Goal: Task Accomplishment & Management: Complete application form

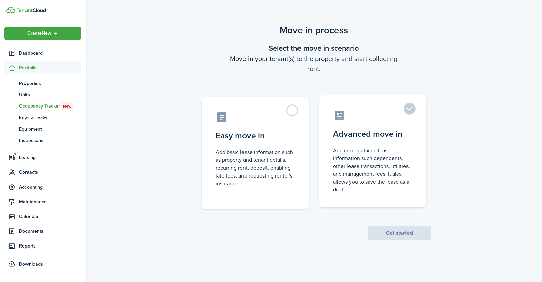
click at [373, 145] on label "Advanced move in Add more detailed lease information such dependents, other lea…" at bounding box center [372, 152] width 107 height 112
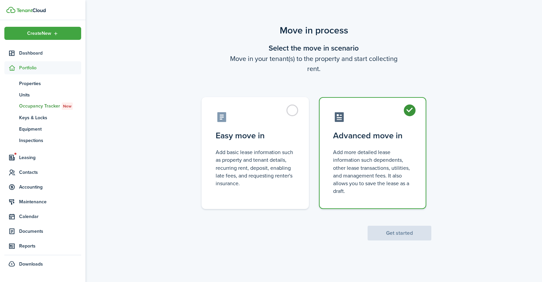
radio input "true"
click at [404, 235] on button "Get started" at bounding box center [400, 233] width 64 height 15
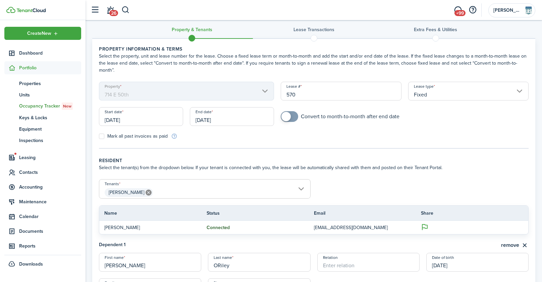
scroll to position [33, 0]
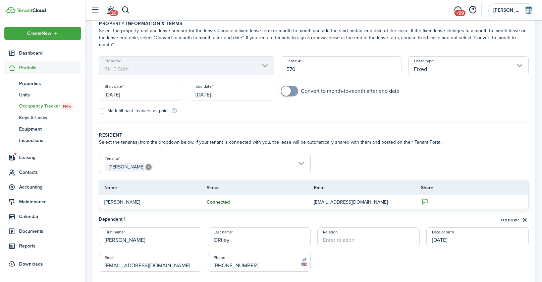
click at [134, 82] on input "[DATE]" at bounding box center [141, 91] width 84 height 19
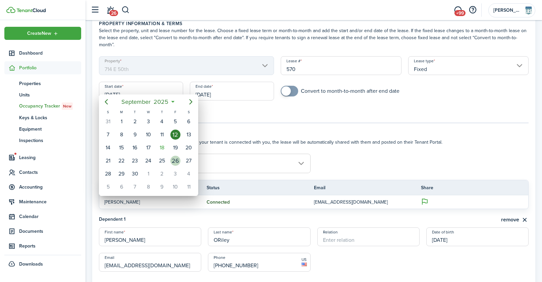
click at [172, 159] on div "26" at bounding box center [175, 161] width 10 height 10
type input "[DATE]"
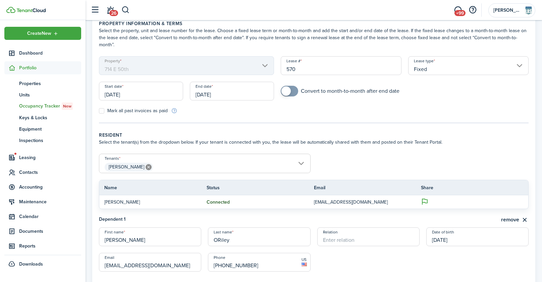
click at [218, 86] on input "[DATE]" at bounding box center [232, 91] width 84 height 19
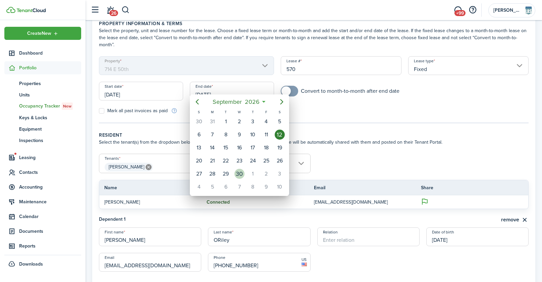
click at [238, 170] on div "30" at bounding box center [239, 174] width 10 height 10
type input "[DATE]"
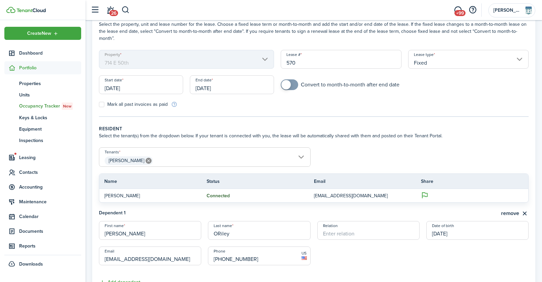
scroll to position [43, 0]
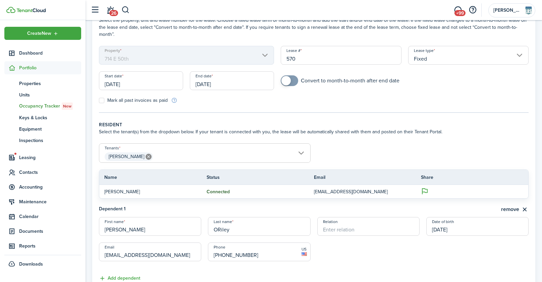
click at [196, 151] on span "[PERSON_NAME]" at bounding box center [204, 156] width 211 height 11
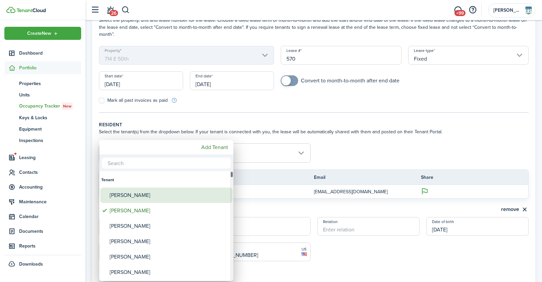
click at [157, 196] on div "[PERSON_NAME]" at bounding box center [169, 195] width 119 height 15
type input "[PERSON_NAME], [PERSON_NAME]"
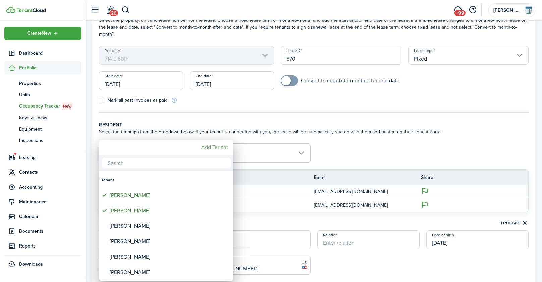
click at [219, 147] on mbsc-button "Add Tenant" at bounding box center [215, 148] width 32 height 12
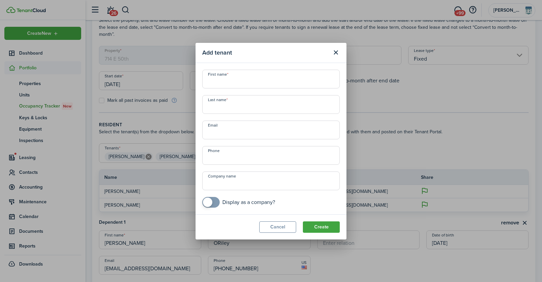
click at [232, 81] on input "First name" at bounding box center [271, 79] width 138 height 19
type input "[PERSON_NAME]"
click at [250, 134] on input "Email" at bounding box center [271, 130] width 138 height 19
paste input "s [EMAIL_ADDRESS][DOMAIN_NAME]."
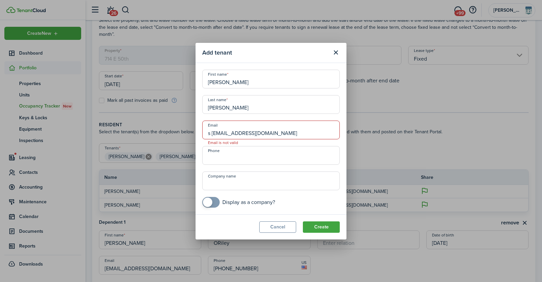
click at [212, 134] on input "s [EMAIL_ADDRESS][DOMAIN_NAME]" at bounding box center [271, 130] width 138 height 19
type input "[EMAIL_ADDRESS][DOMAIN_NAME]"
click at [236, 161] on input "+1" at bounding box center [271, 155] width 138 height 19
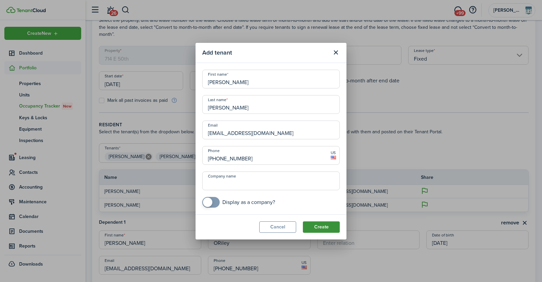
type input "[PHONE_NUMBER]"
click at [323, 228] on button "Create" at bounding box center [321, 227] width 37 height 11
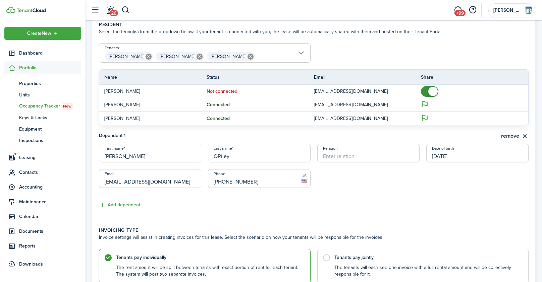
scroll to position [150, 0]
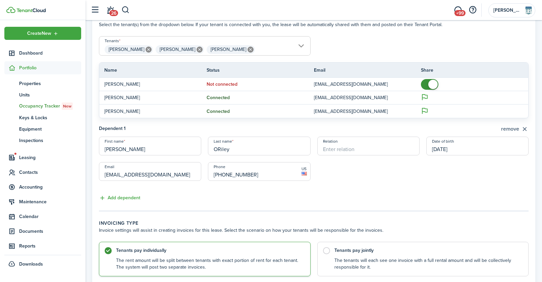
click at [524, 125] on button "remove" at bounding box center [515, 129] width 28 height 8
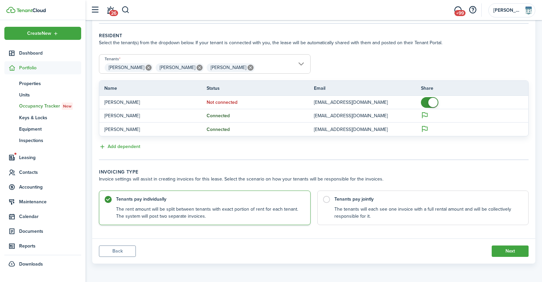
scroll to position [124, 0]
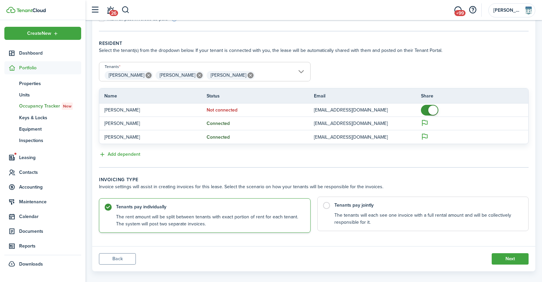
click at [362, 202] on control-radio-card-title "Tenants pay jointly" at bounding box center [428, 205] width 188 height 7
radio input "false"
radio input "true"
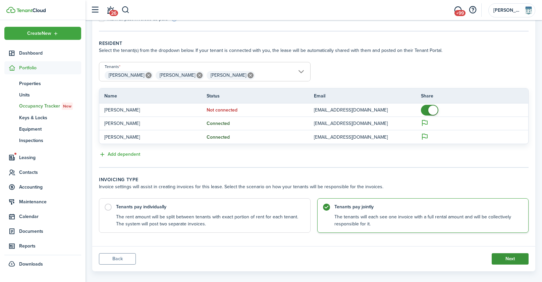
click at [507, 254] on button "Next" at bounding box center [510, 259] width 37 height 11
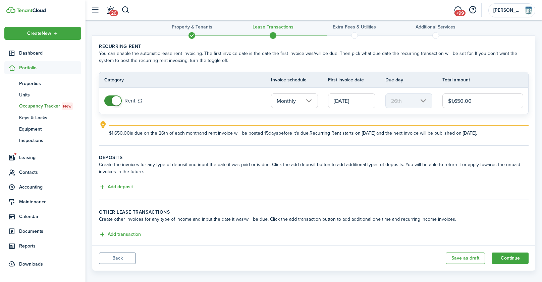
scroll to position [10, 0]
click at [343, 101] on input "[DATE]" at bounding box center [351, 100] width 47 height 15
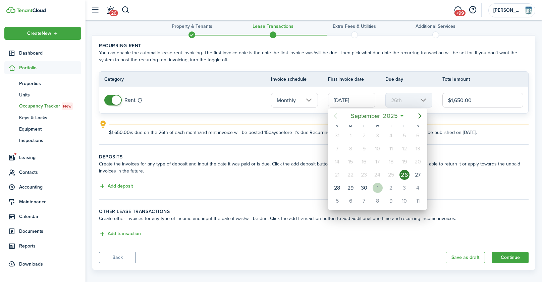
click at [376, 183] on div "1" at bounding box center [378, 188] width 10 height 10
type input "[DATE]"
type input "1st"
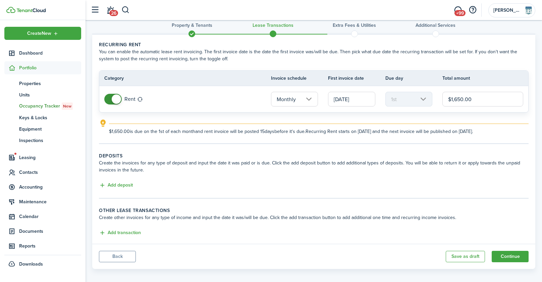
scroll to position [16, 0]
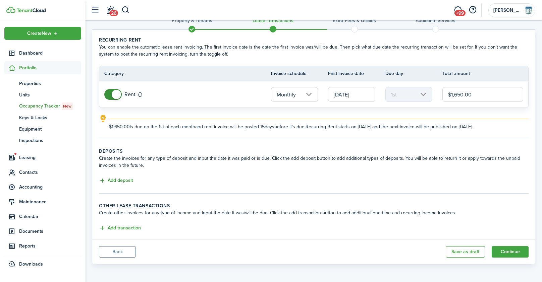
click at [128, 179] on button "Add deposit" at bounding box center [116, 181] width 34 height 8
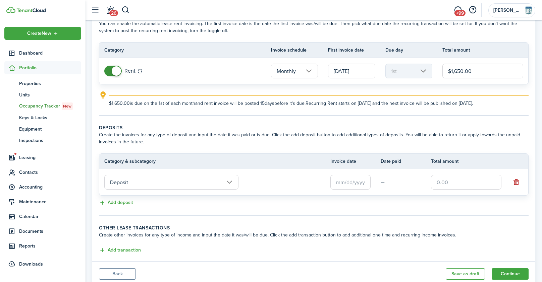
scroll to position [45, 0]
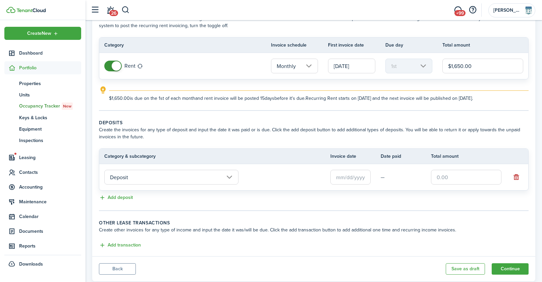
click at [343, 64] on input "[DATE]" at bounding box center [351, 66] width 47 height 15
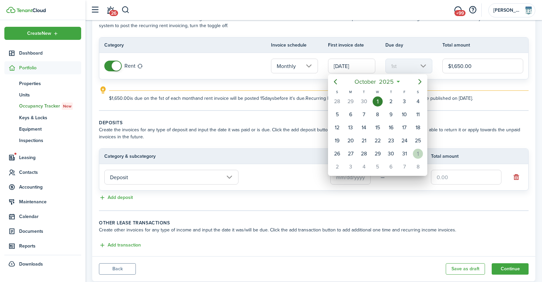
click at [417, 154] on div "1" at bounding box center [418, 154] width 10 height 10
type input "[DATE]"
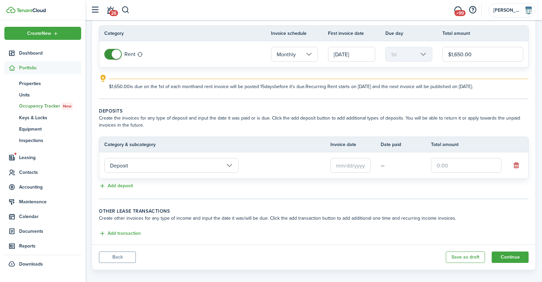
scroll to position [62, 0]
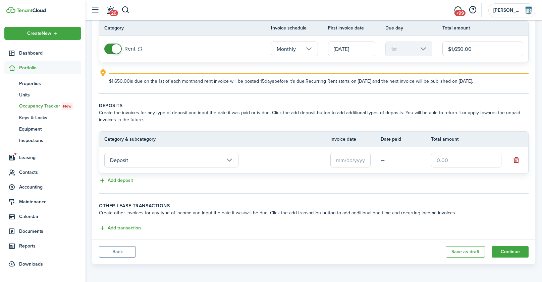
click at [212, 160] on input "Deposit" at bounding box center [171, 160] width 134 height 15
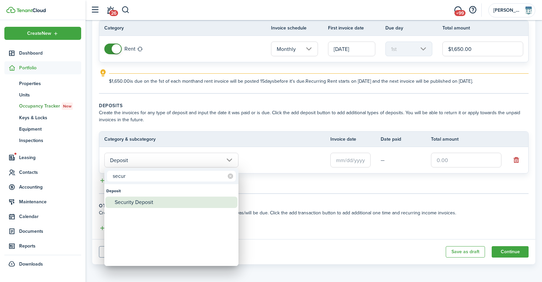
type input "secur"
click at [187, 200] on div "Security Deposit" at bounding box center [174, 202] width 119 height 11
type input "Deposit / Security Deposit"
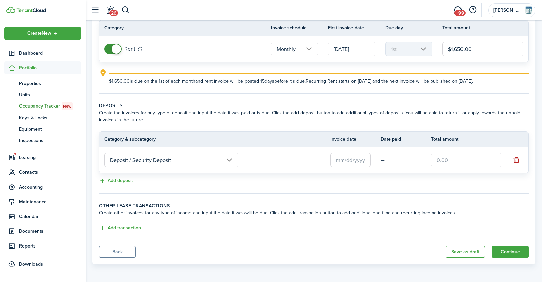
click at [344, 163] on input "text" at bounding box center [350, 160] width 40 height 15
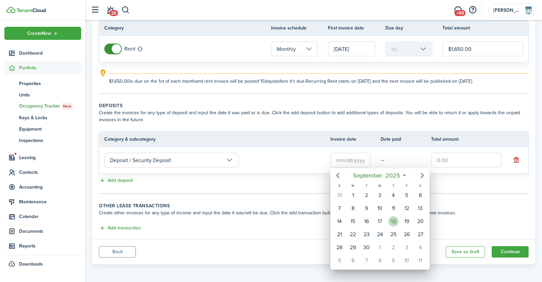
click at [396, 222] on div "18" at bounding box center [393, 222] width 10 height 10
type input "[DATE]"
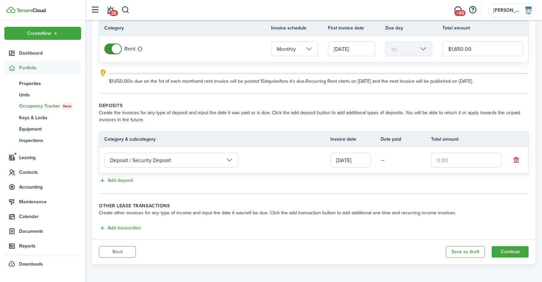
click at [450, 161] on input "text" at bounding box center [466, 160] width 70 height 15
click at [443, 158] on input "text" at bounding box center [466, 160] width 70 height 15
type input "$1,400.00"
click at [125, 180] on button "Add deposit" at bounding box center [116, 181] width 34 height 8
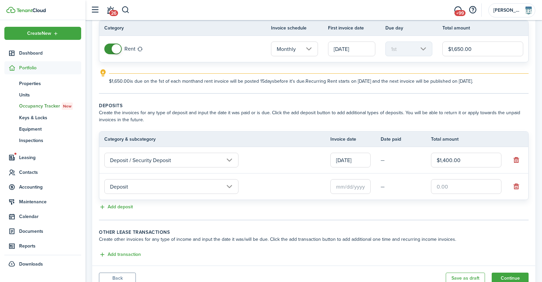
click at [133, 186] on input "Deposit" at bounding box center [171, 186] width 134 height 15
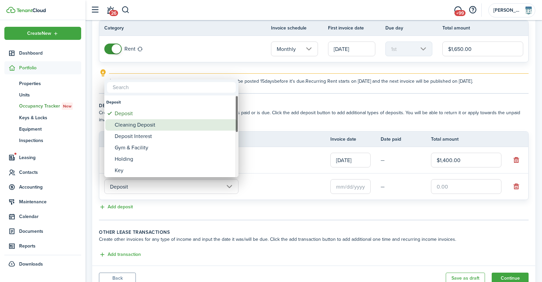
click at [131, 129] on div "Cleaning Deposit" at bounding box center [174, 124] width 119 height 11
type input "Deposit / Cleaning Deposit"
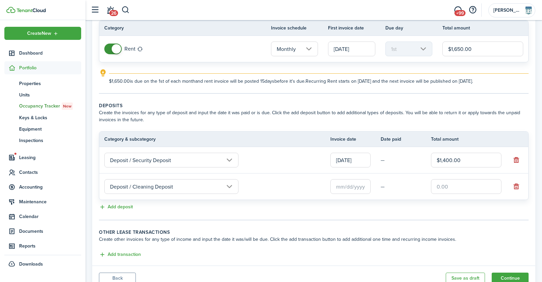
click at [361, 185] on input "text" at bounding box center [350, 186] width 40 height 15
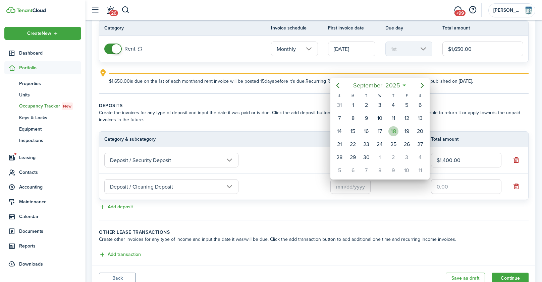
click at [392, 126] on div "18" at bounding box center [393, 131] width 10 height 10
type input "[DATE]"
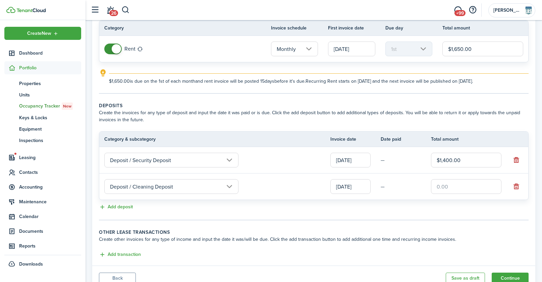
click at [446, 185] on input "text" at bounding box center [466, 186] width 70 height 15
type input "$250.00"
click at [128, 205] on button "Add deposit" at bounding box center [116, 208] width 34 height 8
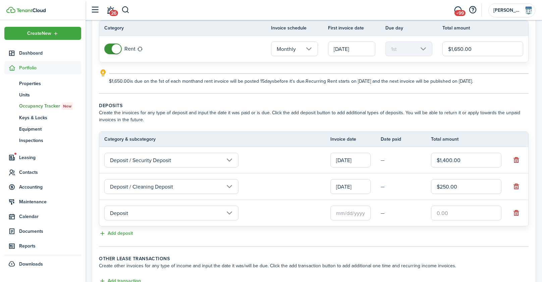
click at [172, 212] on input "Deposit" at bounding box center [171, 213] width 134 height 15
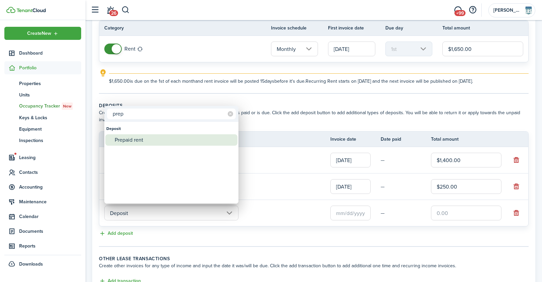
type input "prep"
click at [133, 138] on div "Prepaid rent" at bounding box center [174, 140] width 119 height 11
type input "Deposit / Prepaid rent"
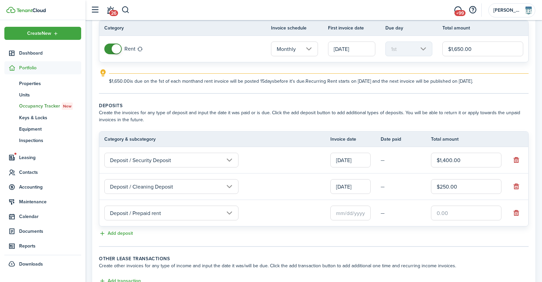
click at [444, 215] on input "text" at bounding box center [466, 213] width 70 height 15
click at [347, 213] on input "text" at bounding box center [350, 213] width 40 height 15
type input "$1,870.00"
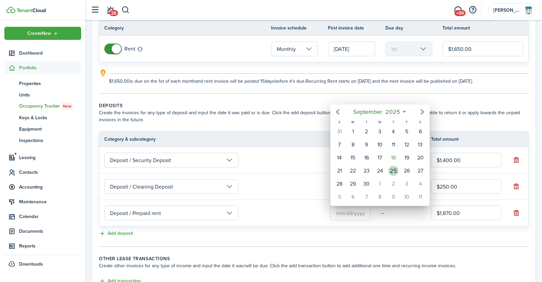
click at [395, 171] on div "25" at bounding box center [393, 171] width 10 height 10
type input "[DATE]"
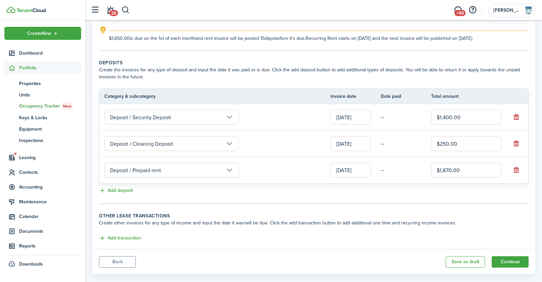
scroll to position [115, 0]
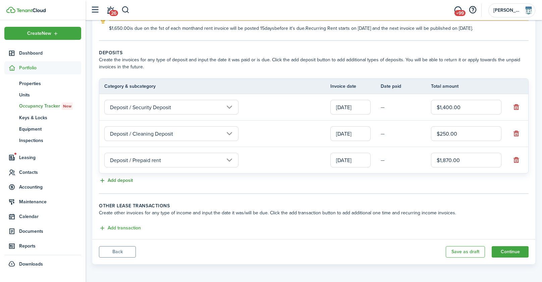
click at [119, 180] on button "Add deposit" at bounding box center [116, 181] width 34 height 8
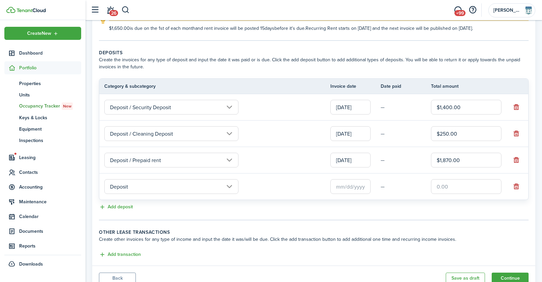
click at [149, 189] on input "Deposit" at bounding box center [171, 186] width 134 height 15
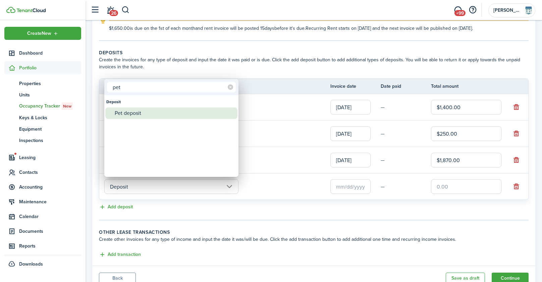
type input "pet"
drag, startPoint x: 121, startPoint y: 113, endPoint x: 125, endPoint y: 114, distance: 3.7
click at [123, 113] on div "Pet deposit" at bounding box center [174, 113] width 119 height 11
type input "Deposit / Pet deposit"
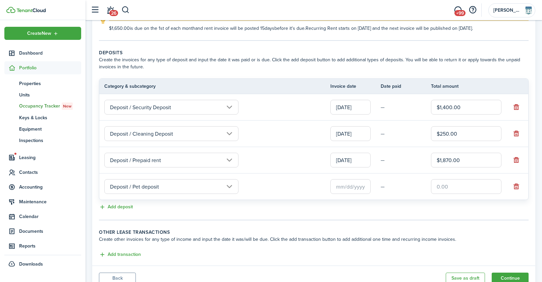
click at [347, 180] on input "text" at bounding box center [350, 186] width 40 height 15
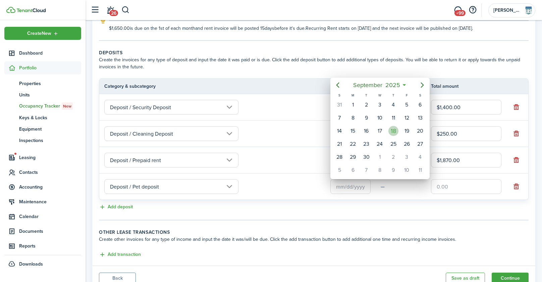
click at [393, 133] on div "18" at bounding box center [393, 131] width 10 height 10
type input "[DATE]"
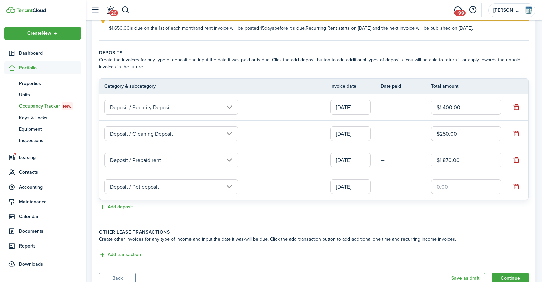
click at [443, 185] on input "text" at bounding box center [466, 186] width 70 height 15
type input "$100.00"
click at [134, 253] on button "Add transaction" at bounding box center [120, 255] width 42 height 8
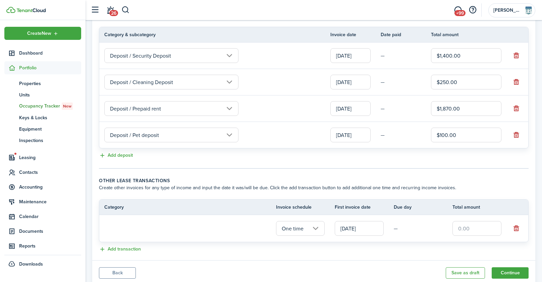
scroll to position [173, 0]
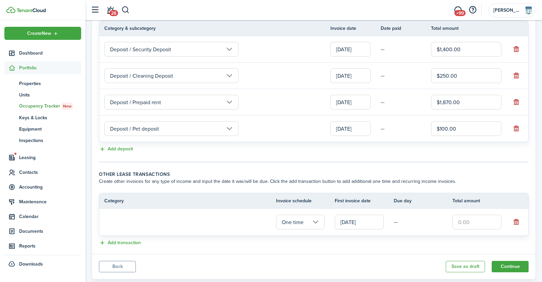
click at [177, 223] on loading-skeleton at bounding box center [171, 222] width 134 height 15
click at [208, 223] on loading-skeleton at bounding box center [171, 222] width 134 height 15
click at [517, 222] on button "button" at bounding box center [516, 222] width 9 height 9
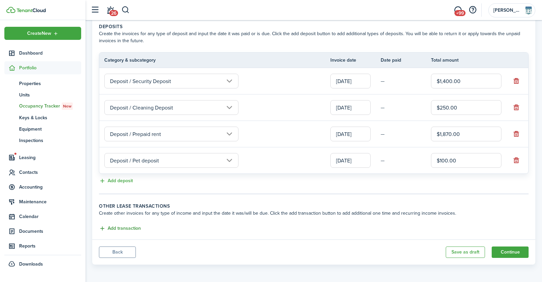
click at [124, 225] on button "Add transaction" at bounding box center [120, 229] width 42 height 8
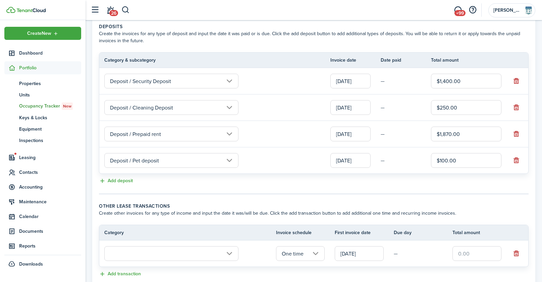
click at [218, 254] on input "text" at bounding box center [171, 254] width 134 height 15
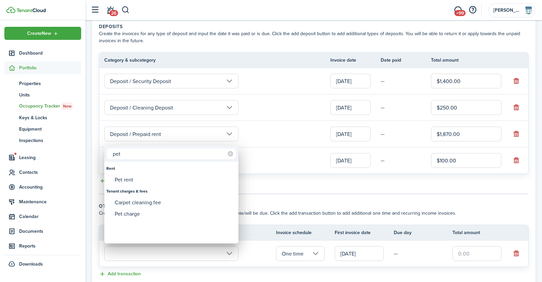
type input "pet"
click at [143, 173] on div "Rent" at bounding box center [171, 168] width 130 height 11
click at [141, 182] on div "Pet rent" at bounding box center [174, 179] width 119 height 11
type input "Rent / Pet rent"
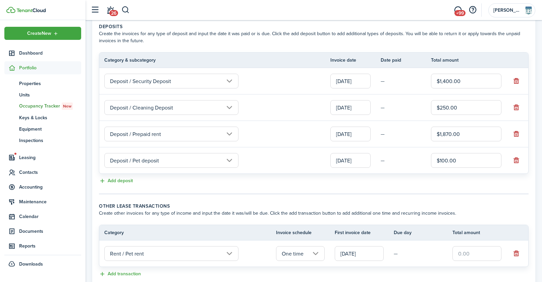
click at [297, 253] on input "One time" at bounding box center [300, 254] width 49 height 15
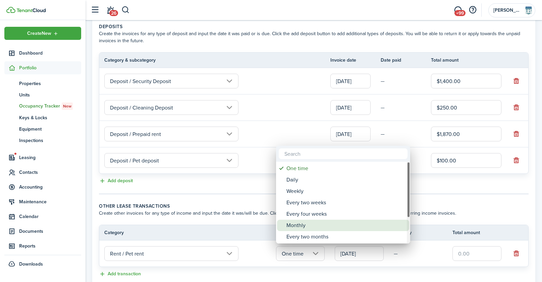
click at [296, 224] on div "Monthly" at bounding box center [345, 225] width 119 height 11
type input "Monthly"
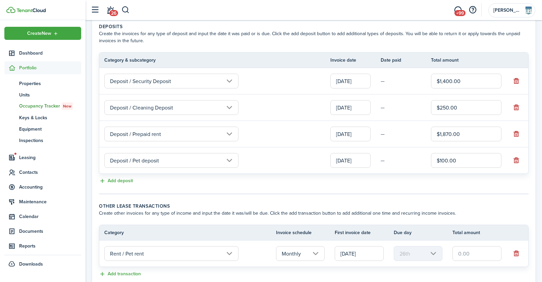
click at [368, 256] on input "[DATE]" at bounding box center [359, 254] width 49 height 15
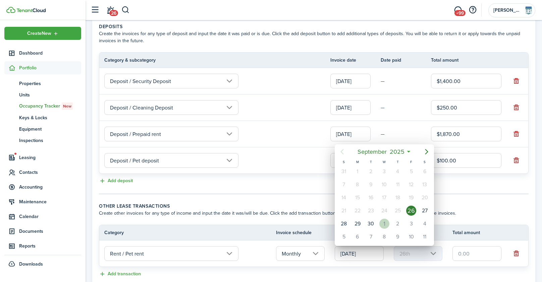
click at [383, 223] on div "1" at bounding box center [384, 224] width 10 height 10
type input "[DATE]"
type input "1st"
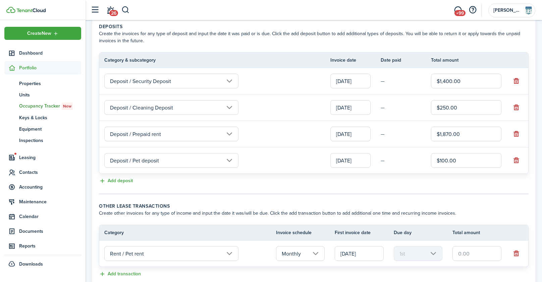
click at [459, 255] on input "text" at bounding box center [477, 254] width 49 height 15
type input "$50.00"
click at [455, 199] on panel-main-body "Recurring rent You can enable the automatic lease rent invoicing. The first inv…" at bounding box center [313, 95] width 443 height 380
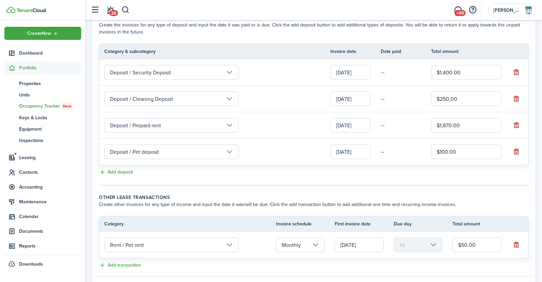
scroll to position [187, 0]
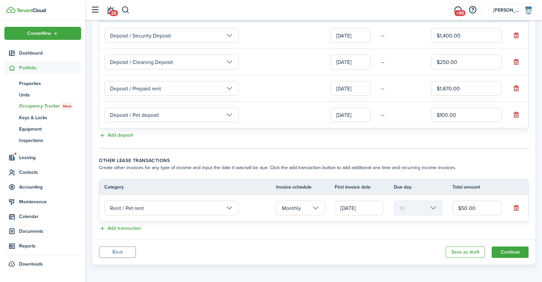
click at [357, 208] on input "[DATE]" at bounding box center [359, 208] width 49 height 15
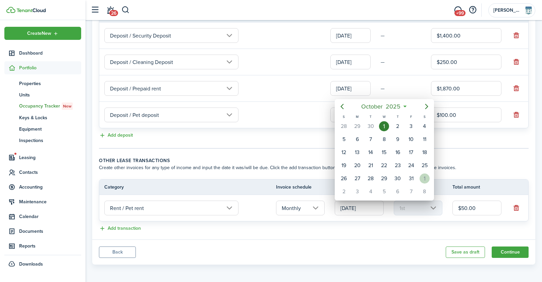
click at [427, 177] on div "1" at bounding box center [425, 179] width 10 height 10
type input "[DATE]"
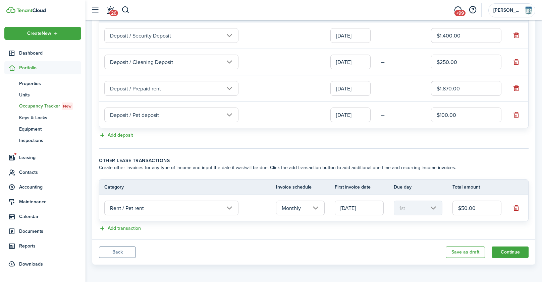
click at [449, 88] on input "$1,870.00" at bounding box center [466, 88] width 70 height 15
type input "$1,920.00"
click at [481, 148] on panel-main-body "Recurring rent You can enable the automatic lease rent invoicing. The first inv…" at bounding box center [313, 49] width 443 height 380
click at [513, 252] on button "Continue" at bounding box center [510, 252] width 37 height 11
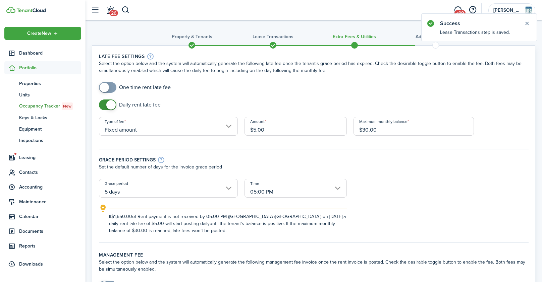
checkbox input "true"
click at [108, 90] on span at bounding box center [107, 87] width 7 height 11
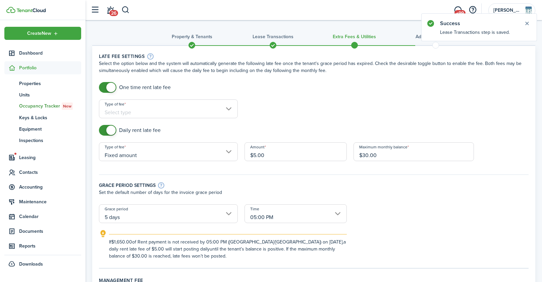
click at [124, 108] on input "Type of fee" at bounding box center [168, 109] width 139 height 19
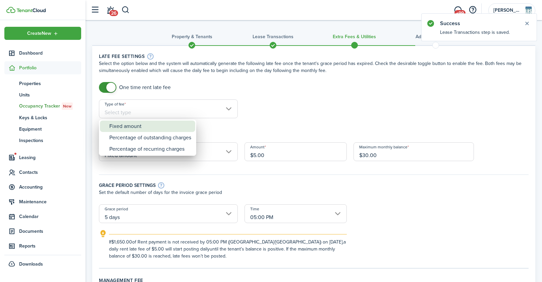
click at [144, 130] on div "Fixed amount" at bounding box center [150, 126] width 82 height 11
type input "Fixed amount"
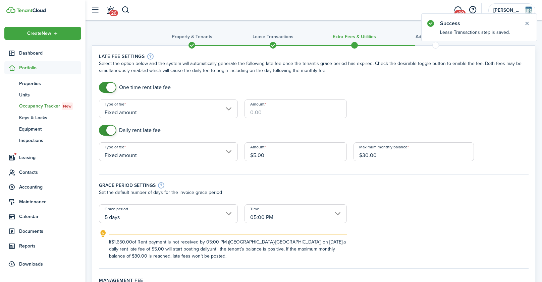
click at [251, 116] on input "Amount" at bounding box center [296, 109] width 102 height 19
type input "$30.00"
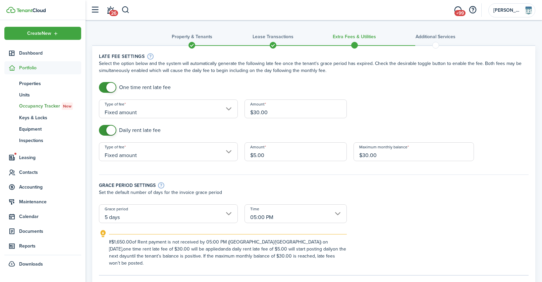
click at [366, 156] on input "$30.00" at bounding box center [414, 152] width 120 height 19
type input "$300.00"
click at [256, 156] on input "$5.00" at bounding box center [296, 152] width 102 height 19
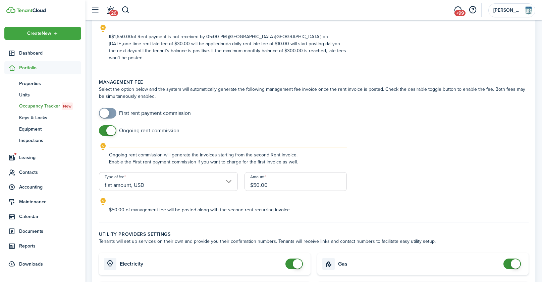
scroll to position [206, 0]
type input "$10.00"
checkbox input "false"
click at [111, 126] on span at bounding box center [110, 130] width 9 height 9
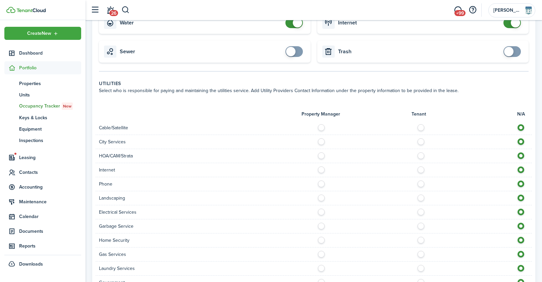
scroll to position [406, 0]
click at [421, 123] on label at bounding box center [423, 124] width 12 height 3
radio input "true"
click at [422, 166] on label at bounding box center [423, 167] width 12 height 3
radio input "true"
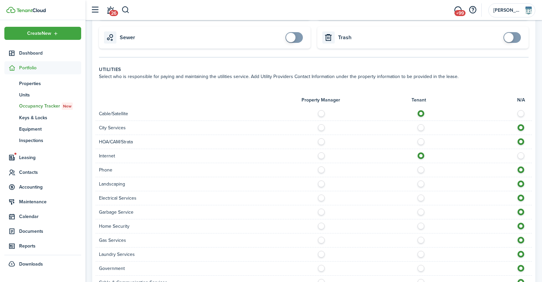
scroll to position [426, 0]
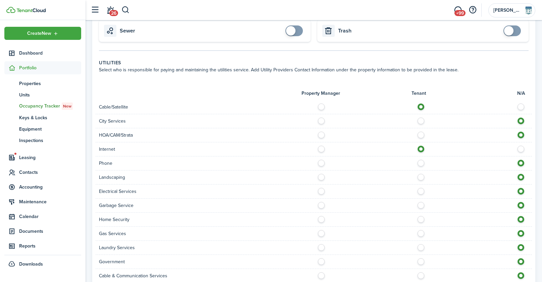
click at [420, 160] on label at bounding box center [423, 161] width 12 height 3
radio input "true"
click at [421, 174] on label at bounding box center [423, 175] width 12 height 3
click at [519, 174] on label at bounding box center [523, 175] width 12 height 3
radio input "false"
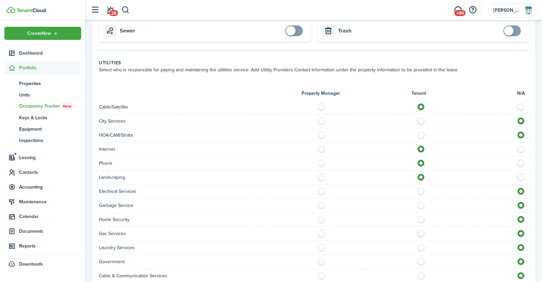
radio input "true"
click at [421, 188] on label at bounding box center [423, 189] width 12 height 3
radio input "true"
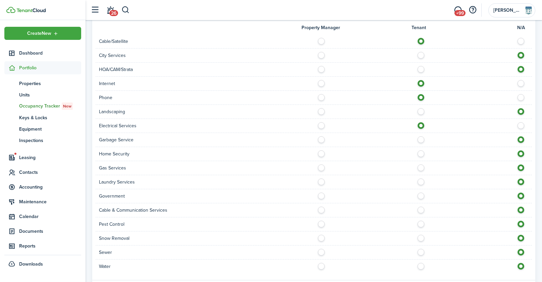
scroll to position [514, 0]
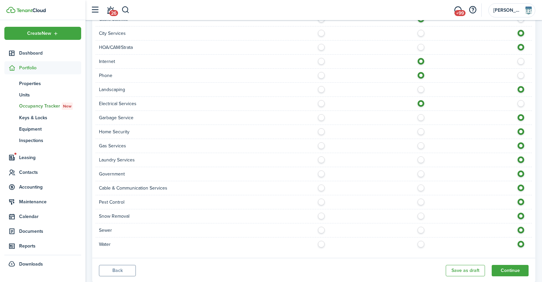
click at [422, 128] on label at bounding box center [423, 129] width 12 height 3
radio input "true"
click at [420, 143] on label at bounding box center [423, 144] width 12 height 3
radio input "true"
click at [420, 157] on label at bounding box center [423, 158] width 12 height 3
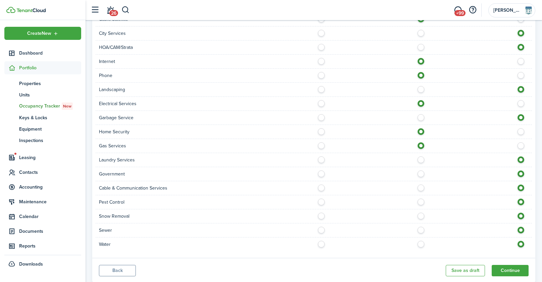
radio input "true"
click at [421, 185] on label at bounding box center [423, 186] width 12 height 3
radio input "true"
click at [419, 199] on label at bounding box center [423, 200] width 12 height 3
radio input "true"
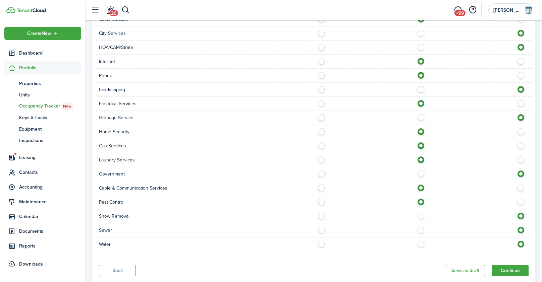
click at [419, 213] on label at bounding box center [423, 214] width 12 height 3
radio input "true"
click at [421, 227] on label at bounding box center [423, 228] width 12 height 3
radio input "true"
click at [421, 241] on label at bounding box center [423, 242] width 12 height 3
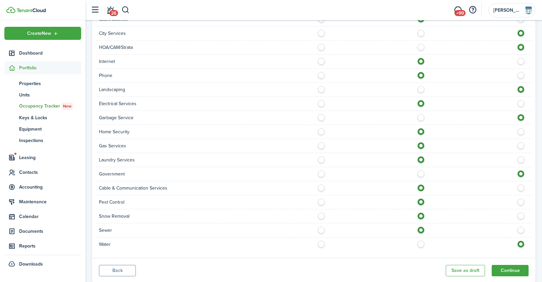
radio input "true"
click at [513, 265] on button "Continue" at bounding box center [510, 270] width 37 height 11
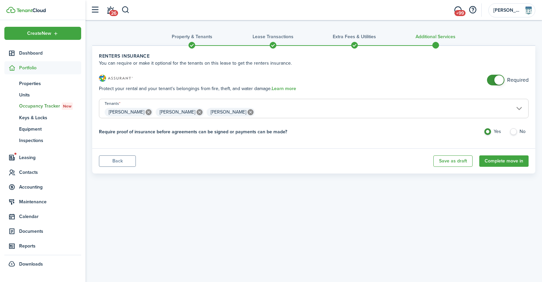
click at [515, 133] on label "No" at bounding box center [519, 133] width 19 height 10
radio input "false"
radio input "true"
click at [503, 161] on button "Complete move in" at bounding box center [503, 161] width 49 height 11
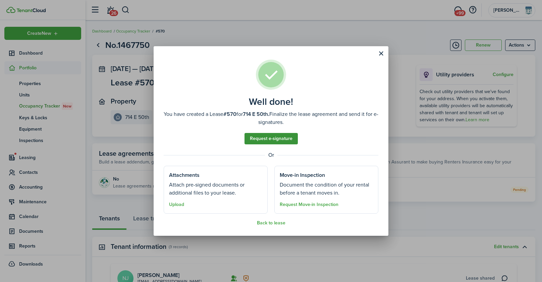
click at [274, 140] on link "Request e-signature" at bounding box center [271, 138] width 53 height 11
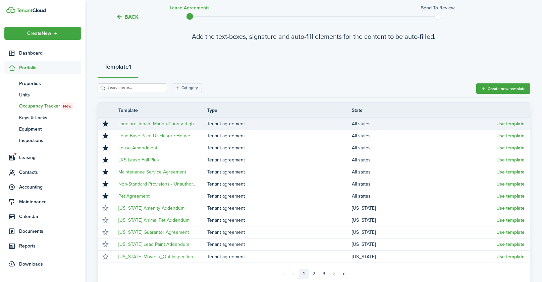
scroll to position [53, 0]
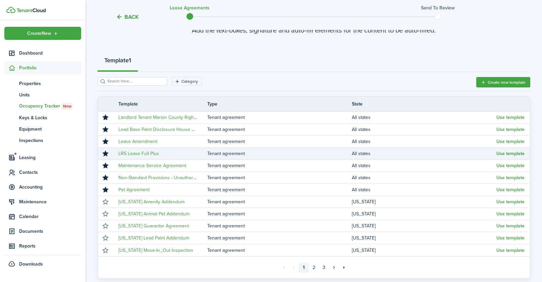
click at [505, 154] on button "Use template" at bounding box center [510, 153] width 28 height 5
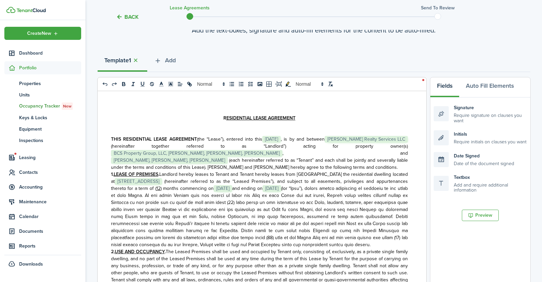
click at [282, 155] on span ", and" at bounding box center [344, 153] width 125 height 7
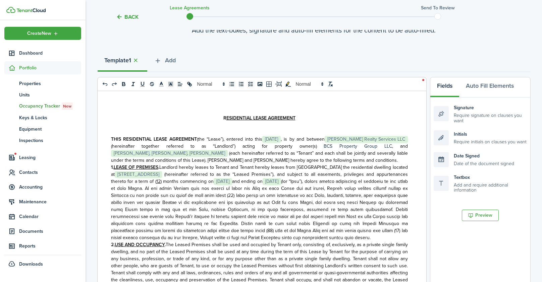
click at [393, 145] on span ", and" at bounding box center [400, 146] width 16 height 7
click at [392, 146] on span ", and" at bounding box center [400, 146] width 16 height 7
click at [399, 145] on span ", and" at bounding box center [400, 146] width 16 height 7
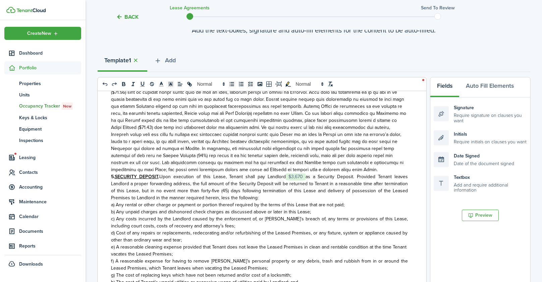
scroll to position [252, 0]
click at [307, 175] on span "as a Security Deposit. Provided Tenant leaves Landlord a proper forwarding addr…" at bounding box center [259, 187] width 297 height 28
click at [291, 174] on p "5. SECURITY DEPOSIT . Upon execution of this Lease, Tenant shall pay Landlord ﻿…" at bounding box center [259, 187] width 297 height 28
click at [308, 194] on p "5. SECURITY DEPOSIT . Upon execution of this Lease, Tenant shall pay Landlord ﻿…" at bounding box center [259, 187] width 297 height 28
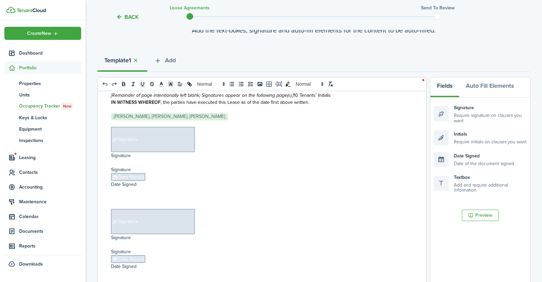
scroll to position [2027, 0]
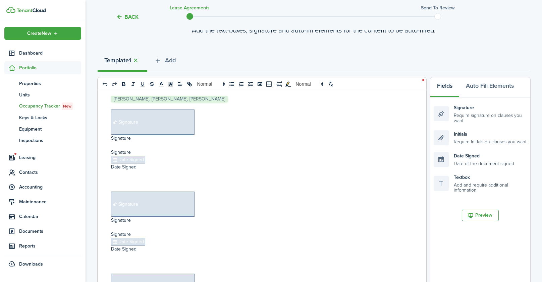
click at [149, 110] on span "Signature" at bounding box center [153, 122] width 84 height 25
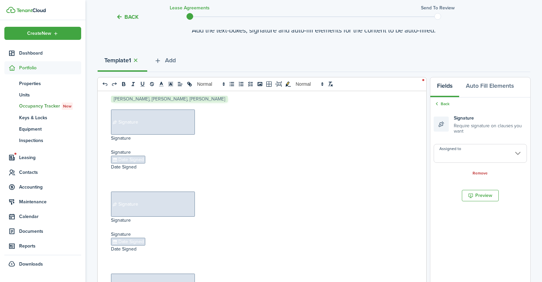
click at [467, 156] on input "Assigned to" at bounding box center [480, 153] width 93 height 19
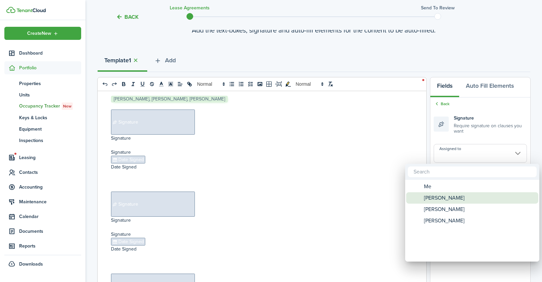
click at [453, 197] on span "[PERSON_NAME]" at bounding box center [444, 198] width 41 height 11
type input "[PERSON_NAME]"
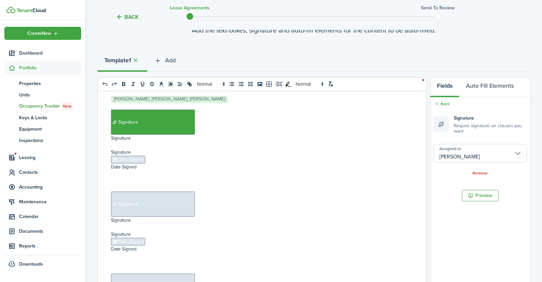
click at [134, 156] on span "Date Signed" at bounding box center [128, 160] width 34 height 8
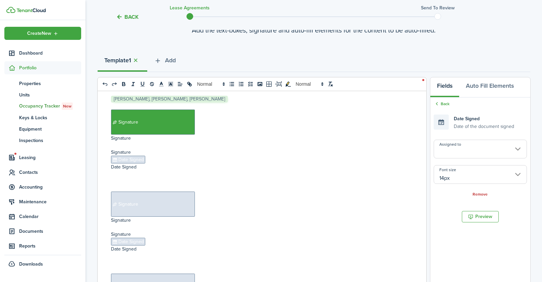
click at [459, 152] on input "Assigned to" at bounding box center [480, 149] width 93 height 19
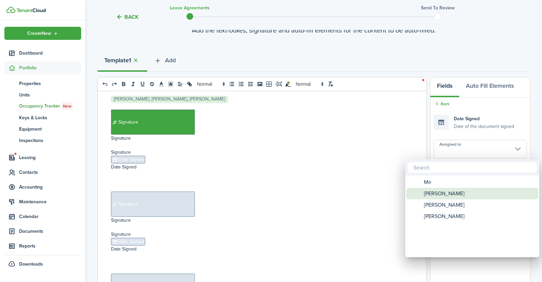
click at [445, 194] on span "[PERSON_NAME]" at bounding box center [444, 193] width 41 height 11
type input "[PERSON_NAME]"
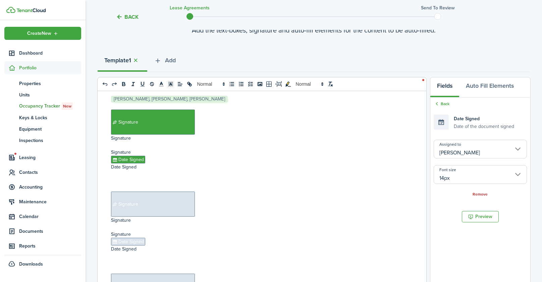
click at [136, 192] on span "Signature" at bounding box center [153, 204] width 84 height 25
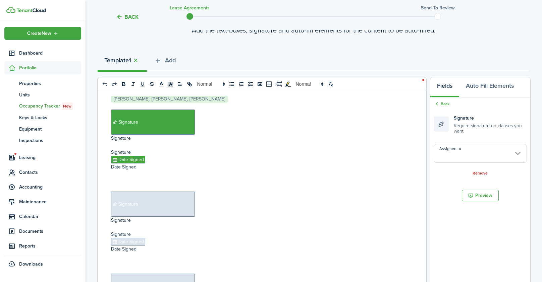
click at [471, 156] on input "Assigned to" at bounding box center [480, 153] width 93 height 19
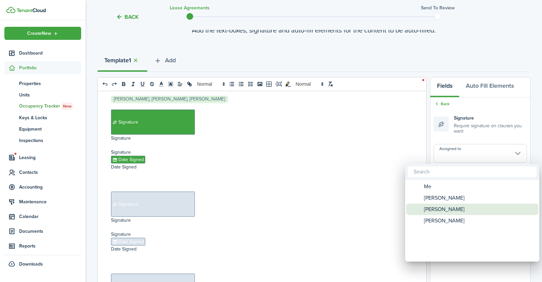
click at [438, 212] on span "[PERSON_NAME]" at bounding box center [444, 209] width 41 height 11
type input "[PERSON_NAME]"
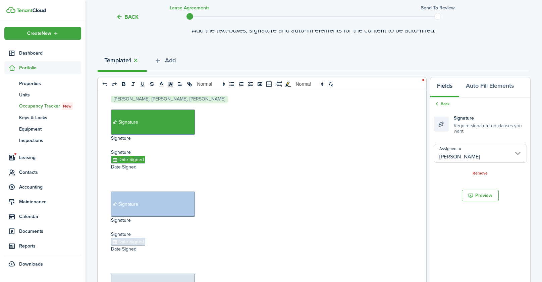
click at [127, 238] on span "Date Signed" at bounding box center [128, 242] width 34 height 8
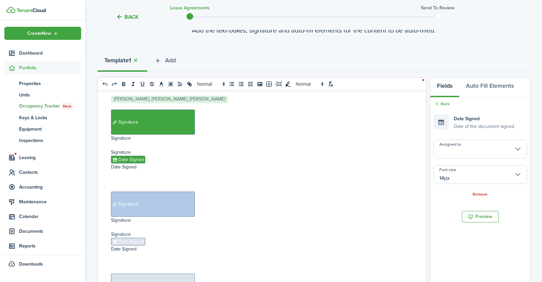
click at [447, 151] on input "Assigned to" at bounding box center [480, 149] width 93 height 19
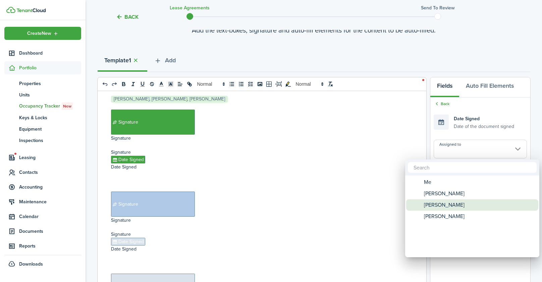
click at [440, 207] on span "[PERSON_NAME]" at bounding box center [444, 205] width 41 height 11
type input "[PERSON_NAME]"
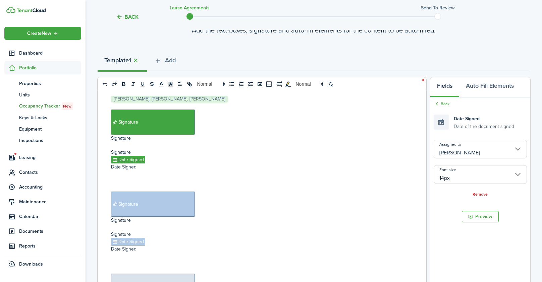
scroll to position [2124, 0]
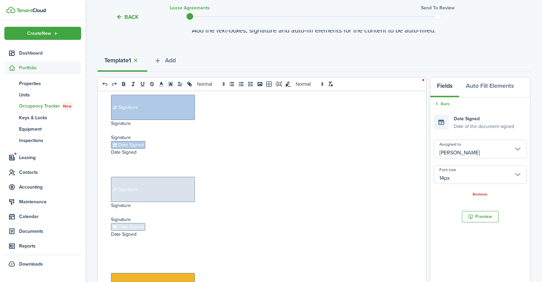
click at [181, 177] on span "Signature" at bounding box center [153, 189] width 84 height 25
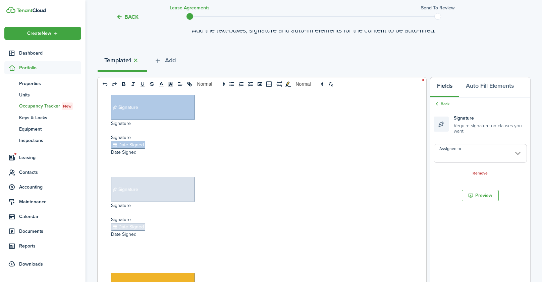
click at [458, 156] on input "Assigned to" at bounding box center [480, 153] width 93 height 19
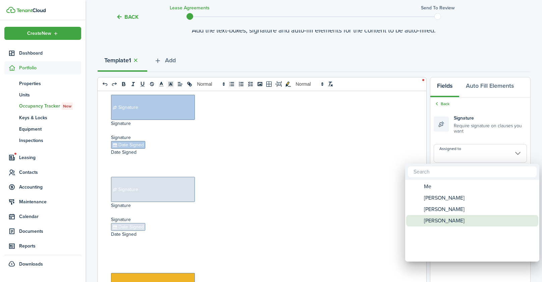
click at [438, 223] on span "[PERSON_NAME]" at bounding box center [444, 220] width 41 height 11
type input "[PERSON_NAME]"
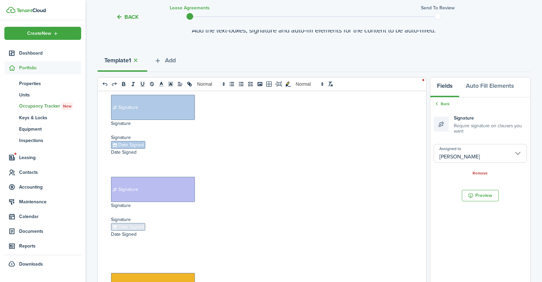
click at [116, 223] on span "Date Signed" at bounding box center [128, 227] width 34 height 8
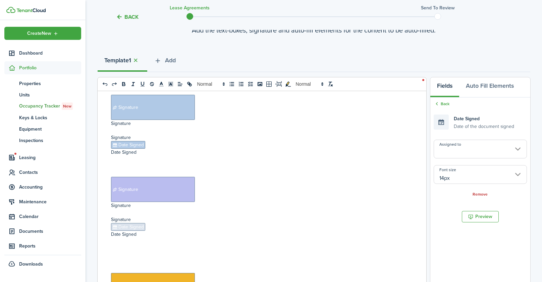
click at [481, 151] on input "Assigned to" at bounding box center [480, 149] width 93 height 19
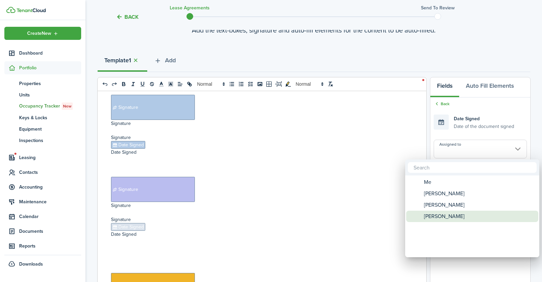
click at [454, 217] on span "[PERSON_NAME]" at bounding box center [444, 216] width 41 height 11
type input "[PERSON_NAME]"
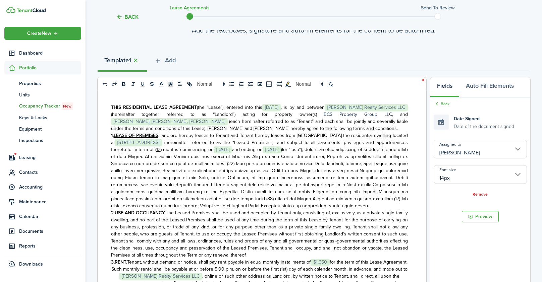
scroll to position [0, 0]
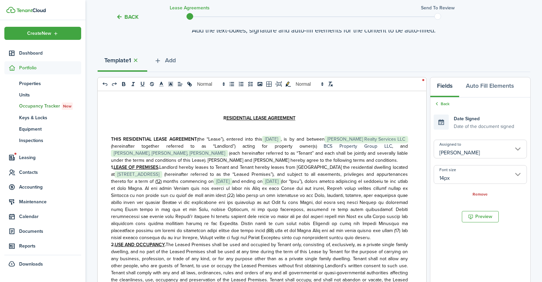
click at [228, 153] on strong at bounding box center [229, 153] width 2 height 7
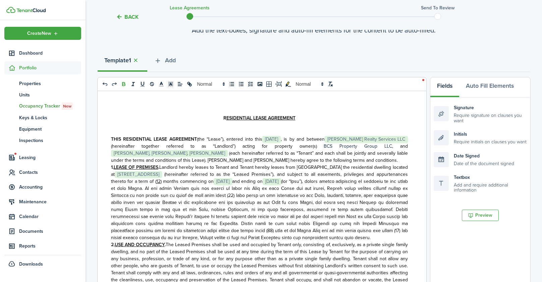
click at [183, 162] on span "(each hereinafter referred to as “Tenant” and each shall be jointly and several…" at bounding box center [259, 157] width 297 height 14
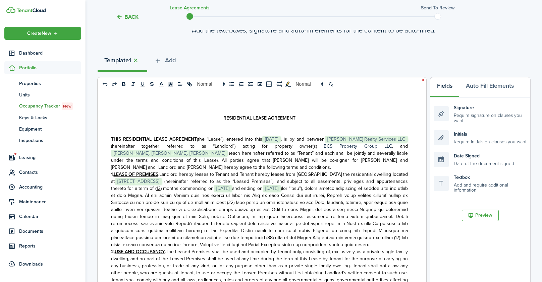
click at [362, 159] on span "(each hereinafter referred to as “Tenant” and each shall be jointly and several…" at bounding box center [259, 160] width 297 height 21
click at [361, 160] on span "(each hereinafter referred to as “Tenant” and each shall be jointly and several…" at bounding box center [259, 160] width 297 height 21
click at [375, 157] on span "(each hereinafter referred to as “Tenant” and each shall be jointly and several…" at bounding box center [259, 160] width 297 height 21
click at [378, 159] on span "(each hereinafter referred to as “Tenant” and each shall be jointly and several…" at bounding box center [259, 160] width 297 height 21
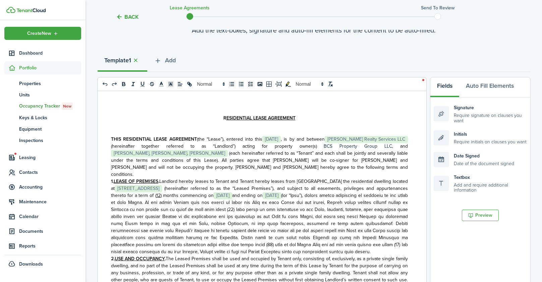
drag, startPoint x: 202, startPoint y: 167, endPoint x: 207, endPoint y: 167, distance: 4.4
click at [203, 167] on span "(each hereinafter referred to as “Tenant” and each shall be jointly and several…" at bounding box center [259, 164] width 297 height 28
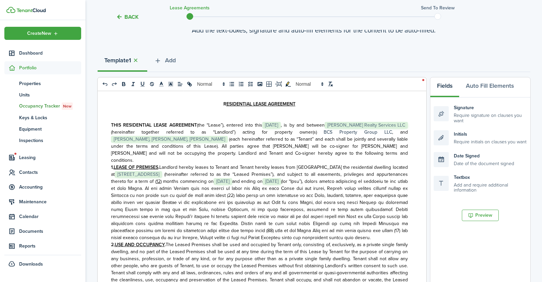
scroll to position [23, 0]
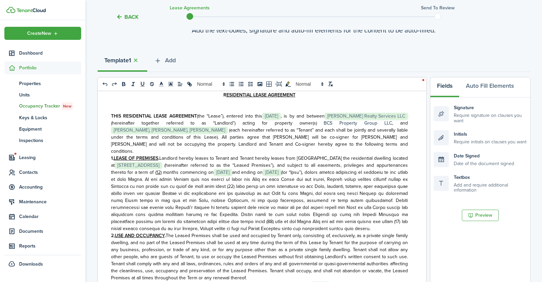
click at [205, 129] on span "(each hereinafter referred to as “Tenant” and each shall be jointly and several…" at bounding box center [259, 141] width 297 height 28
drag, startPoint x: 375, startPoint y: 137, endPoint x: 234, endPoint y: 138, distance: 140.9
click at [234, 138] on span "(each hereinafter referred to as “Tenant” and each shall be jointly and several…" at bounding box center [259, 141] width 297 height 28
copy span "[PERSON_NAME] will be co-signer for [PERSON_NAME] and [PERSON_NAME]"
click at [228, 128] on strong at bounding box center [229, 130] width 2 height 7
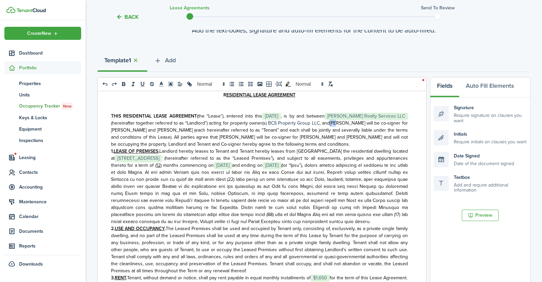
drag, startPoint x: 334, startPoint y: 123, endPoint x: 339, endPoint y: 123, distance: 5.1
click at [339, 123] on span "[PERSON_NAME] will be co-signer for [PERSON_NAME] and [PERSON_NAME]" at bounding box center [259, 127] width 297 height 14
click at [380, 123] on span "[PERSON_NAME] will be co-signer for [PERSON_NAME] and [PERSON_NAME]" at bounding box center [259, 127] width 297 height 14
drag, startPoint x: 337, startPoint y: 123, endPoint x: 388, endPoint y: 124, distance: 51.3
click at [388, 124] on span "[PERSON_NAME] co-signer for [PERSON_NAME] and [PERSON_NAME]" at bounding box center [259, 127] width 297 height 14
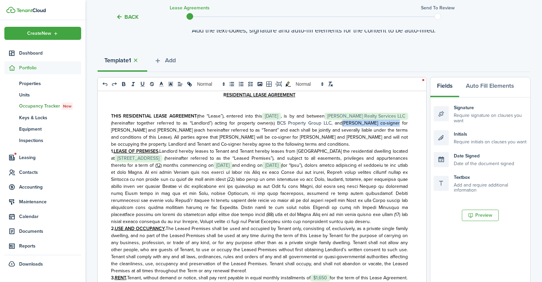
copy span "[PERSON_NAME] co-signer"
click at [344, 123] on span "for [PERSON_NAME] and [PERSON_NAME]" at bounding box center [259, 127] width 297 height 14
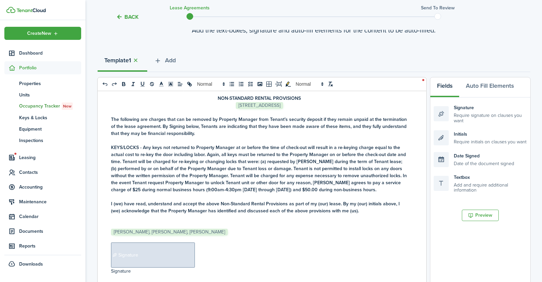
scroll to position [2511, 0]
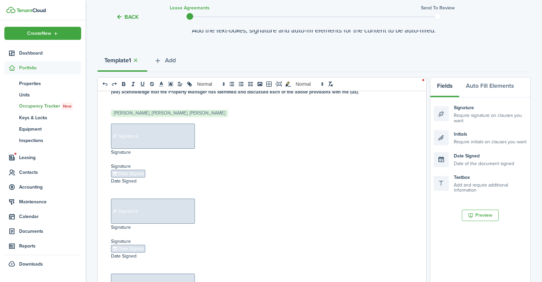
click at [174, 124] on span "Signature" at bounding box center [153, 136] width 84 height 25
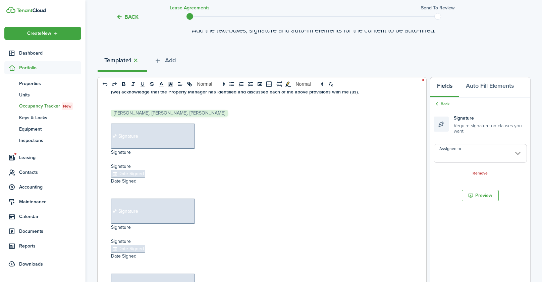
click at [464, 155] on input "Assigned to" at bounding box center [480, 153] width 93 height 19
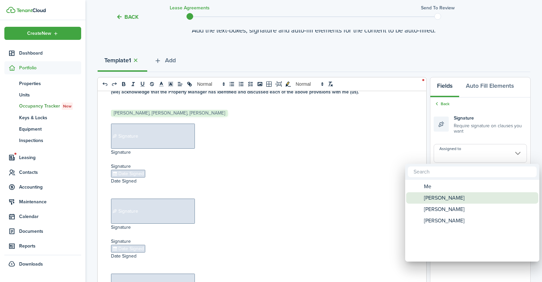
click at [446, 197] on span "[PERSON_NAME]" at bounding box center [444, 198] width 41 height 11
type input "[PERSON_NAME]"
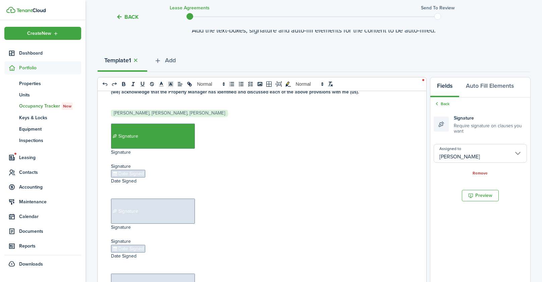
drag, startPoint x: 127, startPoint y: 159, endPoint x: 134, endPoint y: 159, distance: 7.1
click at [127, 170] on span "Date Signed" at bounding box center [128, 174] width 34 height 8
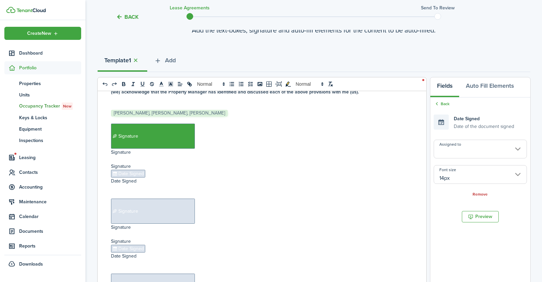
click at [471, 155] on input "Assigned to" at bounding box center [480, 149] width 93 height 19
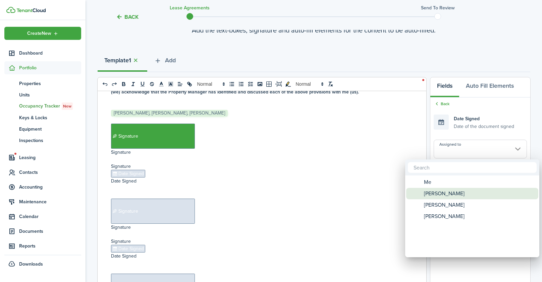
click at [447, 197] on span "[PERSON_NAME]" at bounding box center [444, 193] width 41 height 11
type input "[PERSON_NAME]"
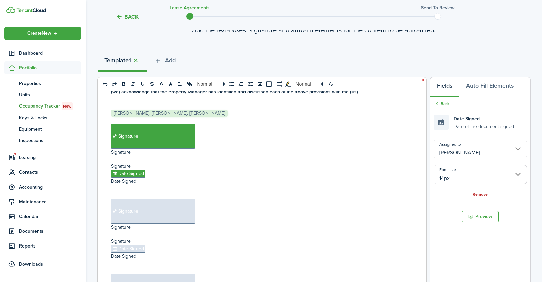
click at [176, 199] on span "Signature" at bounding box center [153, 211] width 84 height 25
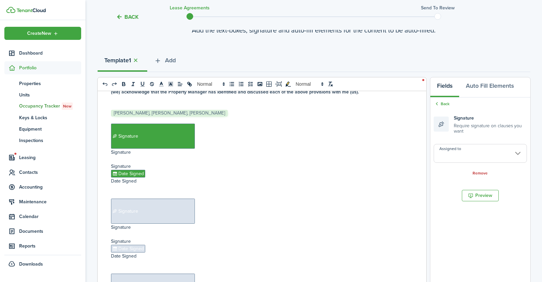
click at [448, 156] on input "Assigned to" at bounding box center [480, 153] width 93 height 19
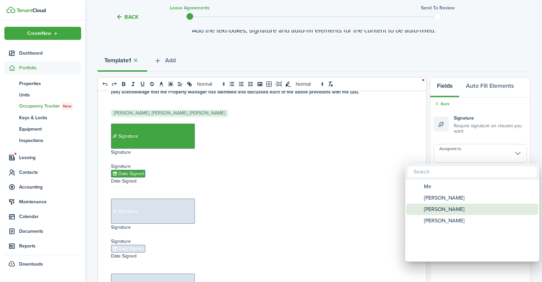
click at [442, 208] on span "[PERSON_NAME]" at bounding box center [444, 209] width 41 height 11
type input "[PERSON_NAME]"
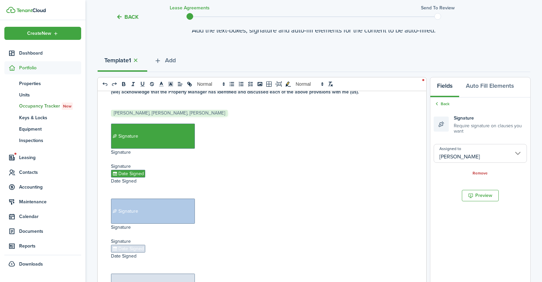
click at [141, 245] on span "Date Signed" at bounding box center [128, 249] width 34 height 8
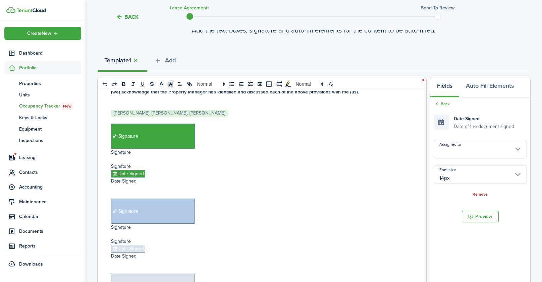
click at [450, 154] on input "Assigned to" at bounding box center [480, 149] width 93 height 19
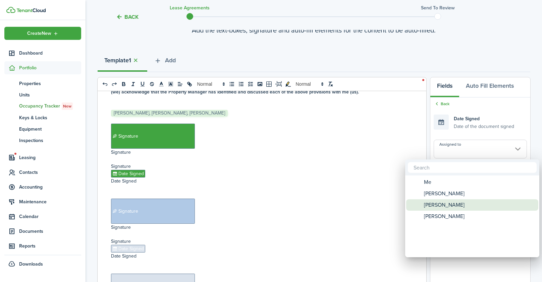
click at [433, 204] on span "[PERSON_NAME]" at bounding box center [444, 205] width 41 height 11
type input "[PERSON_NAME]"
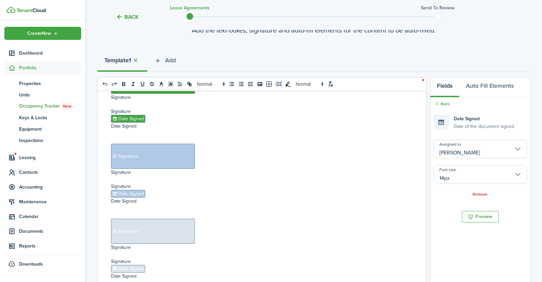
scroll to position [2571, 0]
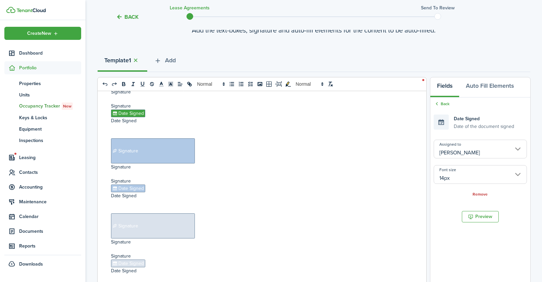
click at [158, 214] on span "Signature" at bounding box center [153, 226] width 84 height 25
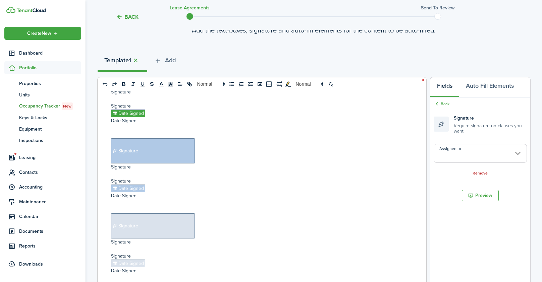
click at [460, 154] on input "Assigned to" at bounding box center [480, 153] width 93 height 19
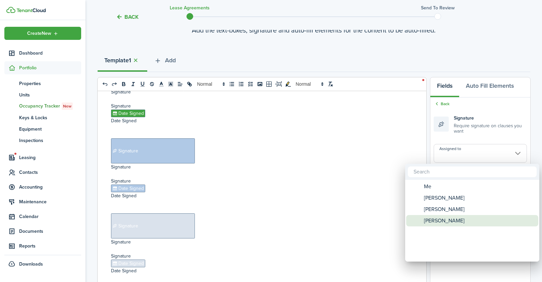
click at [444, 224] on span "[PERSON_NAME]" at bounding box center [444, 220] width 41 height 11
type input "[PERSON_NAME]"
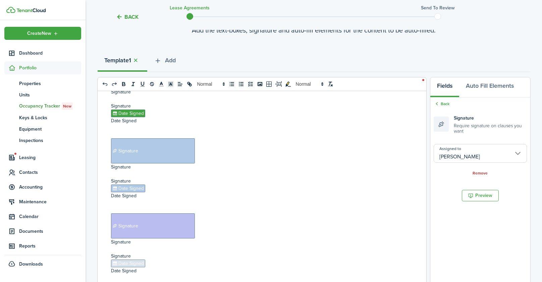
click at [135, 260] on span "Date Signed" at bounding box center [128, 264] width 34 height 8
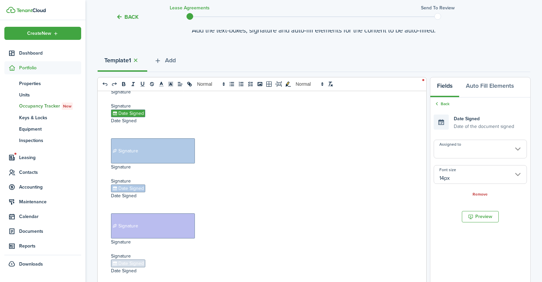
click at [481, 155] on input "Assigned to" at bounding box center [480, 149] width 93 height 19
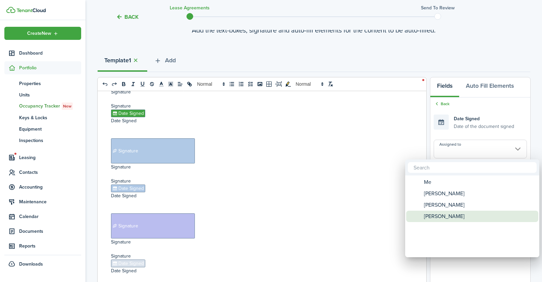
click at [454, 217] on span "[PERSON_NAME]" at bounding box center [444, 216] width 41 height 11
type input "[PERSON_NAME]"
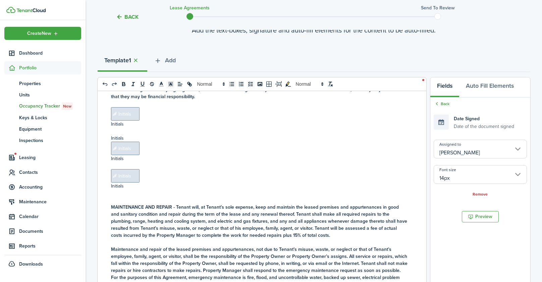
scroll to position [2831, 0]
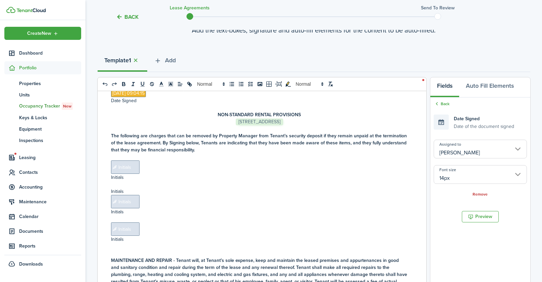
click at [119, 161] on span "Initials" at bounding box center [125, 167] width 29 height 13
click at [472, 153] on input "Assigned to" at bounding box center [480, 149] width 93 height 19
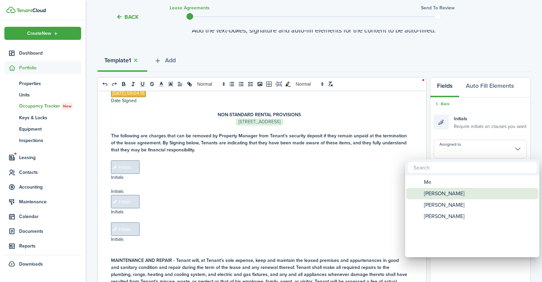
click at [441, 195] on span "[PERSON_NAME]" at bounding box center [444, 193] width 41 height 11
type input "[PERSON_NAME]"
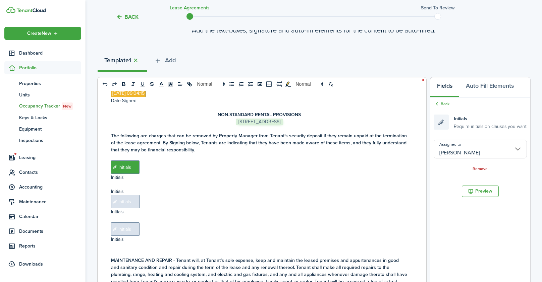
click at [130, 195] on span "Initials" at bounding box center [125, 201] width 29 height 13
click at [459, 152] on input "Assigned to" at bounding box center [480, 149] width 93 height 19
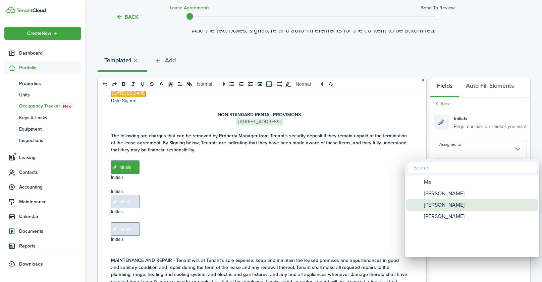
click at [438, 208] on span "[PERSON_NAME]" at bounding box center [444, 205] width 41 height 11
type input "[PERSON_NAME]"
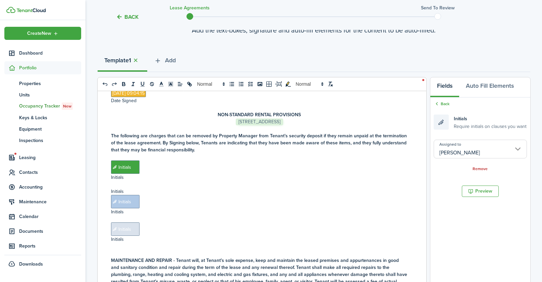
click at [117, 223] on span "Initials" at bounding box center [125, 229] width 29 height 13
click at [466, 146] on input "Assigned to" at bounding box center [480, 149] width 93 height 19
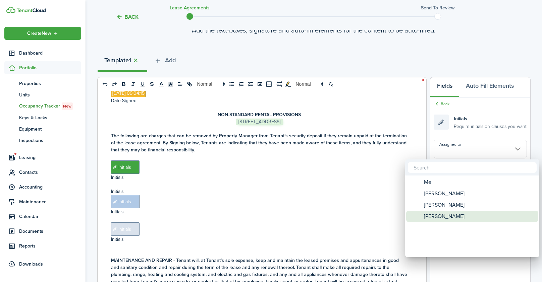
click at [442, 219] on span "[PERSON_NAME]" at bounding box center [444, 216] width 41 height 11
type input "[PERSON_NAME]"
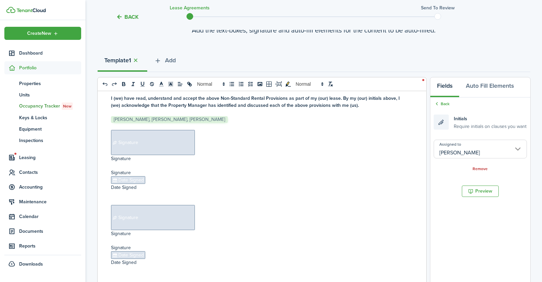
scroll to position [3274, 0]
click at [159, 132] on span "Signature" at bounding box center [153, 144] width 84 height 25
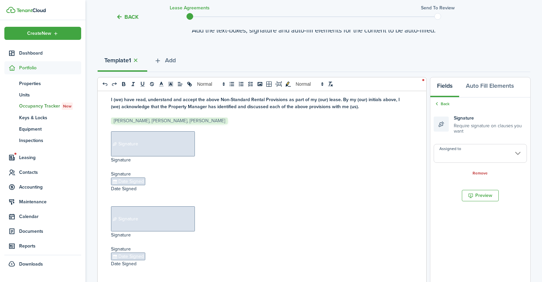
click at [458, 153] on input "Assigned to" at bounding box center [480, 153] width 93 height 19
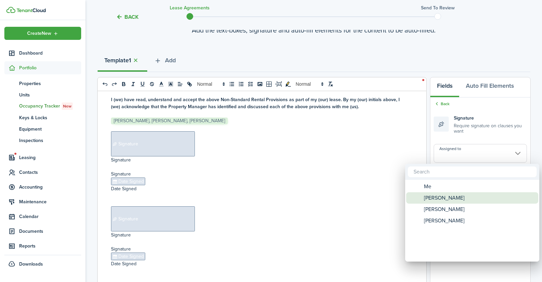
click at [439, 199] on span "[PERSON_NAME]" at bounding box center [444, 198] width 41 height 11
type input "[PERSON_NAME]"
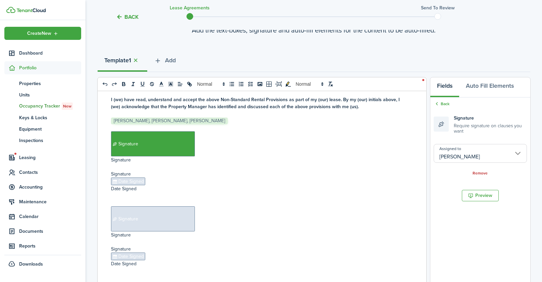
click at [132, 178] on span "Date Signed" at bounding box center [128, 182] width 34 height 8
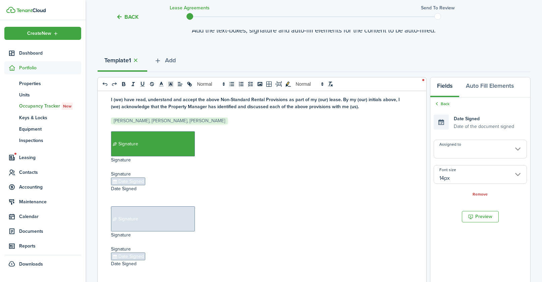
click at [465, 151] on input "Assigned to" at bounding box center [480, 149] width 93 height 19
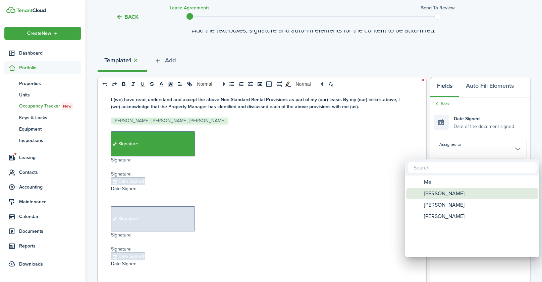
click at [440, 197] on span "[PERSON_NAME]" at bounding box center [444, 193] width 41 height 11
type input "[PERSON_NAME]"
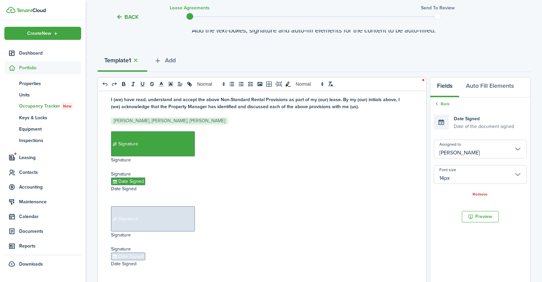
click at [174, 207] on span "Signature" at bounding box center [153, 219] width 84 height 25
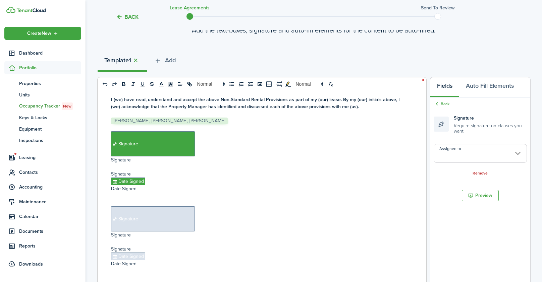
click at [474, 154] on input "Assigned to" at bounding box center [480, 153] width 93 height 19
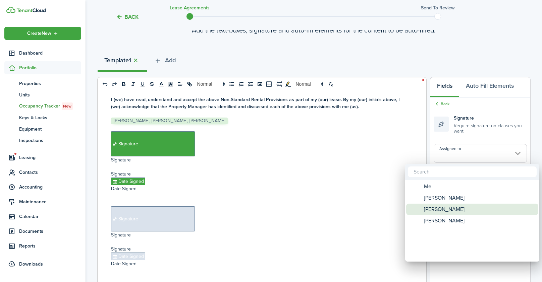
click at [442, 207] on span "[PERSON_NAME]" at bounding box center [444, 209] width 41 height 11
type input "[PERSON_NAME]"
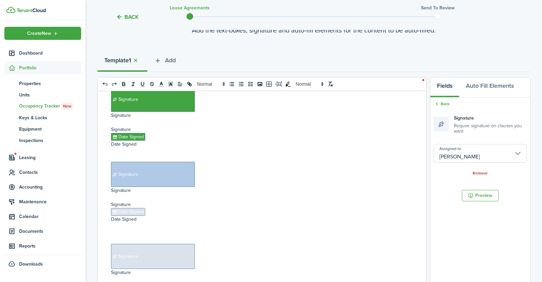
scroll to position [3329, 0]
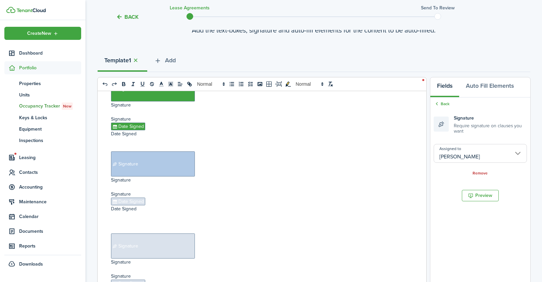
click at [134, 198] on span "Date Signed" at bounding box center [128, 202] width 34 height 8
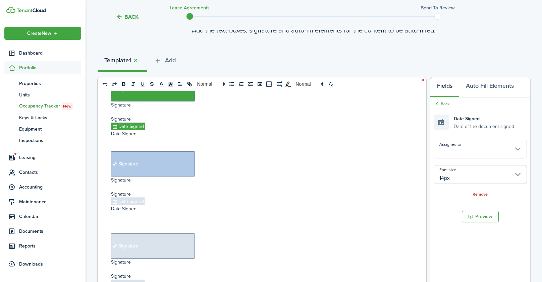
click at [455, 152] on input "Assigned to" at bounding box center [480, 149] width 93 height 19
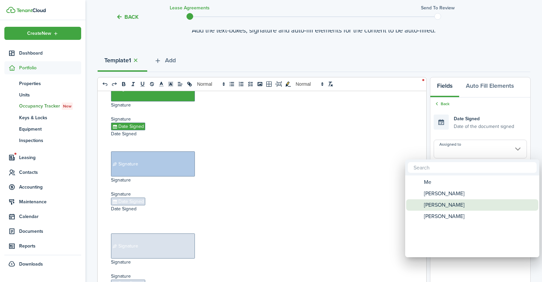
click at [428, 205] on span "[PERSON_NAME]" at bounding box center [444, 205] width 41 height 11
type input "[PERSON_NAME]"
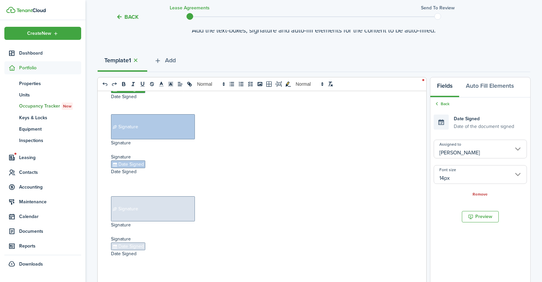
scroll to position [3379, 0]
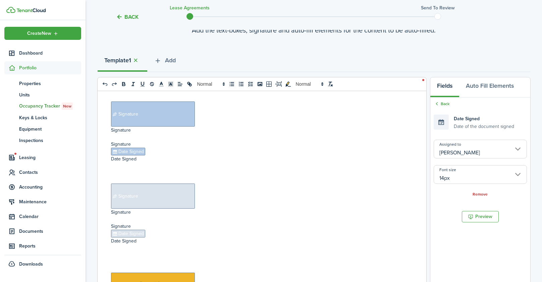
click at [153, 184] on span "Signature" at bounding box center [153, 196] width 84 height 25
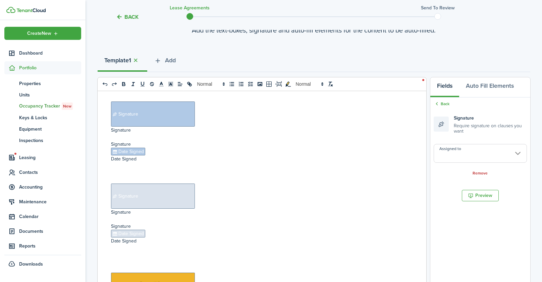
click at [490, 156] on input "Assigned to" at bounding box center [480, 153] width 93 height 19
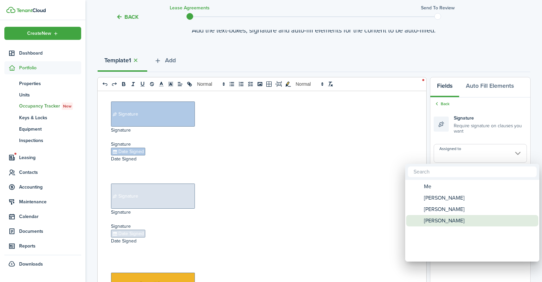
click at [434, 220] on span "[PERSON_NAME]" at bounding box center [444, 220] width 41 height 11
type input "[PERSON_NAME]"
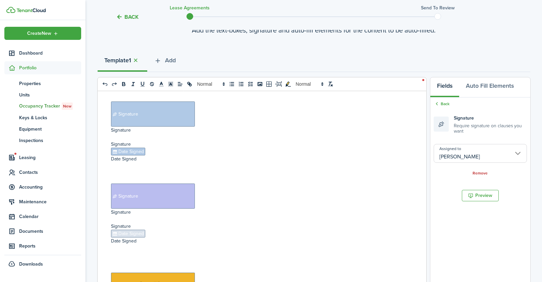
click at [124, 230] on span "Date Signed" at bounding box center [128, 234] width 34 height 8
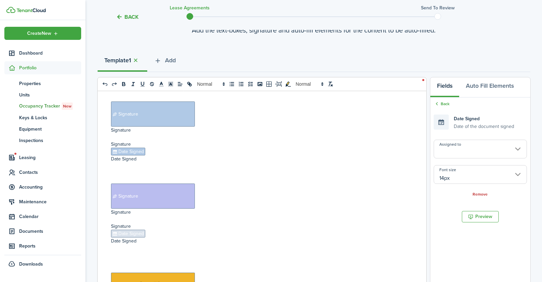
click at [462, 151] on input "Assigned to" at bounding box center [480, 149] width 93 height 19
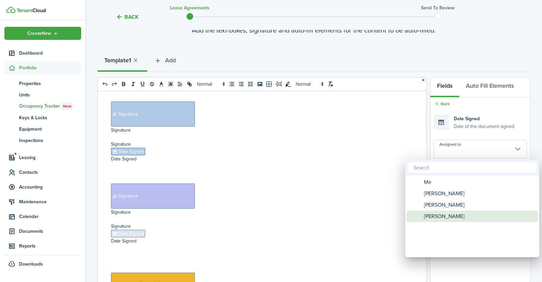
click at [436, 214] on span "[PERSON_NAME]" at bounding box center [444, 216] width 41 height 11
type input "[PERSON_NAME]"
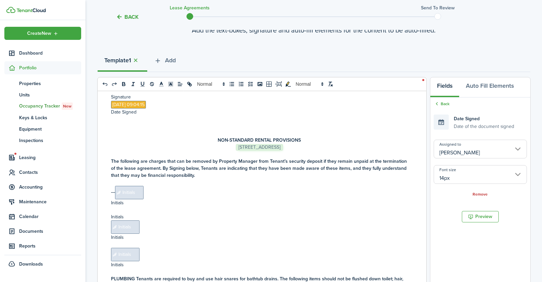
scroll to position [3630, 0]
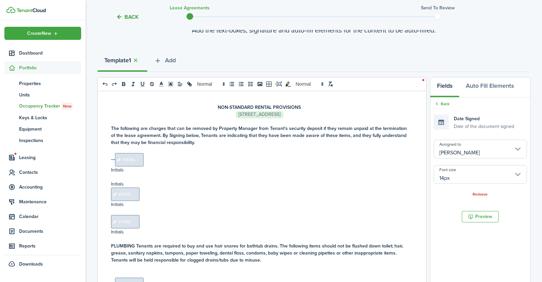
click at [132, 153] on span "Initials" at bounding box center [129, 159] width 29 height 13
click at [472, 148] on input "Assigned to" at bounding box center [480, 149] width 93 height 19
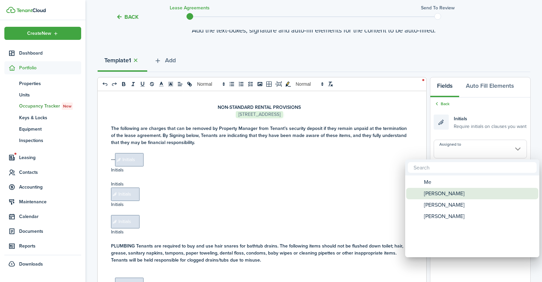
click at [450, 192] on span "[PERSON_NAME]" at bounding box center [444, 193] width 41 height 11
type input "[PERSON_NAME]"
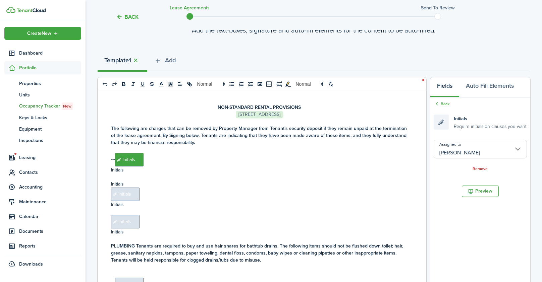
click at [127, 188] on span "Initials" at bounding box center [125, 194] width 29 height 13
click at [438, 153] on input "Assigned to" at bounding box center [480, 149] width 93 height 19
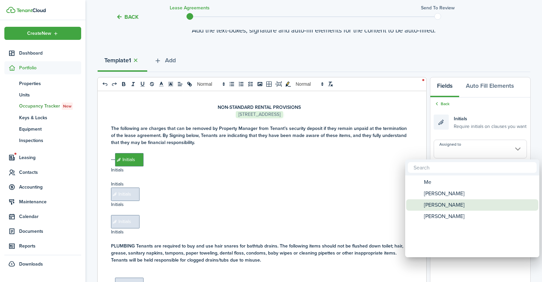
click at [434, 205] on span "[PERSON_NAME]" at bounding box center [444, 205] width 41 height 11
type input "[PERSON_NAME]"
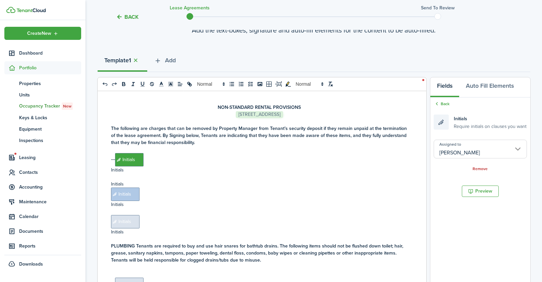
click at [124, 215] on span "Initials" at bounding box center [125, 221] width 29 height 13
click at [466, 149] on input "Assigned to" at bounding box center [480, 149] width 93 height 19
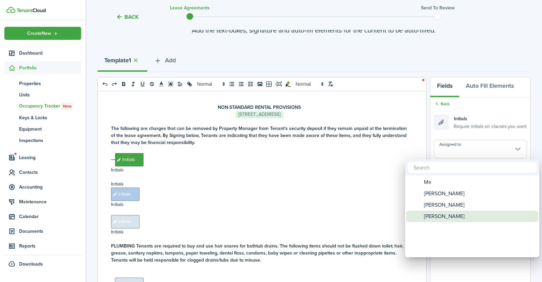
click at [442, 216] on span "[PERSON_NAME]" at bounding box center [444, 216] width 41 height 11
type input "[PERSON_NAME]"
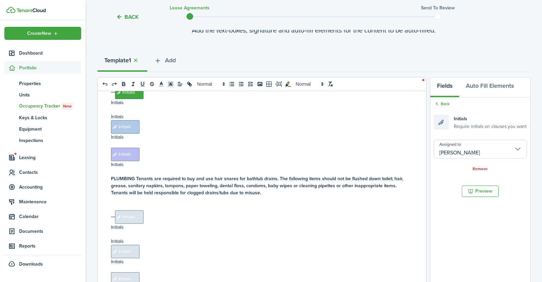
scroll to position [3698, 0]
click at [134, 210] on span "Initials" at bounding box center [129, 216] width 29 height 13
click at [477, 145] on input "Assigned to" at bounding box center [480, 149] width 93 height 19
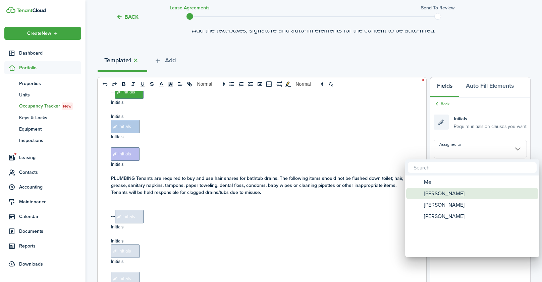
click at [443, 193] on span "[PERSON_NAME]" at bounding box center [444, 193] width 41 height 11
type input "[PERSON_NAME]"
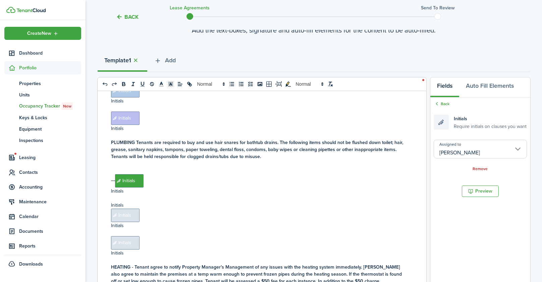
scroll to position [3736, 0]
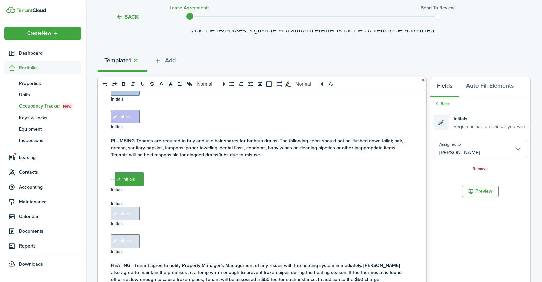
click at [132, 207] on span "Initials" at bounding box center [125, 213] width 29 height 13
click at [486, 155] on input "Assigned to" at bounding box center [480, 149] width 93 height 19
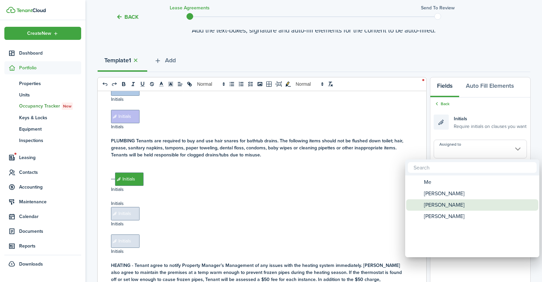
click at [441, 209] on span "[PERSON_NAME]" at bounding box center [444, 205] width 41 height 11
type input "[PERSON_NAME]"
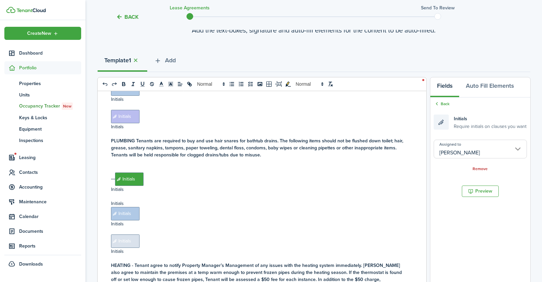
click at [127, 235] on span "Initials" at bounding box center [125, 241] width 29 height 13
click at [481, 152] on input "Assigned to" at bounding box center [480, 149] width 93 height 19
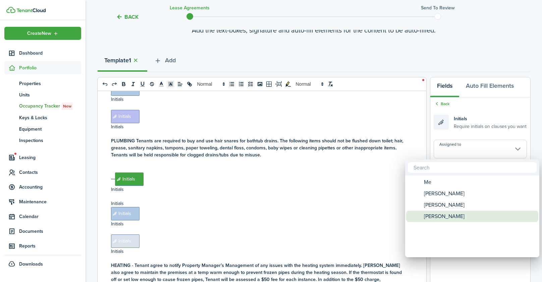
click at [448, 214] on span "[PERSON_NAME]" at bounding box center [444, 216] width 41 height 11
type input "[PERSON_NAME]"
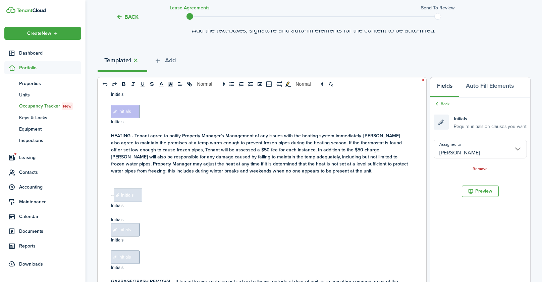
scroll to position [3867, 0]
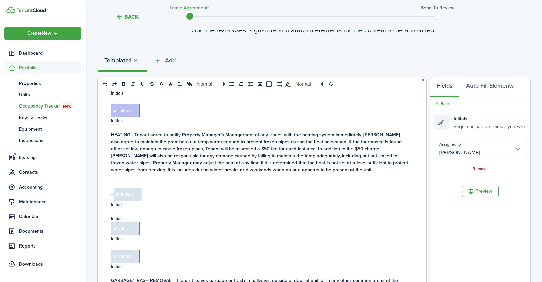
click at [129, 188] on span "Initials" at bounding box center [128, 194] width 29 height 13
click at [460, 151] on input "Assigned to" at bounding box center [480, 149] width 93 height 19
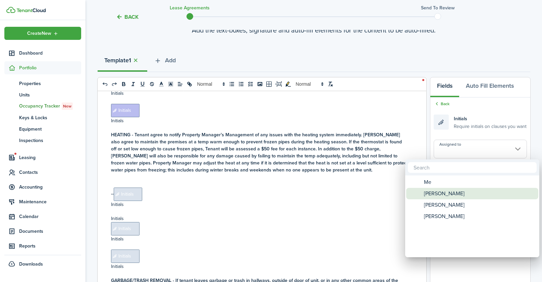
click at [441, 194] on span "[PERSON_NAME]" at bounding box center [444, 193] width 41 height 11
type input "[PERSON_NAME]"
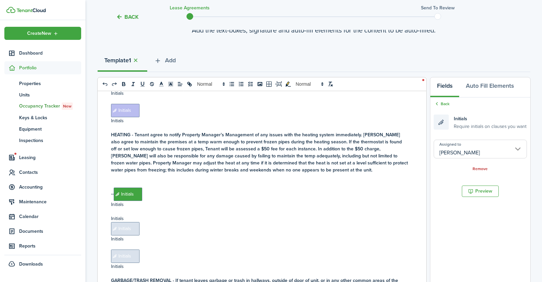
click at [124, 222] on span "Initials" at bounding box center [125, 228] width 29 height 13
click at [480, 155] on input "Assigned to" at bounding box center [480, 149] width 93 height 19
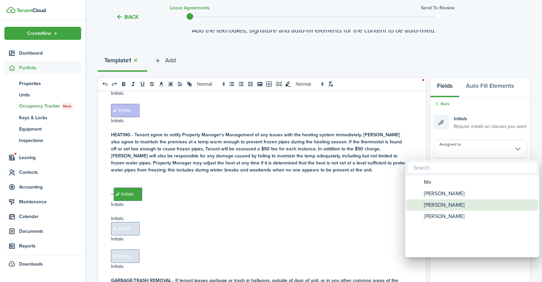
click at [446, 204] on span "[PERSON_NAME]" at bounding box center [444, 205] width 41 height 11
type input "[PERSON_NAME]"
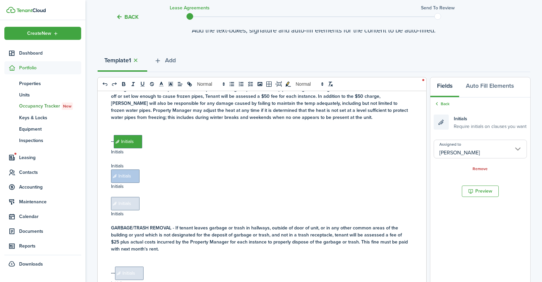
scroll to position [3930, 0]
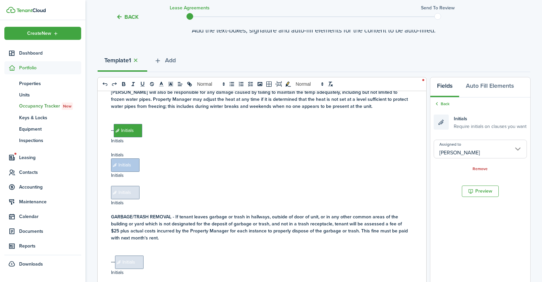
click at [129, 186] on span "Initials" at bounding box center [125, 192] width 29 height 13
click at [454, 153] on input "Assigned to" at bounding box center [480, 149] width 93 height 19
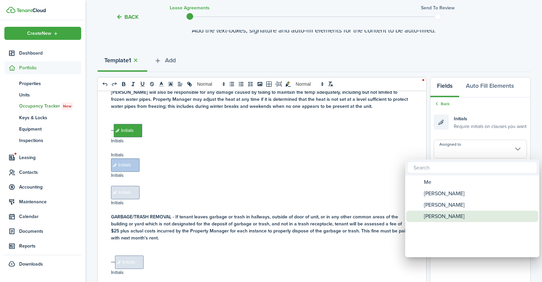
click at [424, 216] on span "[PERSON_NAME]" at bounding box center [444, 216] width 41 height 11
type input "[PERSON_NAME]"
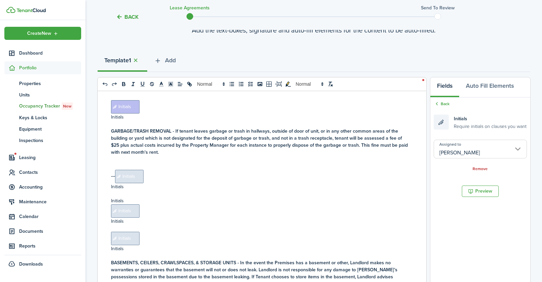
scroll to position [4021, 0]
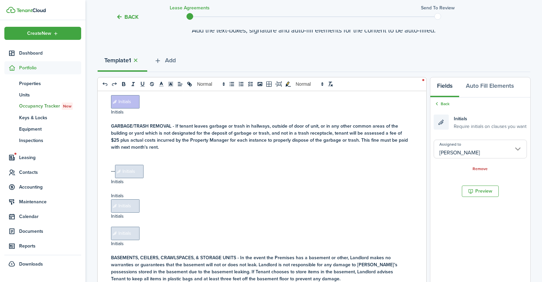
click at [134, 165] on span "Initials" at bounding box center [129, 171] width 29 height 13
click at [474, 150] on input "Assigned to" at bounding box center [480, 149] width 93 height 19
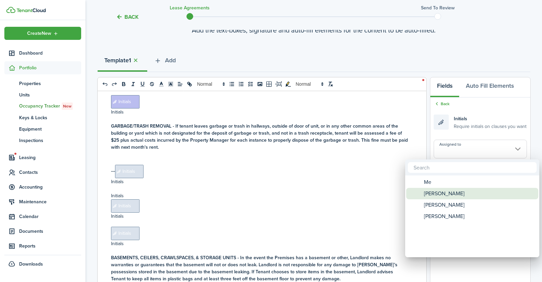
click at [445, 194] on span "[PERSON_NAME]" at bounding box center [444, 193] width 41 height 11
type input "[PERSON_NAME]"
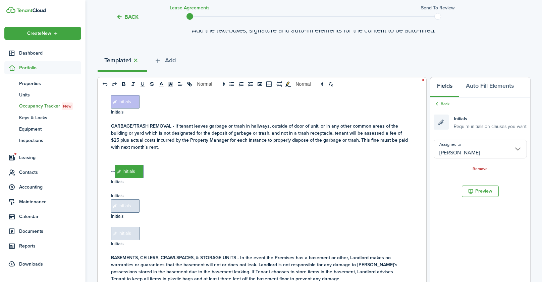
click at [130, 200] on span "Initials" at bounding box center [125, 206] width 29 height 13
click at [449, 153] on input "Assigned to" at bounding box center [480, 149] width 93 height 19
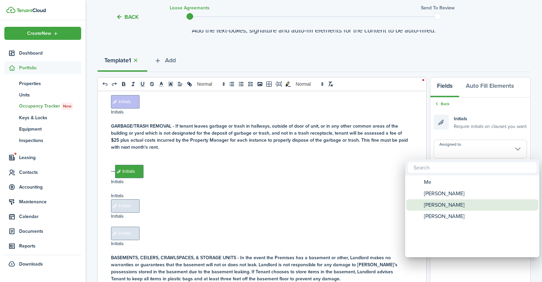
click at [430, 206] on span "[PERSON_NAME]" at bounding box center [444, 205] width 41 height 11
type input "[PERSON_NAME]"
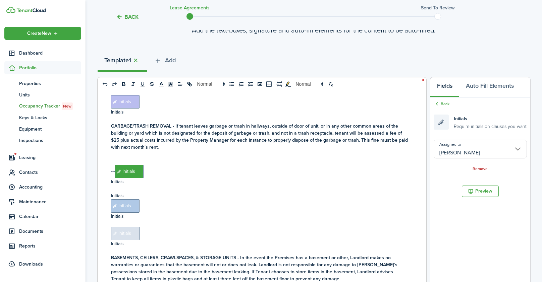
click at [132, 227] on span "Initials" at bounding box center [125, 233] width 29 height 13
click at [475, 145] on input "Assigned to" at bounding box center [480, 149] width 93 height 19
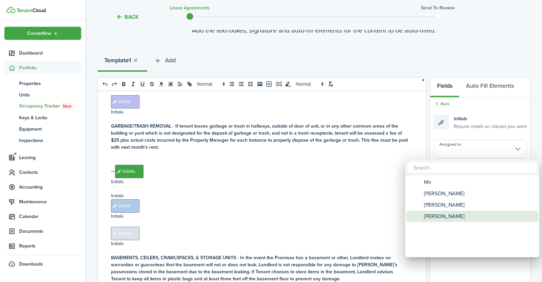
click at [453, 213] on span "[PERSON_NAME]" at bounding box center [444, 216] width 41 height 11
type input "[PERSON_NAME]"
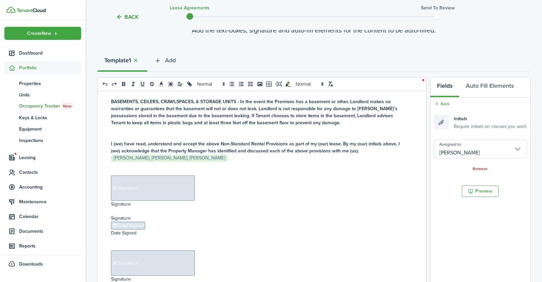
scroll to position [4205, 0]
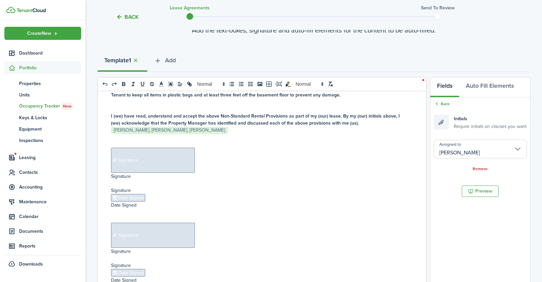
click at [160, 150] on span "Signature" at bounding box center [153, 160] width 84 height 25
click at [463, 155] on input "Assigned to" at bounding box center [480, 153] width 93 height 19
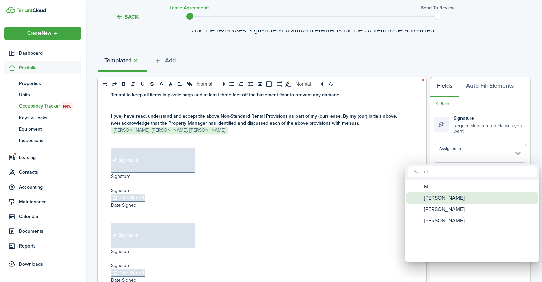
click at [450, 198] on span "[PERSON_NAME]" at bounding box center [444, 198] width 41 height 11
type input "[PERSON_NAME]"
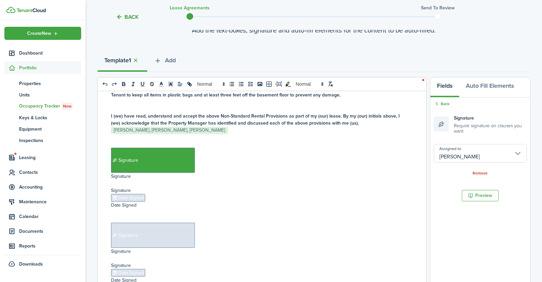
click at [135, 194] on span "Date Signed" at bounding box center [128, 198] width 34 height 8
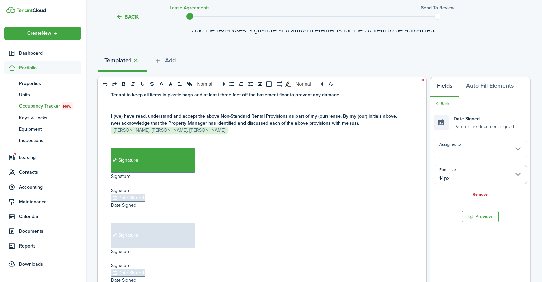
click at [476, 148] on input "Assigned to" at bounding box center [480, 149] width 93 height 19
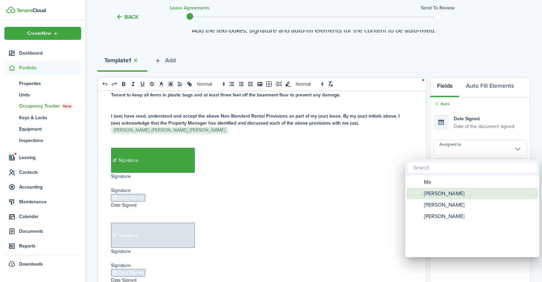
click at [443, 197] on span "[PERSON_NAME]" at bounding box center [444, 193] width 41 height 11
type input "[PERSON_NAME]"
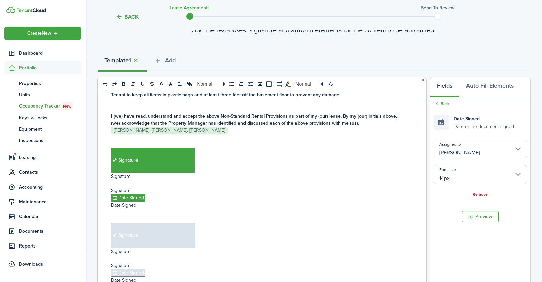
click at [127, 223] on span "Signature" at bounding box center [153, 235] width 84 height 25
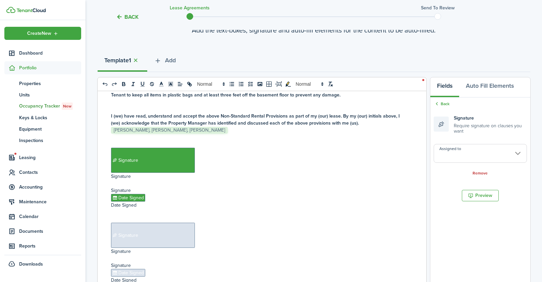
click at [499, 155] on input "Assigned to" at bounding box center [480, 153] width 93 height 19
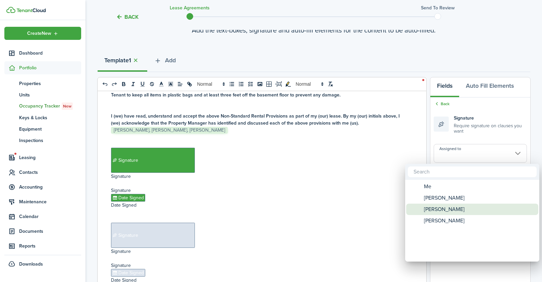
click at [434, 211] on span "[PERSON_NAME]" at bounding box center [444, 209] width 41 height 11
type input "[PERSON_NAME]"
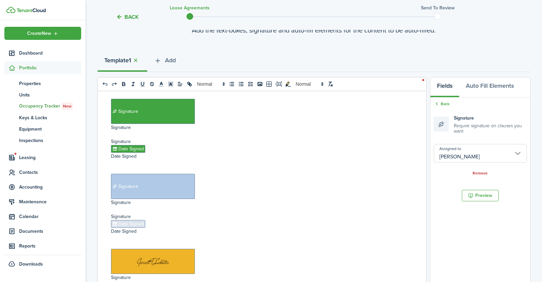
scroll to position [4287, 0]
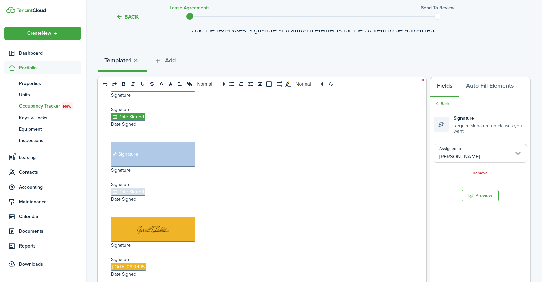
click at [139, 188] on span "Date Signed" at bounding box center [128, 192] width 34 height 8
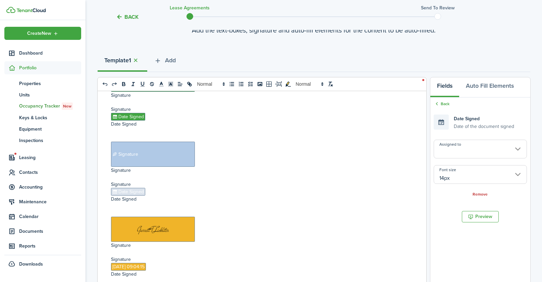
click at [492, 148] on input "Assigned to" at bounding box center [480, 149] width 93 height 19
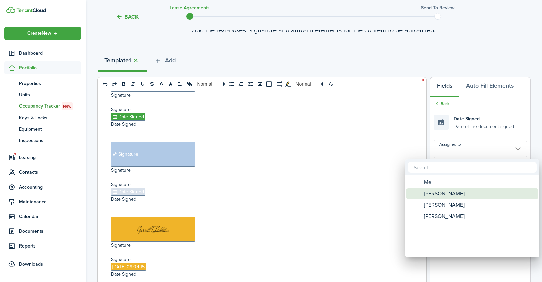
click at [452, 196] on span "[PERSON_NAME]" at bounding box center [444, 193] width 41 height 11
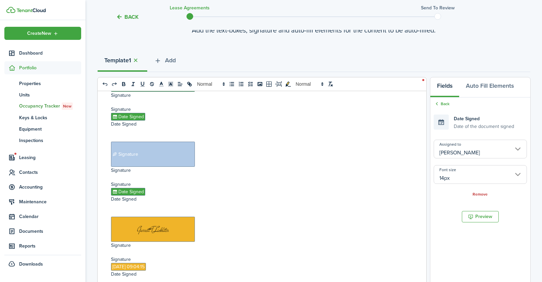
click at [454, 154] on input "[PERSON_NAME]" at bounding box center [480, 149] width 93 height 19
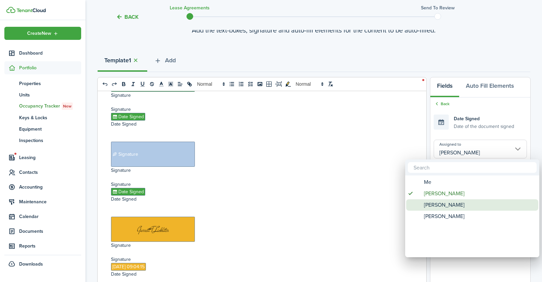
click at [441, 203] on span "[PERSON_NAME]" at bounding box center [444, 205] width 41 height 11
type input "[PERSON_NAME]"
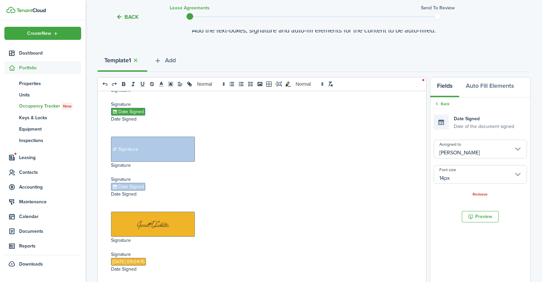
scroll to position [4294, 0]
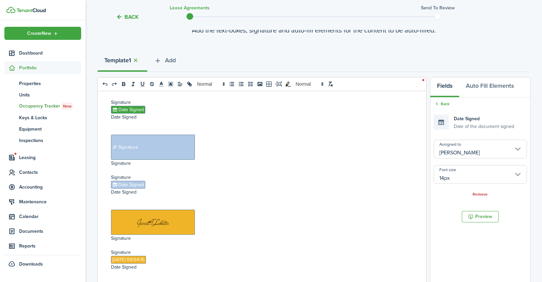
click at [162, 189] on p "Date Signed" at bounding box center [259, 192] width 297 height 7
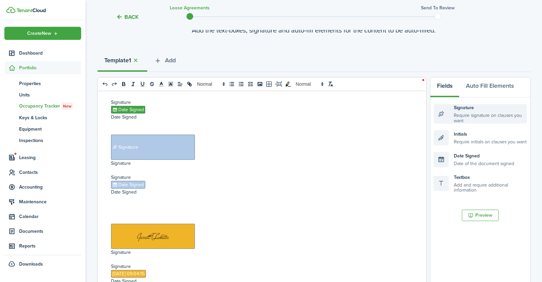
click at [465, 115] on div "Signature Require signature on clauses you want" at bounding box center [480, 113] width 93 height 19
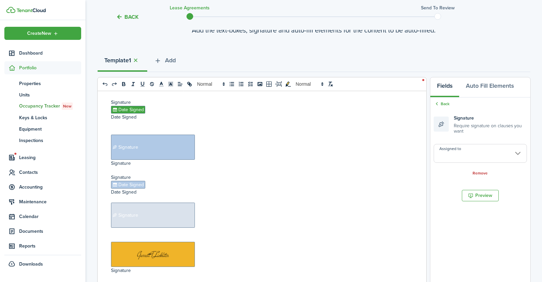
click at [468, 154] on input "Assigned to" at bounding box center [480, 153] width 93 height 19
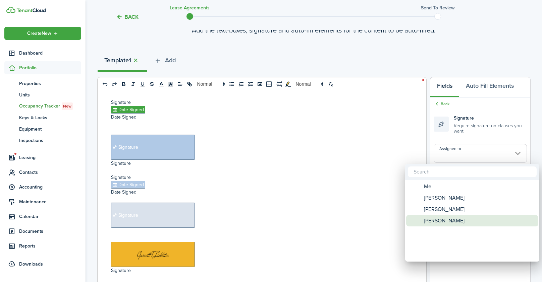
drag, startPoint x: 455, startPoint y: 220, endPoint x: 455, endPoint y: 215, distance: 5.4
click at [455, 220] on span "[PERSON_NAME]" at bounding box center [444, 220] width 41 height 11
type input "[PERSON_NAME]"
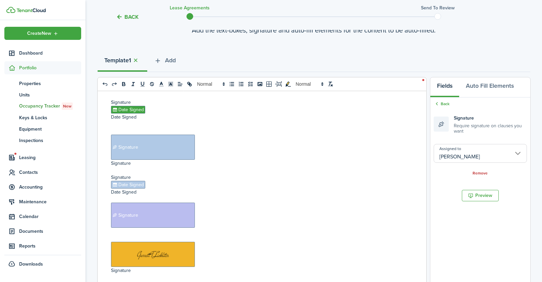
click at [208, 203] on p "﻿ Signature ﻿" at bounding box center [259, 215] width 297 height 25
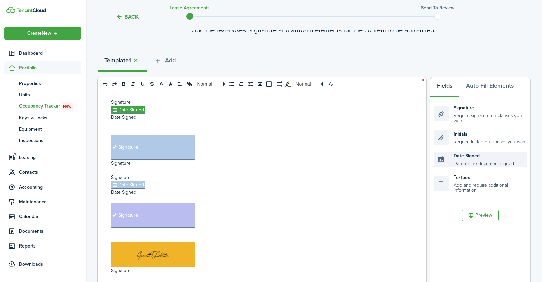
click at [464, 162] on div "Date Signed Date of the document signed" at bounding box center [480, 159] width 93 height 15
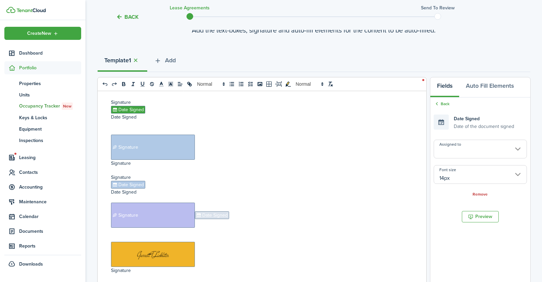
click at [470, 149] on input "Assigned to" at bounding box center [480, 149] width 93 height 19
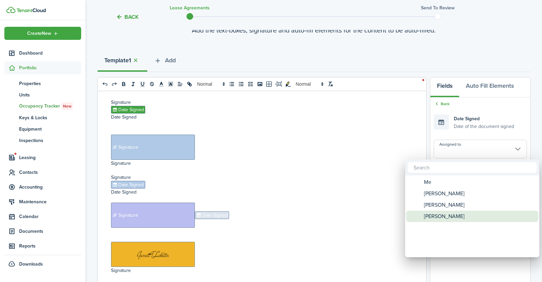
click at [456, 215] on span "[PERSON_NAME]" at bounding box center [444, 216] width 41 height 11
type input "[PERSON_NAME]"
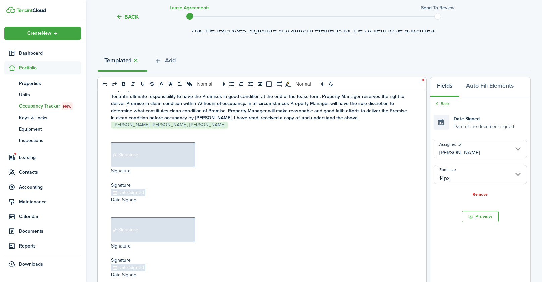
scroll to position [4690, 0]
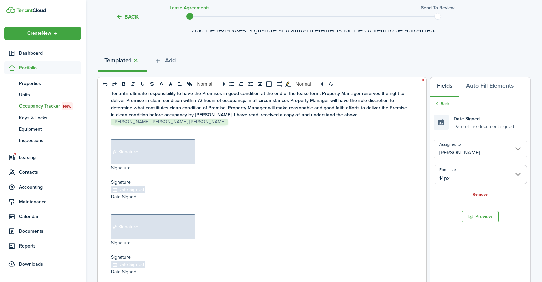
click at [171, 141] on span "Signature" at bounding box center [153, 152] width 84 height 25
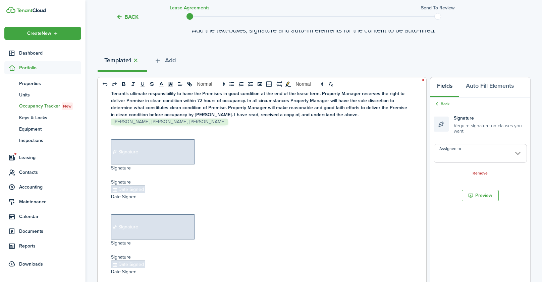
click at [464, 154] on input "Assigned to" at bounding box center [480, 153] width 93 height 19
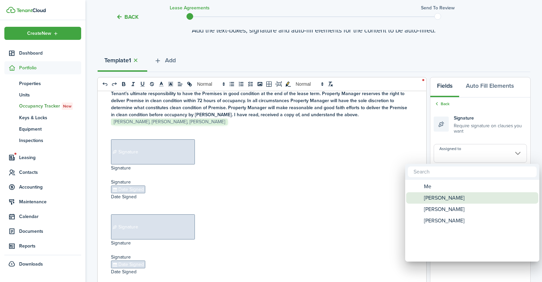
click at [442, 199] on span "[PERSON_NAME]" at bounding box center [444, 198] width 41 height 11
type input "[PERSON_NAME]"
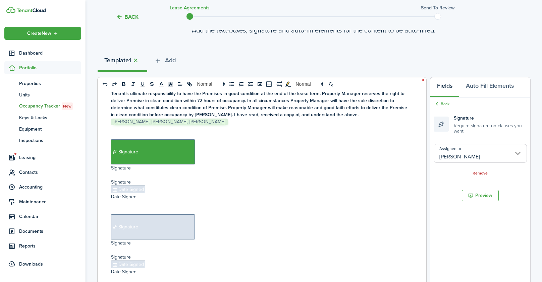
click at [135, 186] on span "Date Signed" at bounding box center [128, 190] width 34 height 8
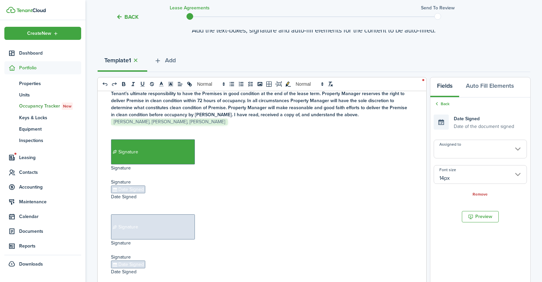
click at [470, 150] on input "Assigned to" at bounding box center [480, 149] width 93 height 19
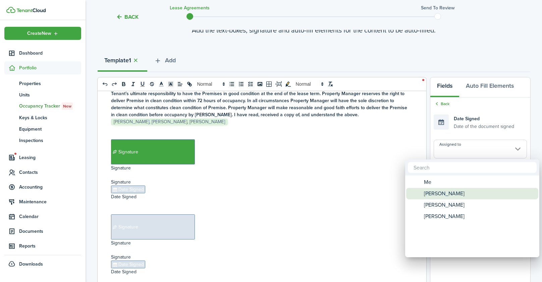
click at [439, 195] on span "[PERSON_NAME]" at bounding box center [444, 193] width 41 height 11
type input "[PERSON_NAME]"
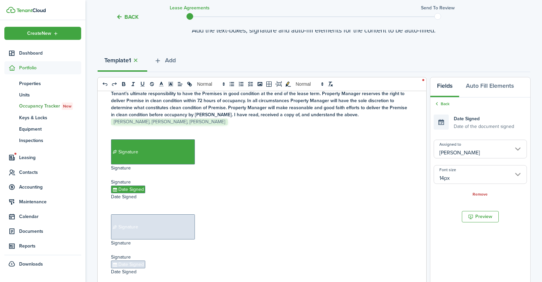
click at [144, 215] on span "Signature" at bounding box center [153, 227] width 84 height 25
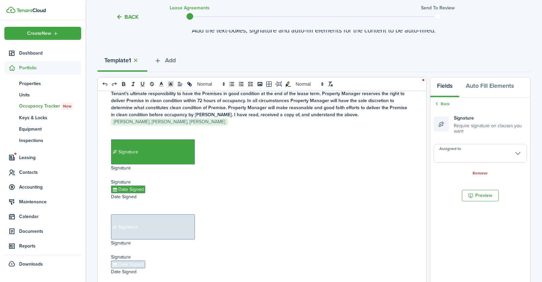
click at [468, 148] on input "Assigned to" at bounding box center [480, 153] width 93 height 19
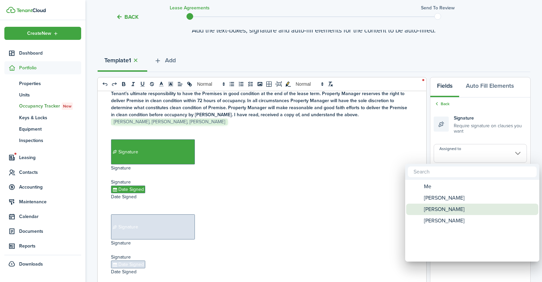
click at [457, 209] on div "[PERSON_NAME]" at bounding box center [475, 209] width 119 height 11
type input "[PERSON_NAME]"
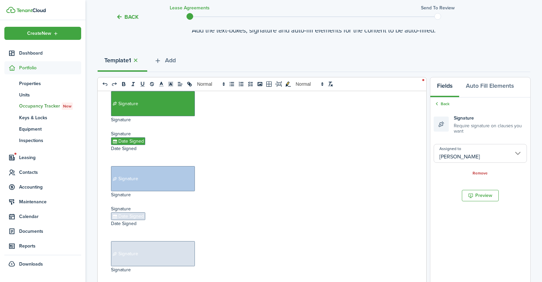
scroll to position [4738, 0]
click at [130, 213] on span "Date Signed" at bounding box center [128, 217] width 34 height 8
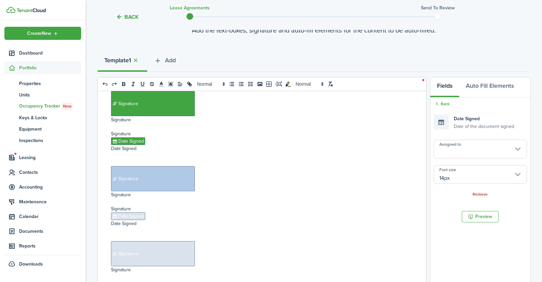
click at [466, 150] on input "Assigned to" at bounding box center [480, 149] width 93 height 19
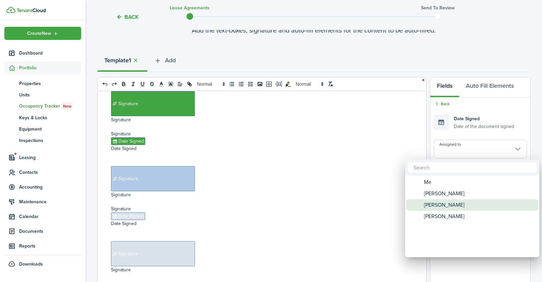
drag, startPoint x: 431, startPoint y: 205, endPoint x: 307, endPoint y: 187, distance: 125.8
click at [431, 204] on span "[PERSON_NAME]" at bounding box center [444, 205] width 41 height 11
type input "[PERSON_NAME]"
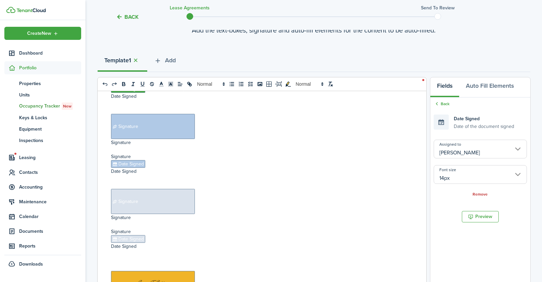
scroll to position [4807, 0]
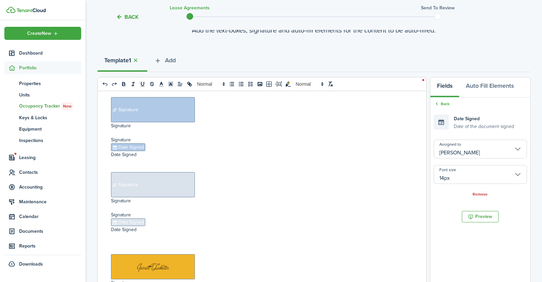
click at [162, 172] on span "Signature" at bounding box center [153, 184] width 84 height 25
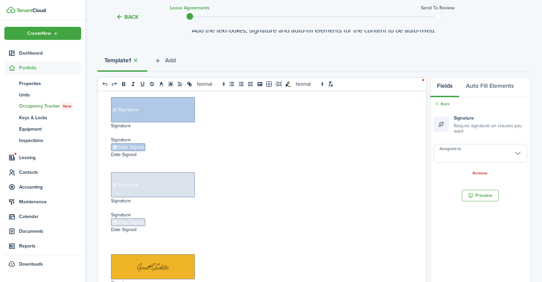
click at [485, 155] on input "Assigned to" at bounding box center [480, 153] width 93 height 19
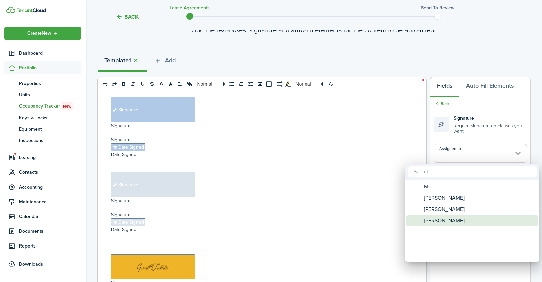
click at [455, 219] on span "[PERSON_NAME]" at bounding box center [444, 220] width 41 height 11
type input "[PERSON_NAME]"
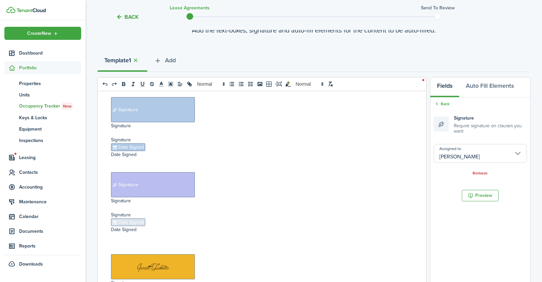
click at [133, 219] on span "Date Signed" at bounding box center [128, 223] width 34 height 8
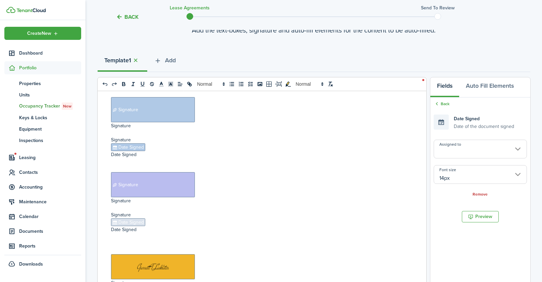
click at [459, 154] on input "Assigned to" at bounding box center [480, 149] width 93 height 19
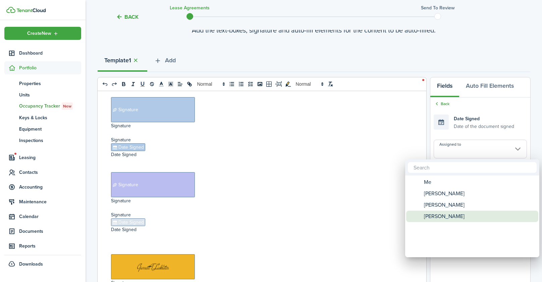
click at [436, 216] on span "[PERSON_NAME]" at bounding box center [444, 216] width 41 height 11
type input "[PERSON_NAME]"
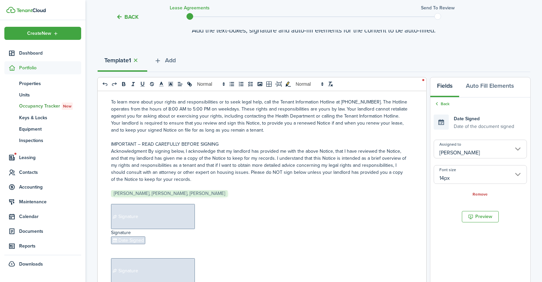
scroll to position [5369, 0]
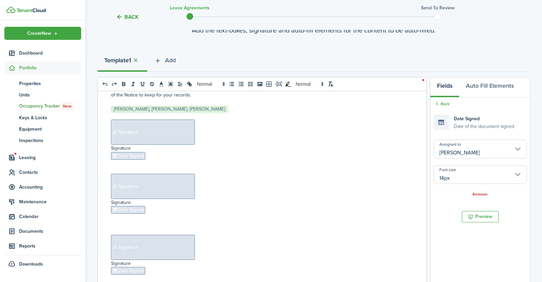
click at [172, 120] on span "Signature" at bounding box center [153, 132] width 84 height 25
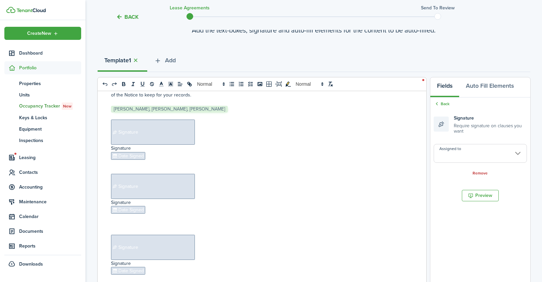
click at [482, 154] on input "Assigned to" at bounding box center [480, 153] width 93 height 19
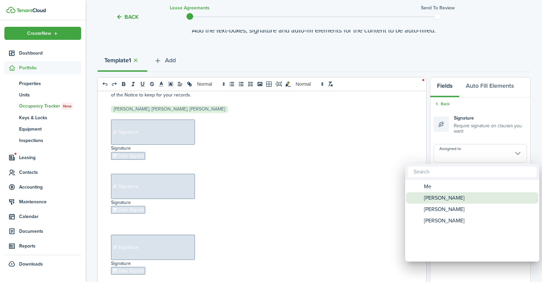
click at [432, 194] on span "[PERSON_NAME]" at bounding box center [444, 198] width 41 height 11
type input "[PERSON_NAME]"
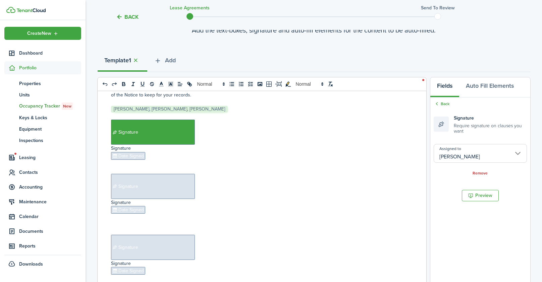
click at [124, 152] on span "Date Signed" at bounding box center [128, 156] width 34 height 8
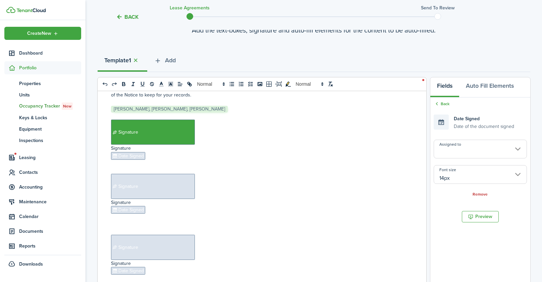
click at [446, 146] on input "Assigned to" at bounding box center [480, 149] width 93 height 19
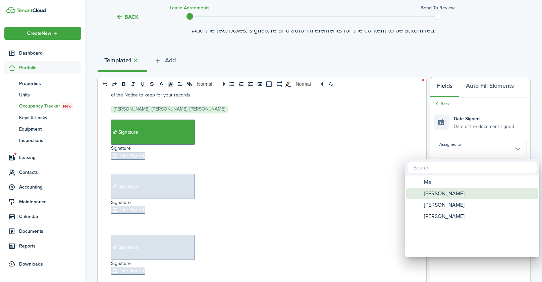
click at [422, 196] on div "[PERSON_NAME]" at bounding box center [475, 193] width 119 height 11
type input "[PERSON_NAME]"
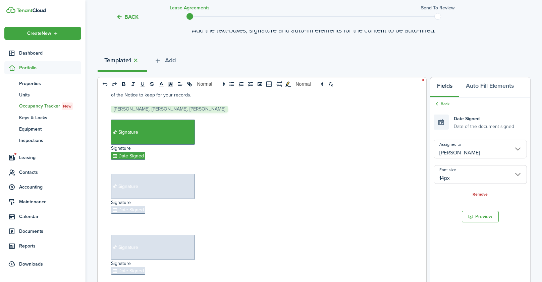
click at [160, 174] on span "Signature" at bounding box center [153, 186] width 84 height 25
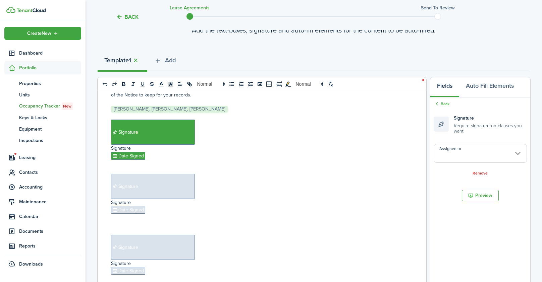
click at [451, 156] on input "Assigned to" at bounding box center [480, 153] width 93 height 19
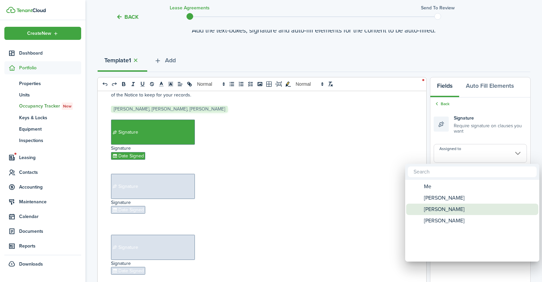
click at [435, 210] on span "[PERSON_NAME]" at bounding box center [444, 209] width 41 height 11
type input "[PERSON_NAME]"
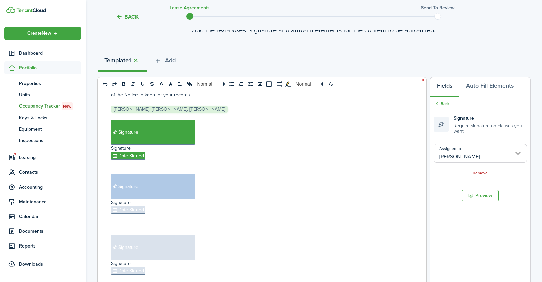
click at [122, 206] on span "Date Signed" at bounding box center [128, 210] width 34 height 8
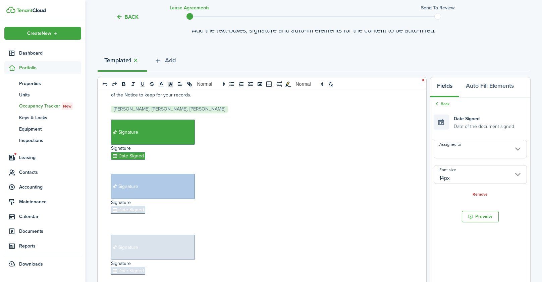
click at [475, 147] on input "Assigned to" at bounding box center [480, 149] width 93 height 19
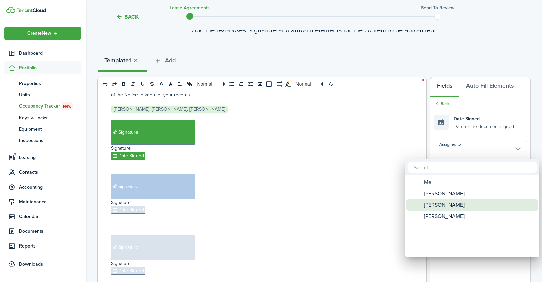
click at [439, 206] on span "[PERSON_NAME]" at bounding box center [444, 205] width 41 height 11
type input "[PERSON_NAME]"
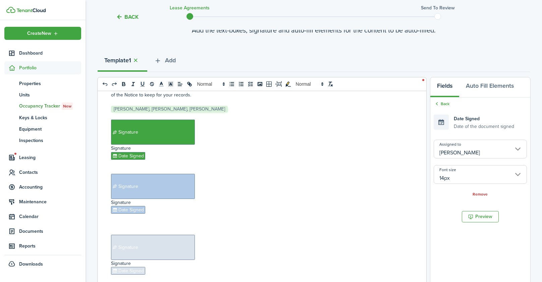
click at [170, 235] on span "Signature" at bounding box center [153, 247] width 84 height 25
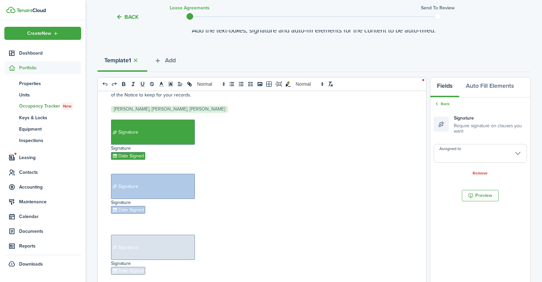
click at [470, 158] on input "Assigned to" at bounding box center [480, 153] width 93 height 19
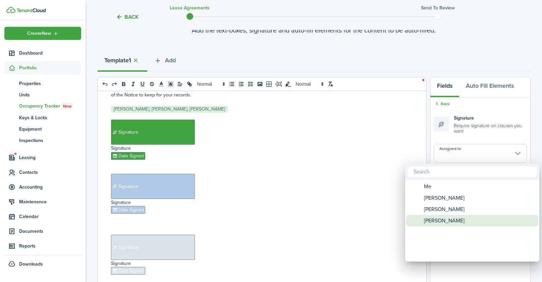
click at [451, 219] on span "[PERSON_NAME]" at bounding box center [444, 220] width 41 height 11
type input "[PERSON_NAME]"
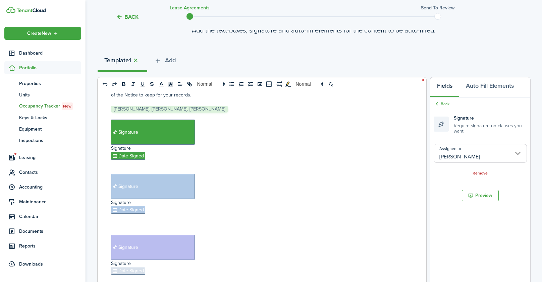
click at [136, 267] on span "Date Signed" at bounding box center [128, 271] width 34 height 8
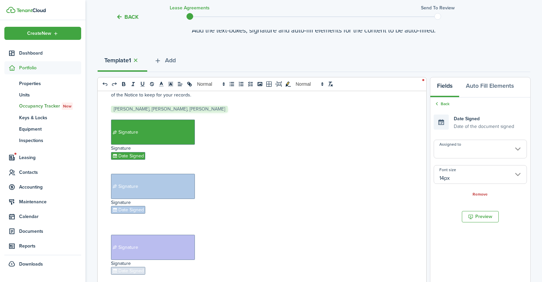
click at [473, 153] on input "Assigned to" at bounding box center [480, 149] width 93 height 19
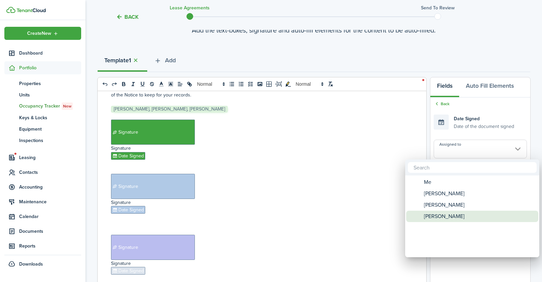
click at [430, 217] on span "[PERSON_NAME]" at bounding box center [444, 216] width 41 height 11
type input "[PERSON_NAME]"
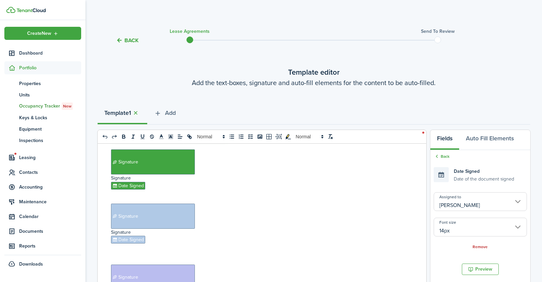
scroll to position [0, 0]
click at [169, 111] on span "Add" at bounding box center [170, 113] width 11 height 9
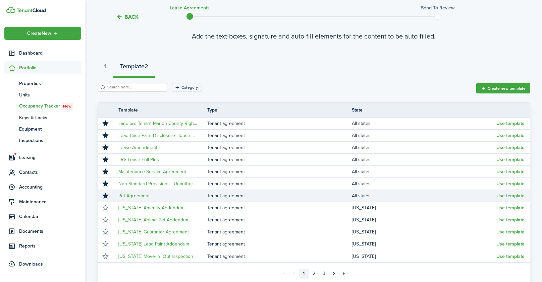
scroll to position [55, 0]
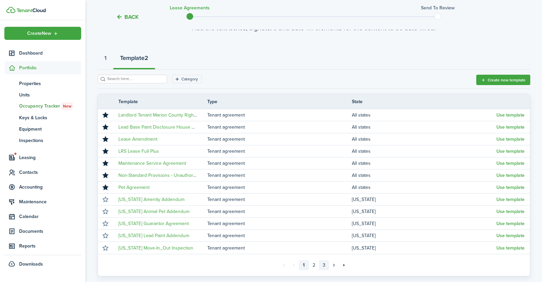
click at [324, 266] on link "3" at bounding box center [324, 266] width 10 height 10
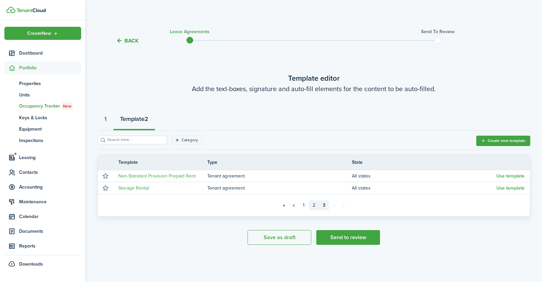
click at [313, 206] on link "2" at bounding box center [314, 206] width 10 height 10
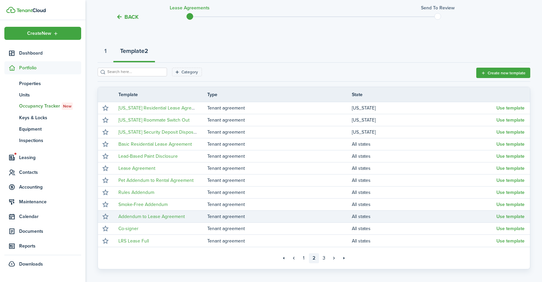
scroll to position [84, 0]
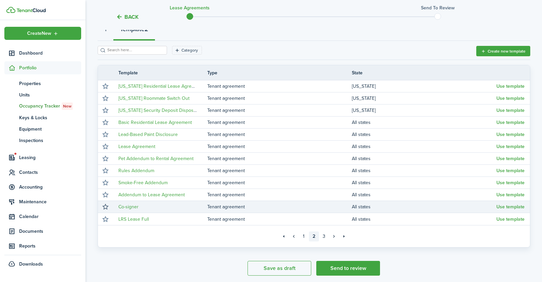
click at [106, 207] on button "button" at bounding box center [105, 207] width 9 height 9
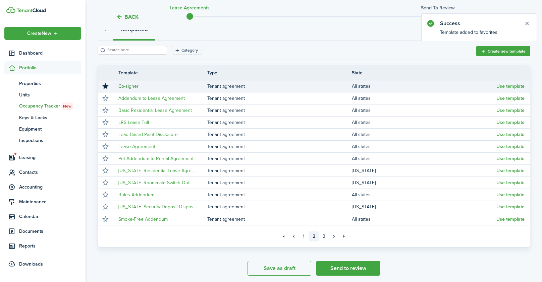
click at [132, 88] on link "Co-signer" at bounding box center [128, 86] width 20 height 7
click at [508, 87] on button "Use template" at bounding box center [510, 86] width 28 height 5
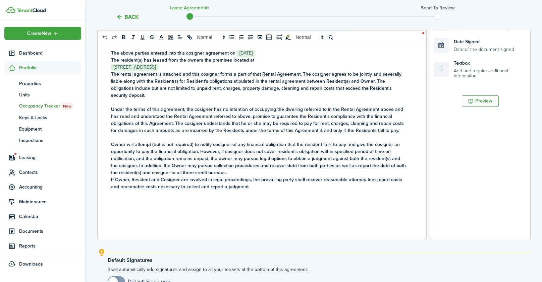
scroll to position [152, 0]
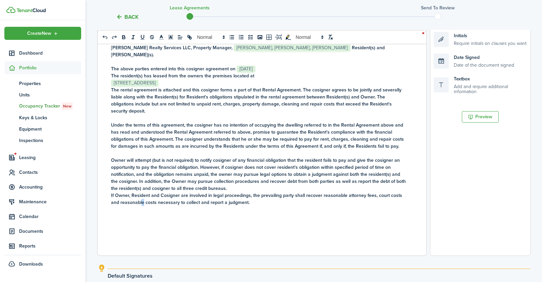
click at [132, 214] on div "COSIGNER AGREEMENT (Addendum to Lease Agreement) This agreement is between [PER…" at bounding box center [260, 124] width 324 height 263
click at [152, 210] on div "COSIGNER AGREEMENT (Addendum to Lease Agreement) This agreement is between [PER…" at bounding box center [260, 124] width 324 height 263
click at [268, 192] on p "If Owner, Resident and Cosigner are involved in legal proceedings, the prevaili…" at bounding box center [259, 199] width 297 height 14
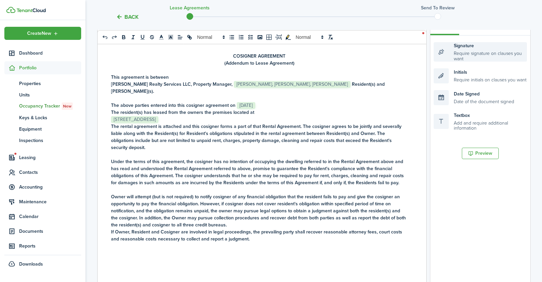
scroll to position [114, 0]
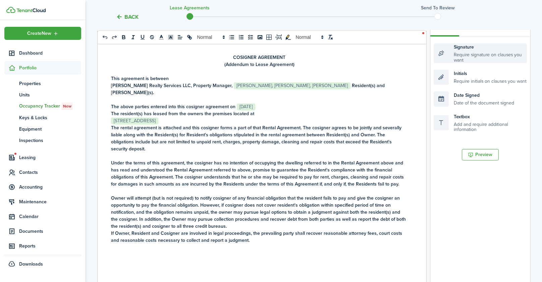
click at [459, 56] on div "Signature Require signature on clauses you want" at bounding box center [480, 53] width 93 height 19
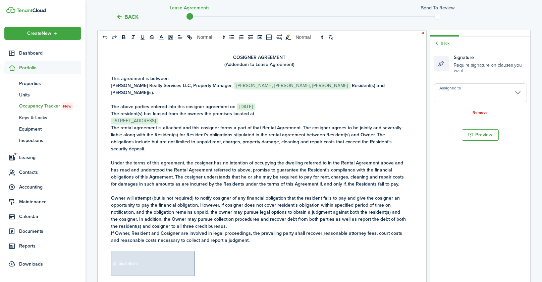
click at [457, 90] on input "Assigned to" at bounding box center [480, 93] width 93 height 19
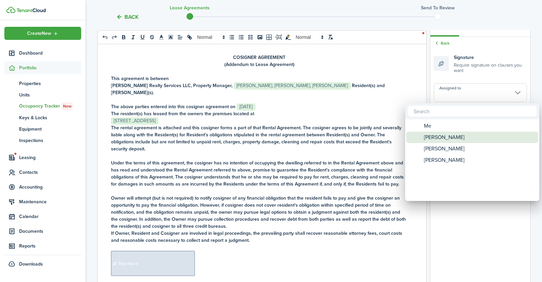
click at [450, 135] on span "[PERSON_NAME]" at bounding box center [444, 137] width 41 height 11
type input "[PERSON_NAME]"
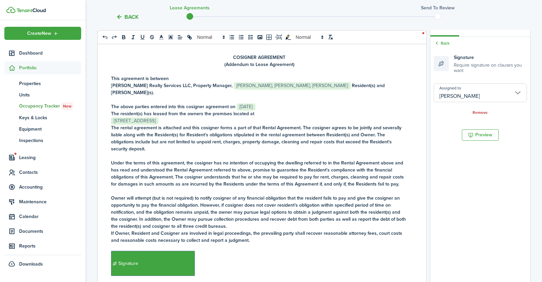
click at [241, 252] on p "﻿ Signature ﻿" at bounding box center [259, 263] width 297 height 25
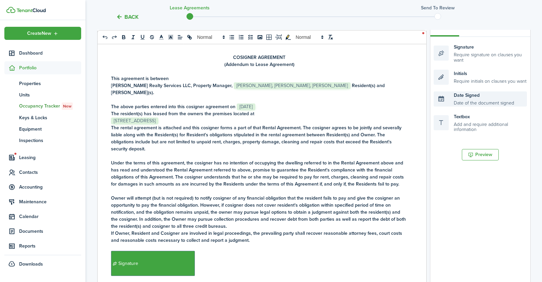
click at [475, 97] on div "Date Signed Date of the document signed" at bounding box center [480, 99] width 93 height 15
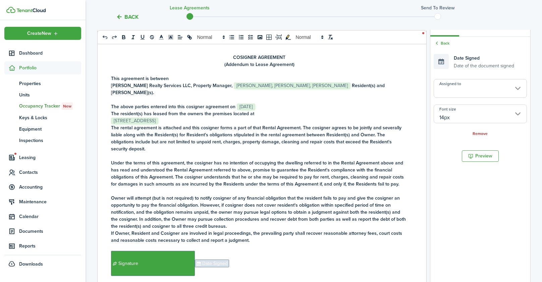
click at [468, 86] on input "Assigned to" at bounding box center [480, 88] width 93 height 19
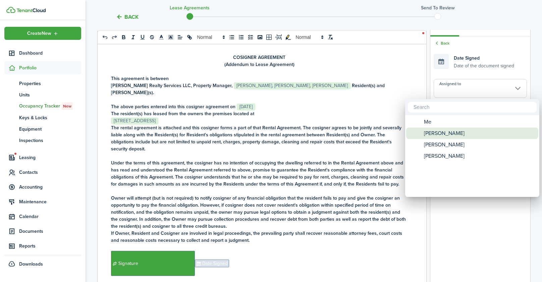
click at [453, 134] on span "[PERSON_NAME]" at bounding box center [444, 133] width 41 height 11
type input "[PERSON_NAME]"
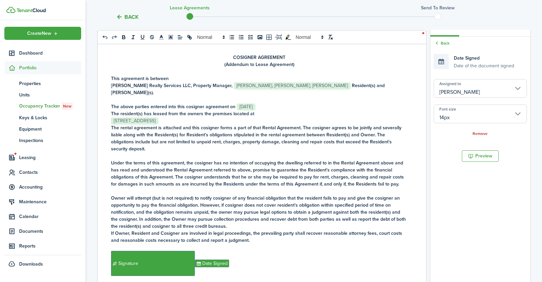
click at [322, 251] on p "﻿ Signature ﻿ Date Signed ﻿" at bounding box center [259, 263] width 297 height 25
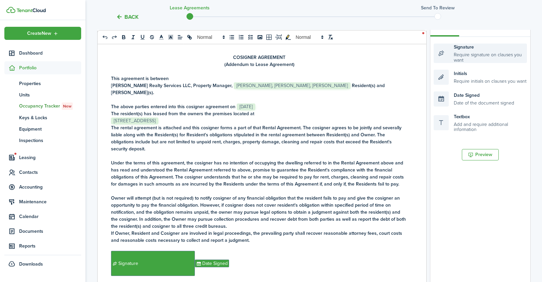
click at [440, 49] on div "Signature Require signature on clauses you want" at bounding box center [480, 53] width 93 height 19
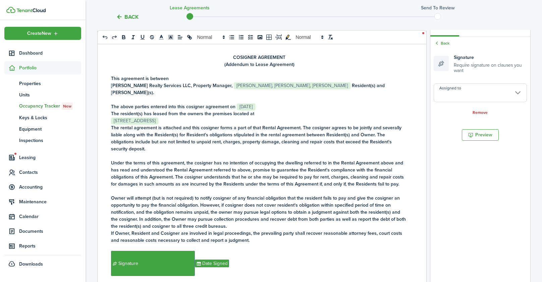
click at [460, 96] on input "Assigned to" at bounding box center [480, 93] width 93 height 19
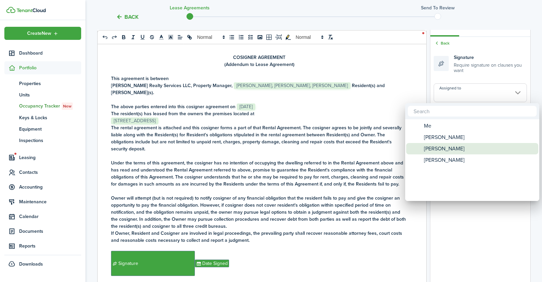
click at [440, 152] on span "[PERSON_NAME]" at bounding box center [444, 148] width 41 height 11
type input "[PERSON_NAME]"
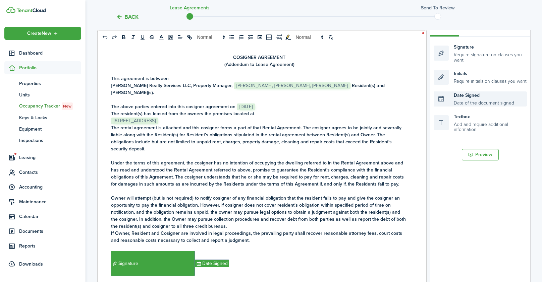
click at [471, 93] on div "Date Signed Date of the document signed" at bounding box center [480, 99] width 93 height 15
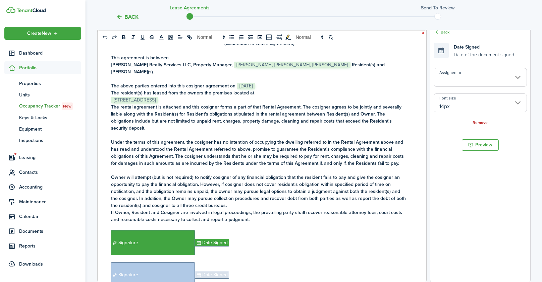
scroll to position [11, 0]
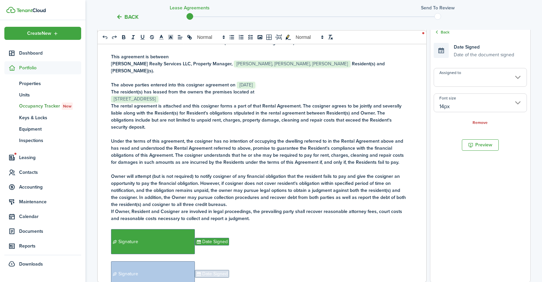
click at [462, 79] on input "Assigned to" at bounding box center [480, 77] width 93 height 19
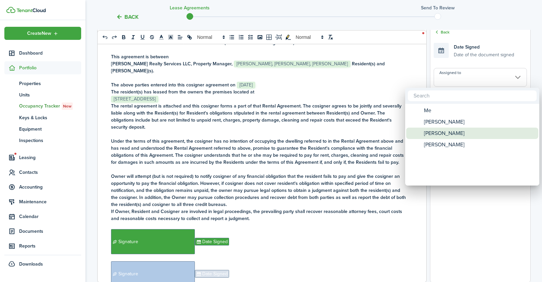
click at [450, 135] on div "[PERSON_NAME]" at bounding box center [475, 133] width 119 height 11
type input "[PERSON_NAME]"
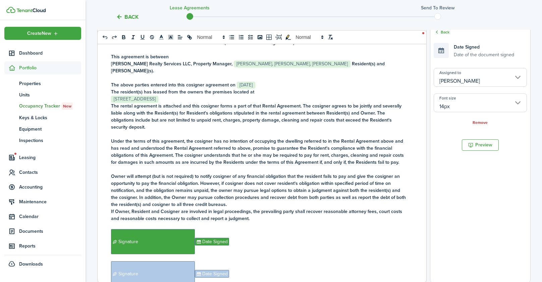
click at [242, 262] on p "﻿ Signature ﻿ Date Signed ﻿" at bounding box center [259, 274] width 297 height 25
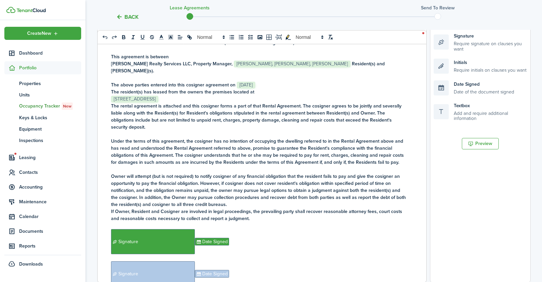
scroll to position [14, 0]
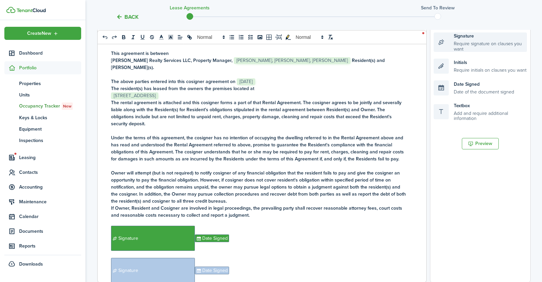
click at [476, 49] on div "Signature Require signature on clauses you want" at bounding box center [480, 42] width 93 height 19
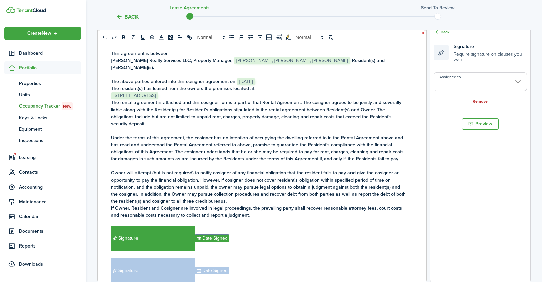
click at [471, 82] on input "Assigned to" at bounding box center [480, 81] width 93 height 19
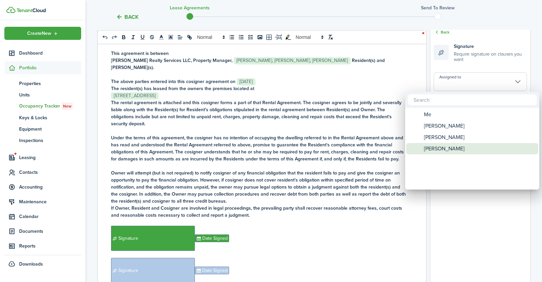
click at [432, 151] on span "[PERSON_NAME]" at bounding box center [444, 148] width 41 height 11
type input "[PERSON_NAME]"
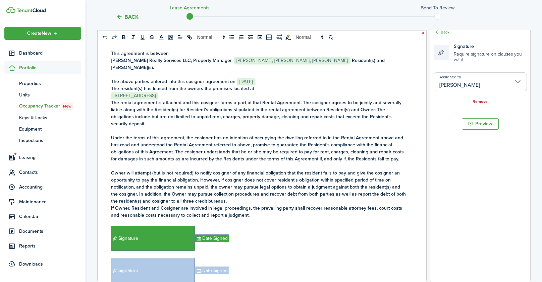
click at [229, 282] on p at bounding box center [259, 286] width 297 height 7
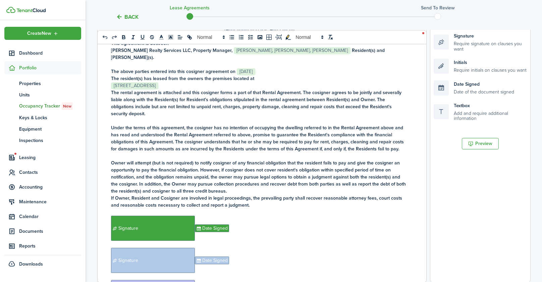
scroll to position [24, 0]
click at [486, 89] on div "Date Signed Date of the document signed" at bounding box center [480, 88] width 93 height 15
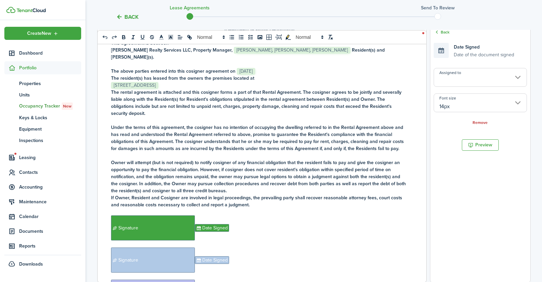
scroll to position [33, 0]
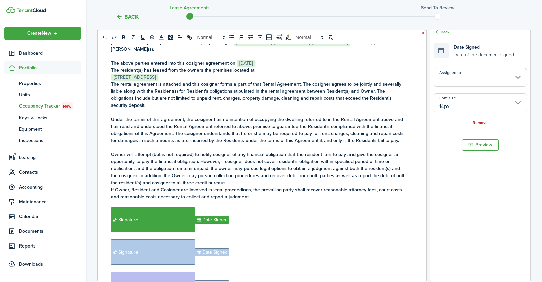
click at [475, 76] on input "Assigned to" at bounding box center [480, 77] width 93 height 19
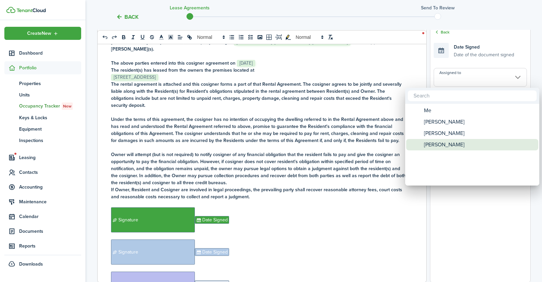
click at [462, 144] on div "[PERSON_NAME]" at bounding box center [475, 144] width 119 height 11
type input "[PERSON_NAME]"
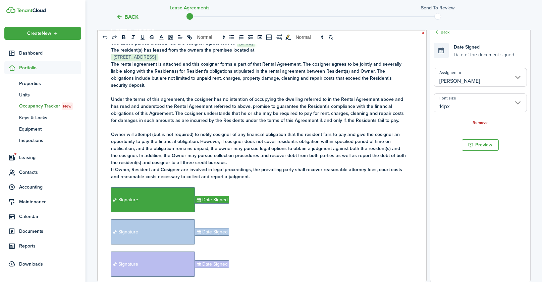
scroll to position [56, 0]
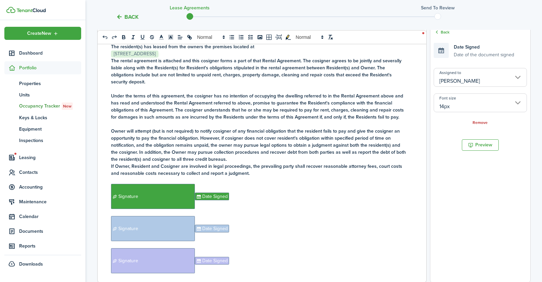
click at [250, 249] on p "﻿ Signature ﻿ Date Signed ﻿" at bounding box center [259, 261] width 297 height 25
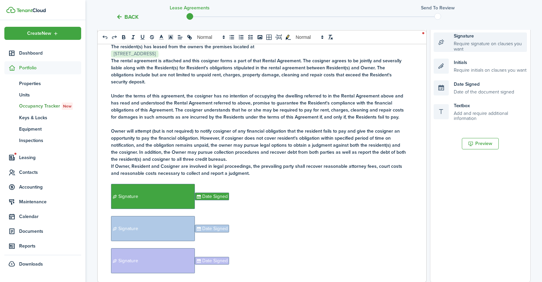
click at [482, 46] on div "Signature Require signature on clauses you want" at bounding box center [480, 42] width 93 height 19
click at [480, 44] on div "Signature Require signature on clauses you want" at bounding box center [480, 42] width 93 height 19
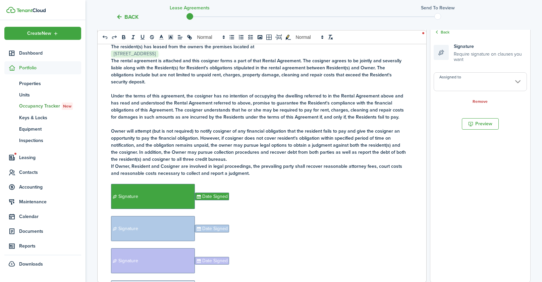
click at [471, 75] on input "Assigned to" at bounding box center [480, 81] width 93 height 19
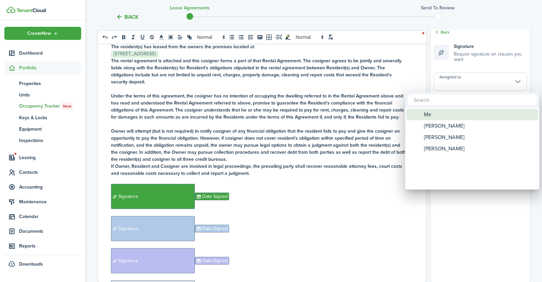
click at [441, 116] on div "Me" at bounding box center [475, 114] width 119 height 11
type input "Me"
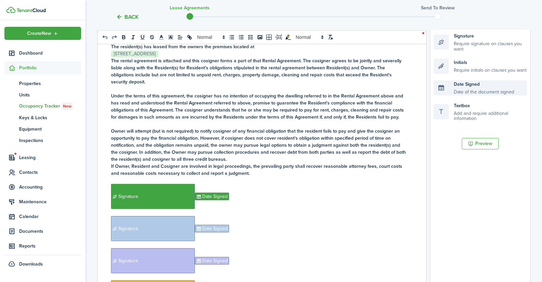
click at [466, 84] on div "Date Signed Date of the document signed" at bounding box center [480, 88] width 93 height 15
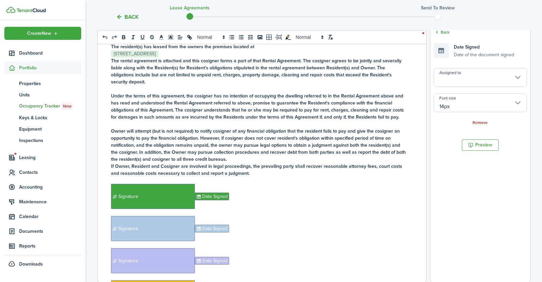
scroll to position [65, 0]
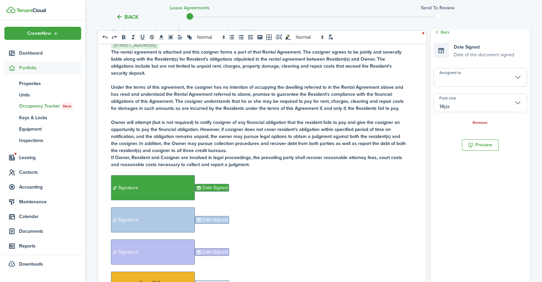
click at [475, 83] on input "Assigned to" at bounding box center [480, 77] width 93 height 19
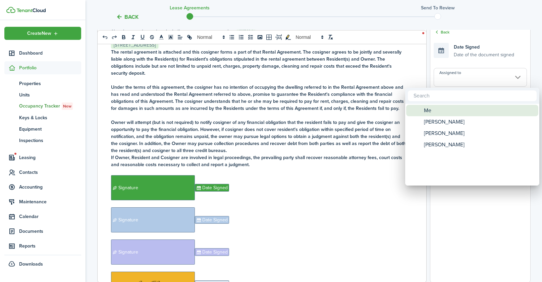
click at [451, 110] on div "Me" at bounding box center [475, 110] width 119 height 11
type input "Me"
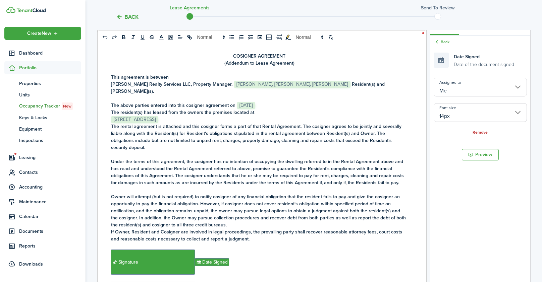
scroll to position [28, 0]
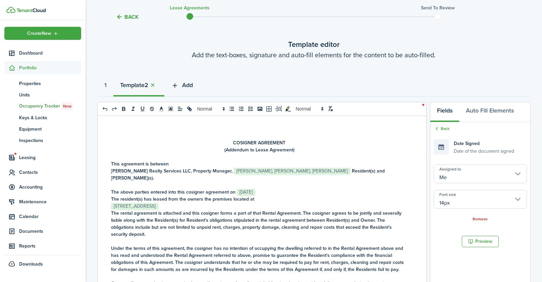
click at [183, 88] on button "Add" at bounding box center [181, 87] width 35 height 20
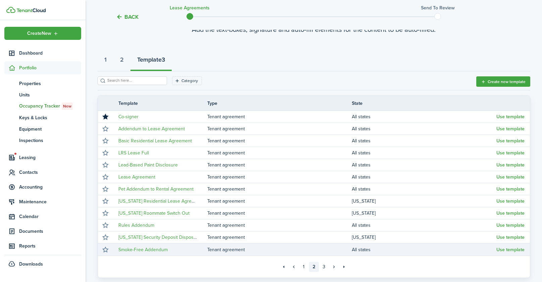
scroll to position [109, 0]
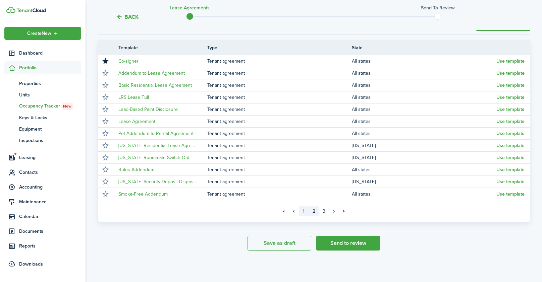
click at [306, 212] on link "1" at bounding box center [304, 212] width 10 height 10
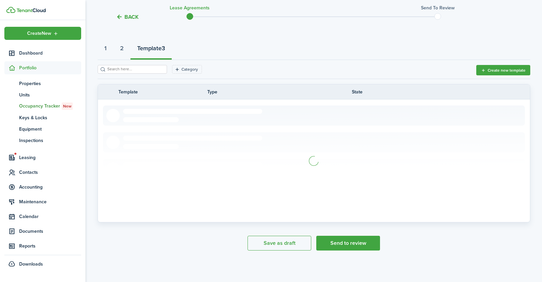
scroll to position [109, 0]
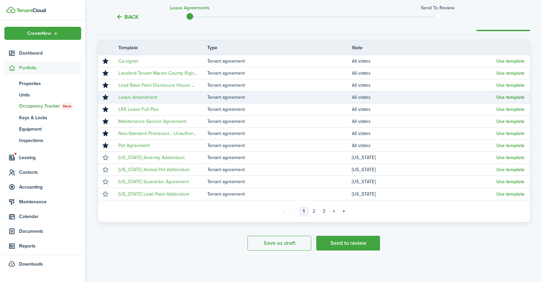
click at [506, 97] on button "Use template" at bounding box center [510, 97] width 28 height 5
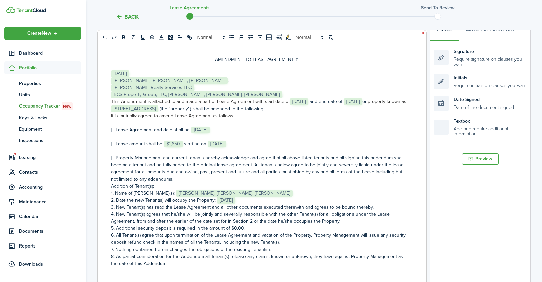
scroll to position [0, 0]
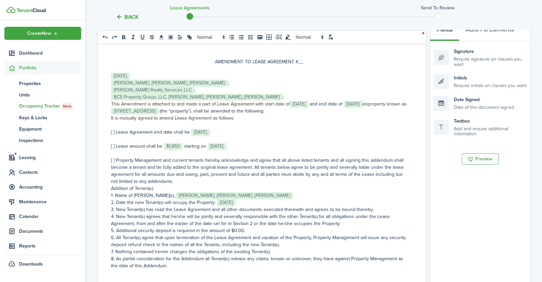
click at [301, 59] on p "AMENDMENT TO LEASE AGREEMENT #__" at bounding box center [259, 61] width 297 height 7
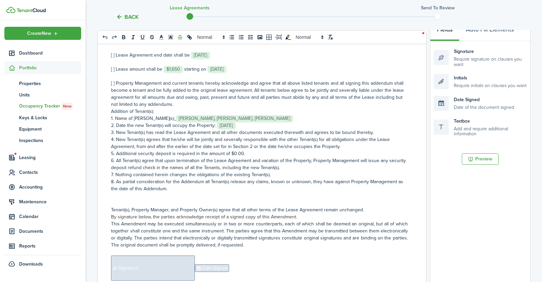
scroll to position [91, 0]
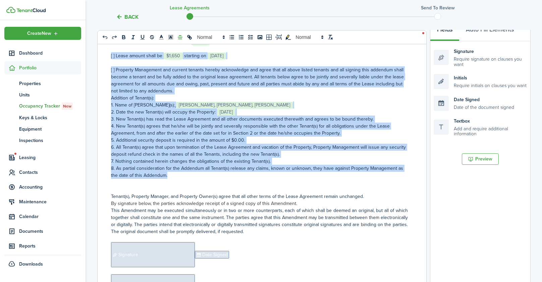
drag, startPoint x: 174, startPoint y: 177, endPoint x: 111, endPoint y: 57, distance: 136.2
click at [111, 57] on div "AMENDMENT TO LEASE AGREEMENT #_1_ ﻿ [DATE] ﻿ ﻿ [PERSON_NAME], [PERSON_NAME], [P…" at bounding box center [260, 166] width 324 height 263
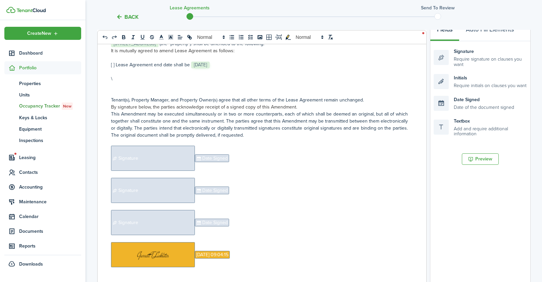
scroll to position [33, 0]
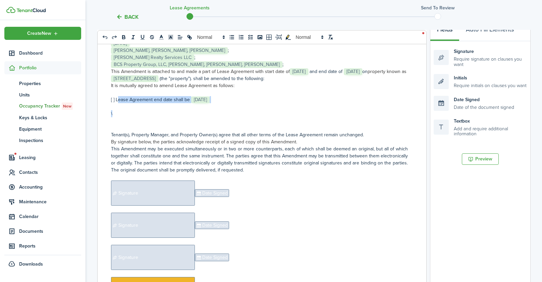
drag, startPoint x: 114, startPoint y: 114, endPoint x: 117, endPoint y: 101, distance: 14.2
click at [117, 101] on div "AMENDMENT TO LEASE AGREEMENT #_1_ ﻿ [DATE] ﻿ ﻿ [PERSON_NAME], [PERSON_NAME], [P…" at bounding box center [260, 166] width 324 height 263
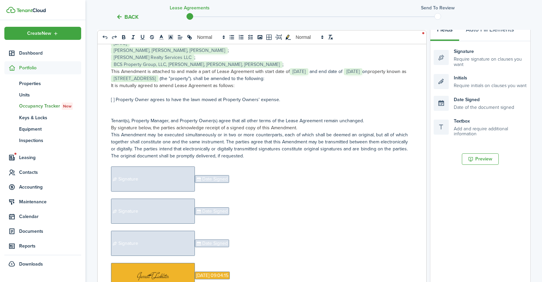
click at [112, 99] on p "[ ] Property Owner agrees to have the lawn mowed at Property Owners' expense." at bounding box center [259, 99] width 297 height 7
click at [115, 100] on p "[ ] Property Owner agrees to have the lawn mowed at Property Owners' expense." at bounding box center [259, 99] width 297 height 7
click at [151, 176] on span "Signature" at bounding box center [153, 179] width 84 height 25
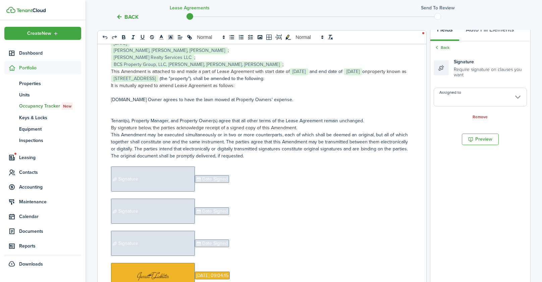
click at [474, 98] on input "Assigned to" at bounding box center [480, 97] width 93 height 19
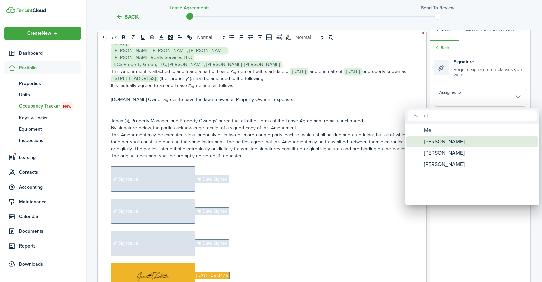
click at [443, 141] on span "[PERSON_NAME]" at bounding box center [444, 141] width 41 height 11
type input "[PERSON_NAME]"
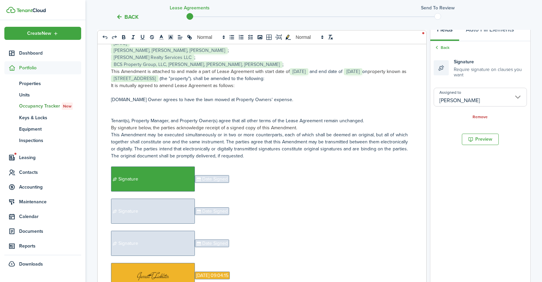
click at [211, 179] on span "Date Signed" at bounding box center [212, 179] width 34 height 8
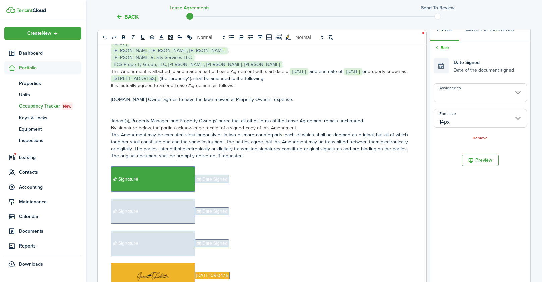
click at [444, 96] on input "Assigned to" at bounding box center [480, 93] width 93 height 19
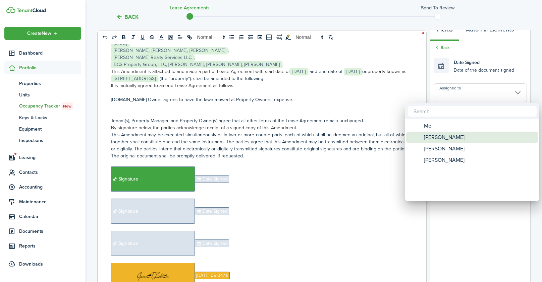
click at [434, 138] on span "[PERSON_NAME]" at bounding box center [444, 137] width 41 height 11
type input "[PERSON_NAME]"
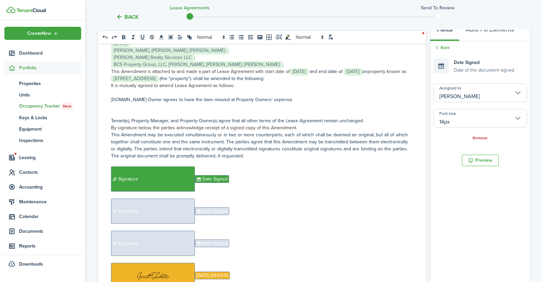
click at [164, 211] on span "Signature" at bounding box center [153, 211] width 84 height 25
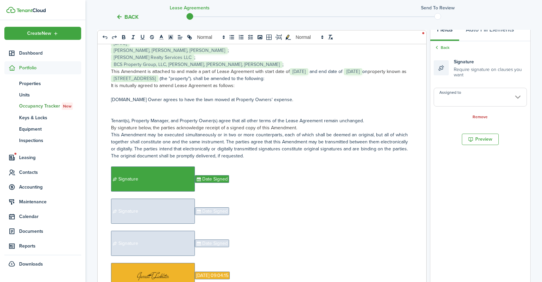
click at [477, 100] on input "Assigned to" at bounding box center [480, 97] width 93 height 19
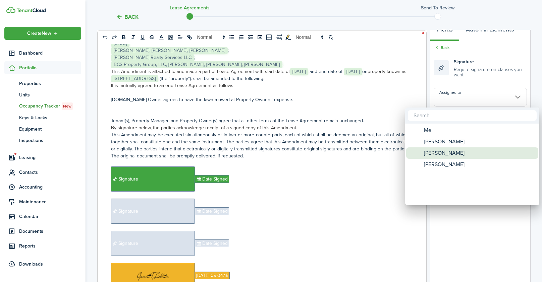
click at [444, 156] on span "[PERSON_NAME]" at bounding box center [444, 153] width 41 height 11
type input "[PERSON_NAME]"
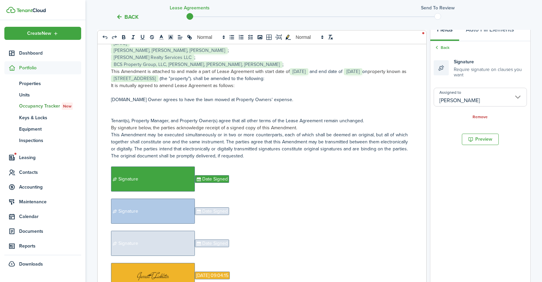
click at [217, 211] on span "Date Signed" at bounding box center [212, 212] width 34 height 8
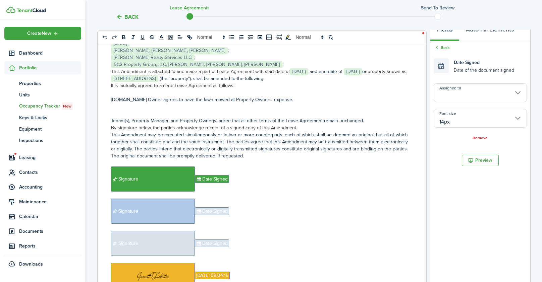
click at [485, 93] on input "Assigned to" at bounding box center [480, 93] width 93 height 19
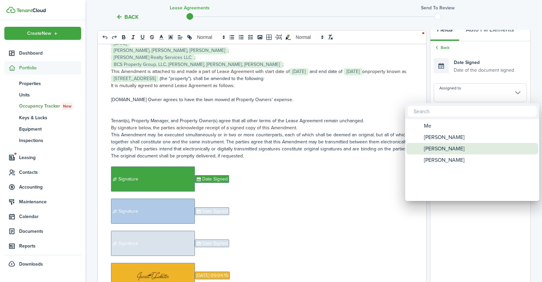
click at [449, 151] on span "[PERSON_NAME]" at bounding box center [444, 148] width 41 height 11
type input "[PERSON_NAME]"
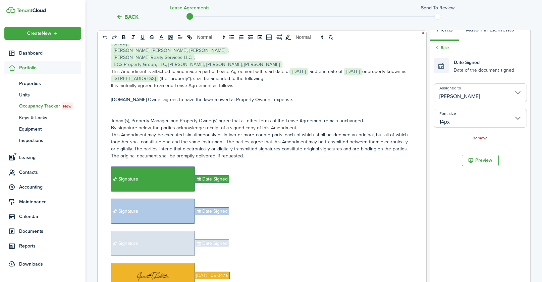
click at [162, 235] on span "Signature" at bounding box center [153, 243] width 84 height 25
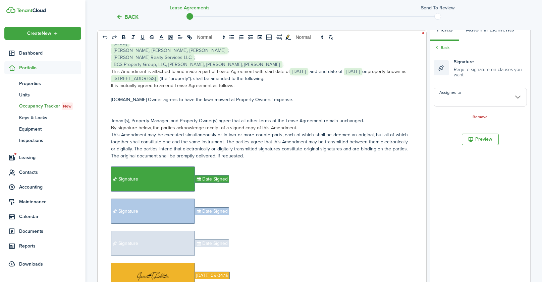
click at [458, 97] on input "Assigned to" at bounding box center [480, 97] width 93 height 19
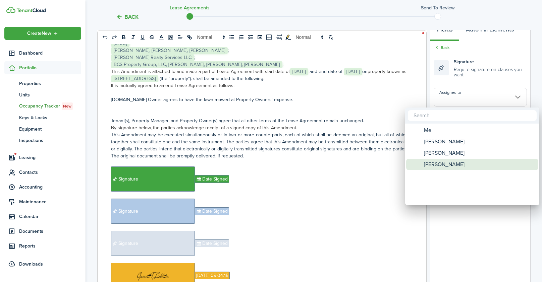
click at [439, 166] on span "[PERSON_NAME]" at bounding box center [444, 164] width 41 height 11
type input "[PERSON_NAME]"
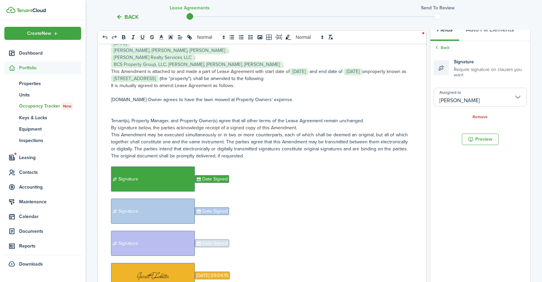
click at [219, 245] on span "Date Signed" at bounding box center [212, 244] width 34 height 8
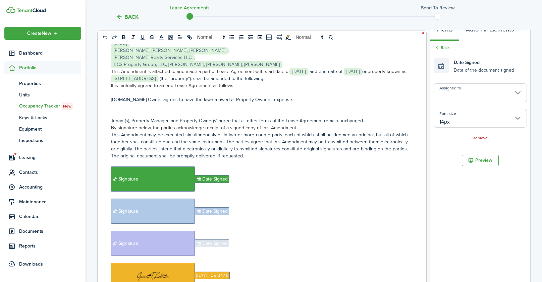
click at [447, 94] on input "Assigned to" at bounding box center [480, 93] width 93 height 19
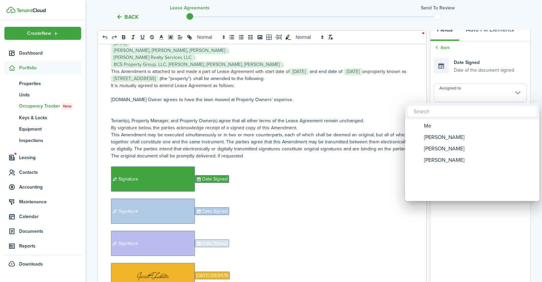
click at [442, 166] on mbsc-wheel-item "Assigned to" at bounding box center [472, 171] width 132 height 11
click at [440, 160] on span "[PERSON_NAME]" at bounding box center [444, 160] width 41 height 11
type input "[PERSON_NAME]"
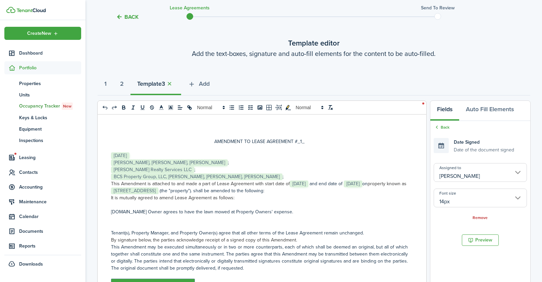
scroll to position [19, 0]
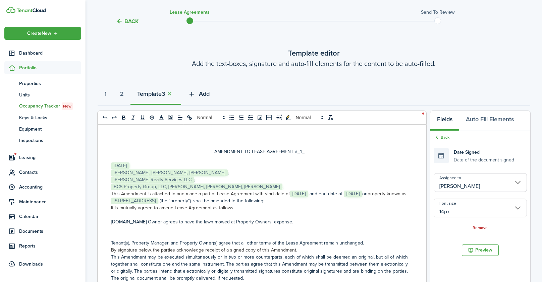
click at [207, 91] on span "Add" at bounding box center [204, 94] width 11 height 9
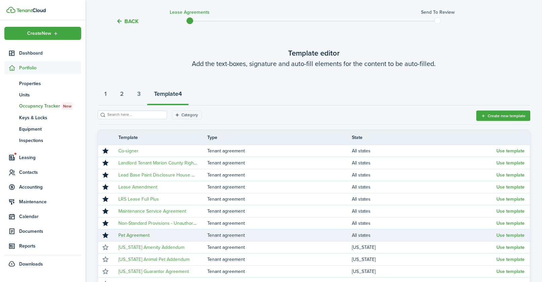
click at [138, 236] on link "Pet Agreement" at bounding box center [133, 235] width 31 height 7
click at [516, 236] on button "Use template" at bounding box center [510, 235] width 28 height 5
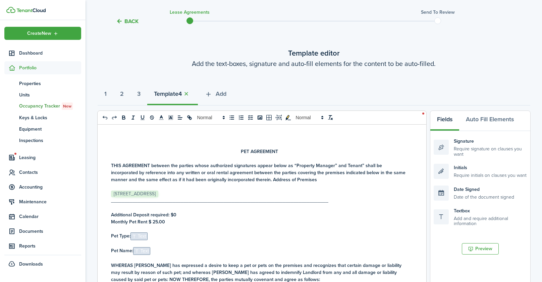
click at [157, 220] on strong "Monthly Pet Rent $ 25.00" at bounding box center [138, 222] width 54 height 7
click at [182, 215] on p "Additional Deposit required: $0" at bounding box center [259, 215] width 297 height 7
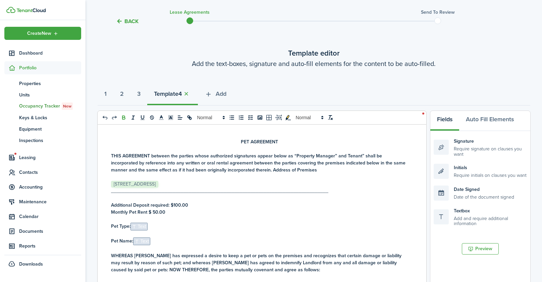
scroll to position [10, 0]
click at [142, 226] on span "Text" at bounding box center [138, 226] width 17 height 8
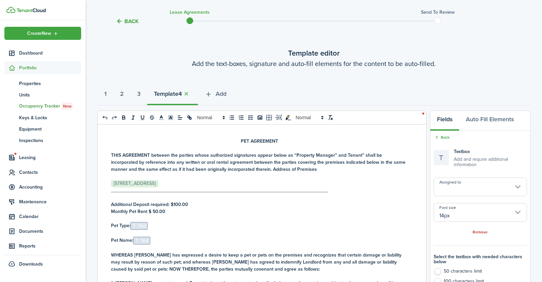
click at [451, 189] on input "Assigned to" at bounding box center [480, 187] width 93 height 19
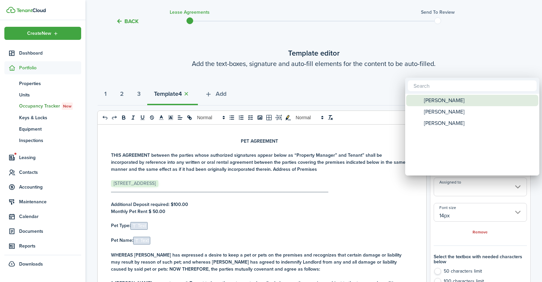
click at [442, 102] on span "[PERSON_NAME]" at bounding box center [444, 100] width 41 height 11
type input "[PERSON_NAME]"
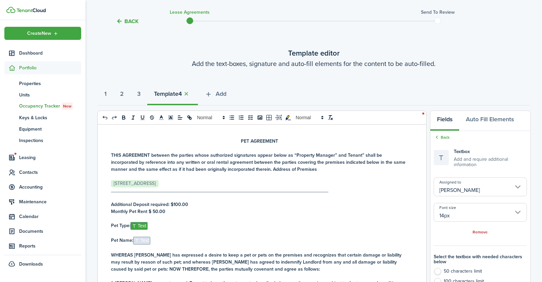
click at [139, 240] on span "Text" at bounding box center [141, 241] width 17 height 8
type input "Pet name"
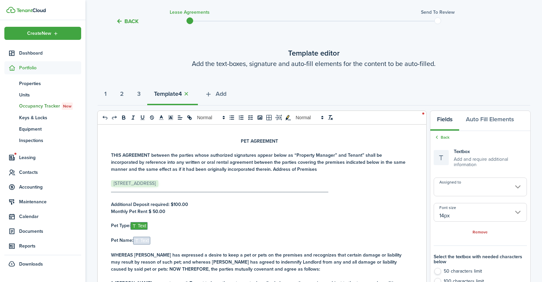
click at [469, 183] on input "Assigned to" at bounding box center [480, 187] width 93 height 19
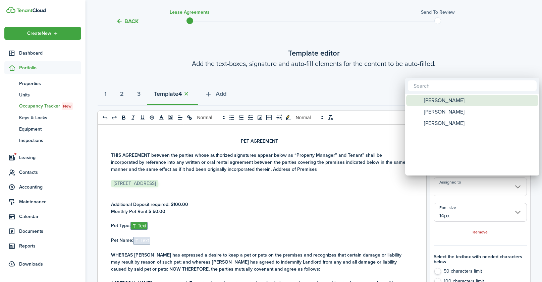
click at [435, 101] on span "[PERSON_NAME]" at bounding box center [444, 100] width 41 height 11
type input "[PERSON_NAME]"
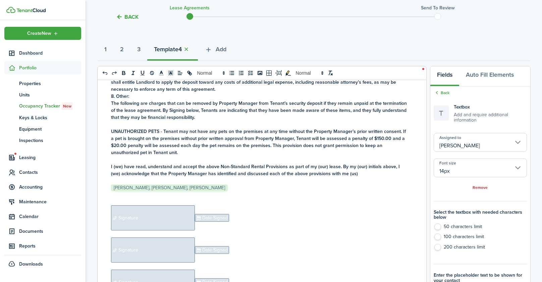
scroll to position [145, 0]
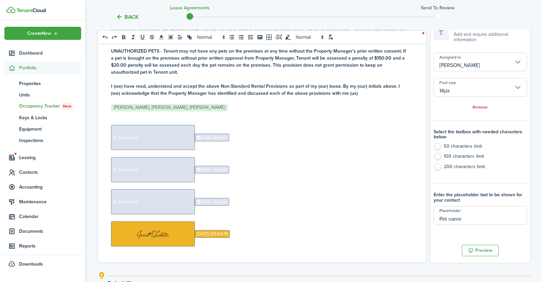
click at [175, 135] on span "Signature" at bounding box center [153, 137] width 84 height 25
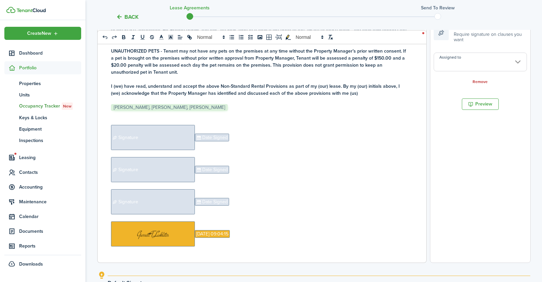
click at [480, 59] on input "Assigned to" at bounding box center [480, 62] width 93 height 19
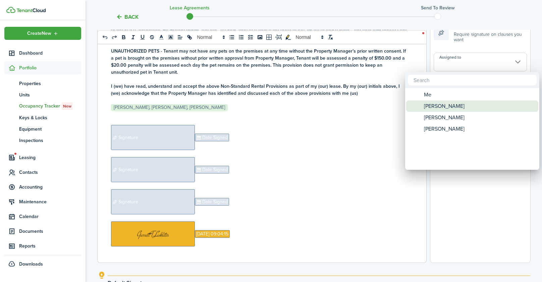
click at [442, 107] on span "[PERSON_NAME]" at bounding box center [444, 106] width 41 height 11
type input "[PERSON_NAME]"
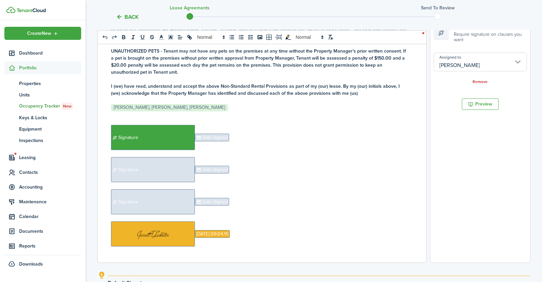
click at [211, 134] on span "Date Signed" at bounding box center [212, 138] width 34 height 8
click at [458, 64] on input "Assigned to" at bounding box center [480, 57] width 93 height 19
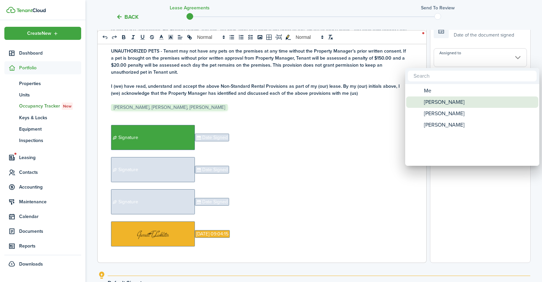
click at [450, 101] on span "[PERSON_NAME]" at bounding box center [444, 102] width 41 height 11
type input "[PERSON_NAME]"
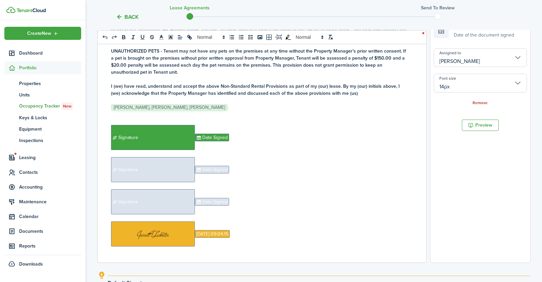
click at [178, 165] on span "Signature" at bounding box center [153, 169] width 84 height 25
click at [496, 67] on input "Assigned to" at bounding box center [480, 62] width 93 height 19
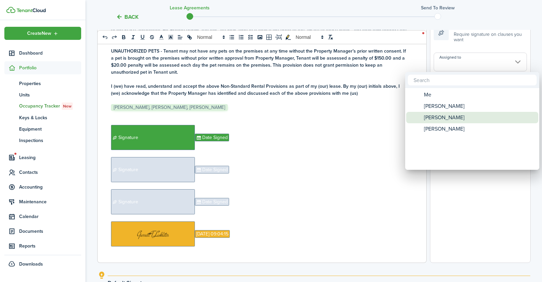
click at [457, 117] on div "[PERSON_NAME]" at bounding box center [475, 117] width 119 height 11
type input "[PERSON_NAME]"
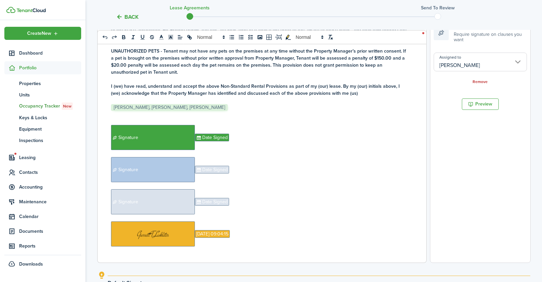
click at [206, 166] on span "Date Signed" at bounding box center [212, 170] width 34 height 8
click at [449, 58] on input "Assigned to" at bounding box center [480, 57] width 93 height 19
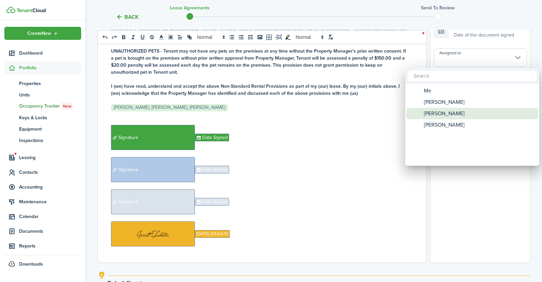
click at [427, 115] on span "[PERSON_NAME]" at bounding box center [444, 113] width 41 height 11
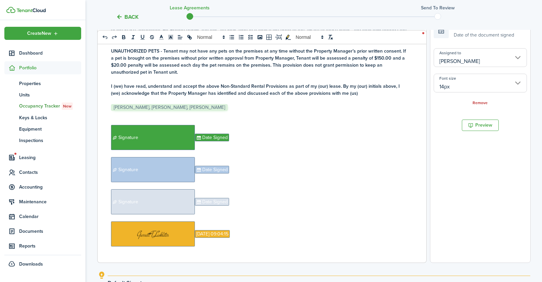
click at [173, 198] on span "Signature" at bounding box center [153, 202] width 84 height 25
click at [445, 67] on input "Assigned to" at bounding box center [480, 62] width 93 height 19
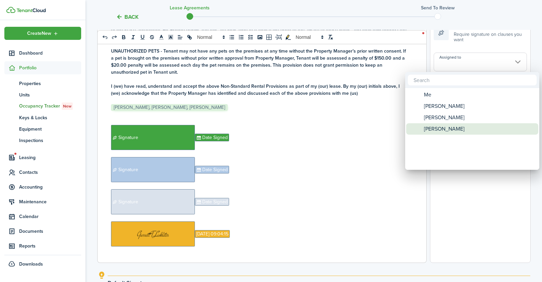
click at [434, 130] on span "[PERSON_NAME]" at bounding box center [444, 128] width 41 height 11
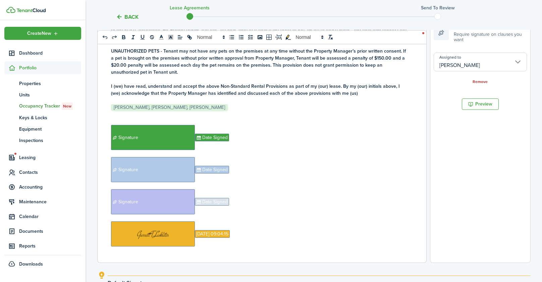
click at [220, 198] on span "Date Signed" at bounding box center [212, 202] width 34 height 8
click at [475, 60] on input "Assigned to" at bounding box center [480, 57] width 93 height 19
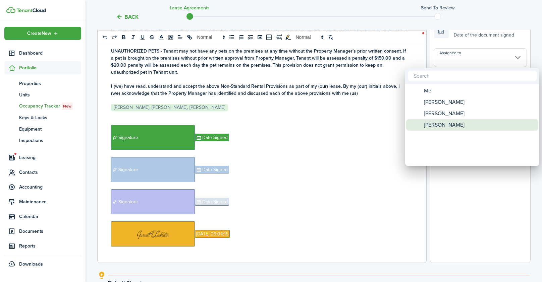
click at [435, 127] on span "[PERSON_NAME]" at bounding box center [444, 124] width 41 height 11
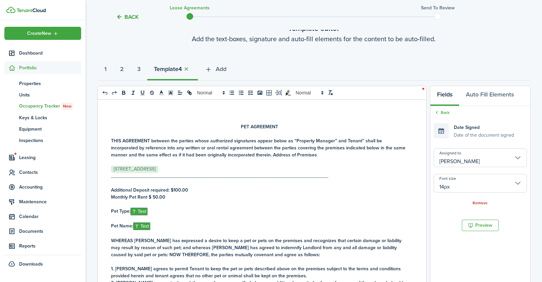
scroll to position [0, 0]
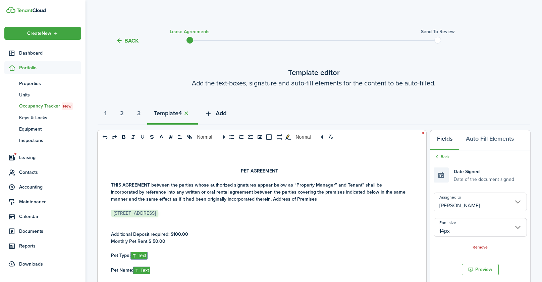
click at [223, 117] on span "Add" at bounding box center [221, 113] width 11 height 9
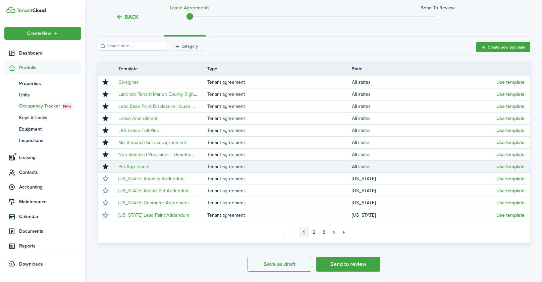
scroll to position [83, 0]
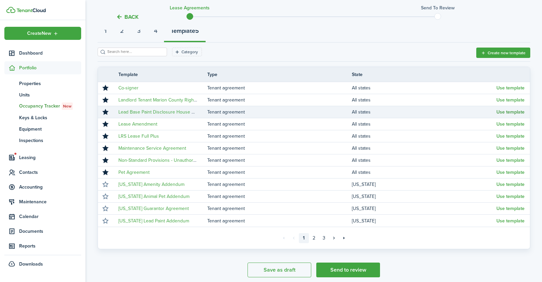
click at [515, 112] on button "Use template" at bounding box center [510, 112] width 28 height 5
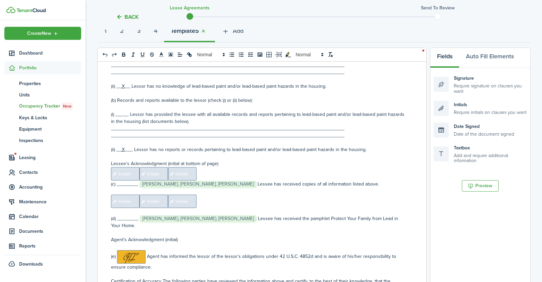
scroll to position [125, 0]
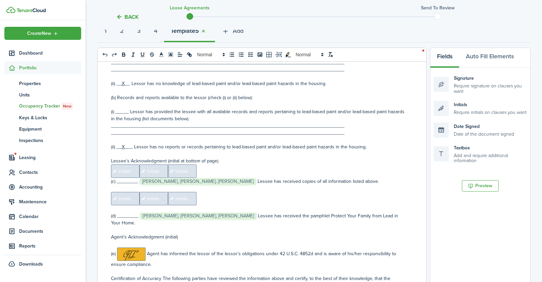
click at [126, 171] on span "Initials" at bounding box center [125, 171] width 29 height 13
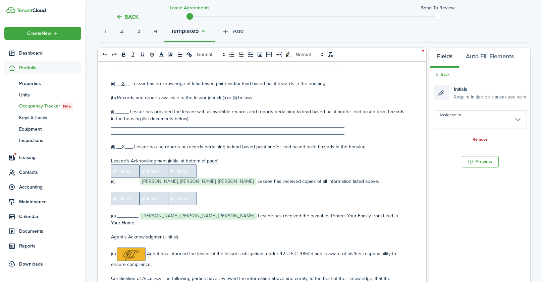
click at [485, 123] on input "Assigned to" at bounding box center [480, 119] width 93 height 19
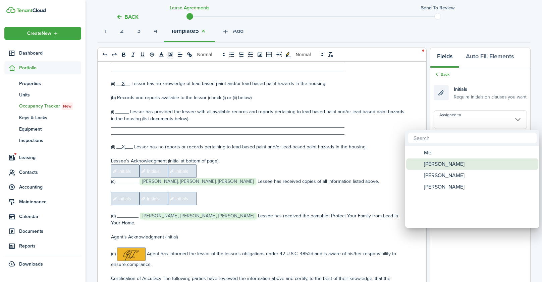
click at [445, 163] on span "[PERSON_NAME]" at bounding box center [444, 164] width 41 height 11
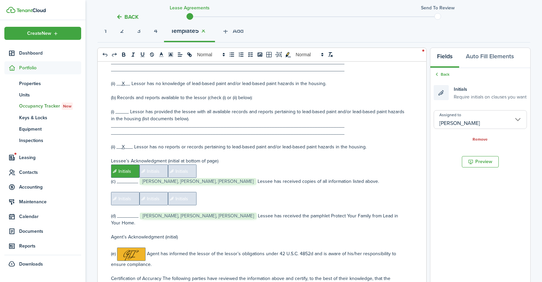
click at [154, 169] on span "Initials" at bounding box center [154, 171] width 29 height 13
click at [463, 119] on input "Assigned to" at bounding box center [480, 119] width 93 height 19
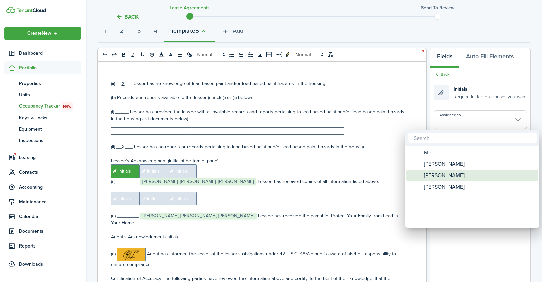
click at [446, 174] on span "[PERSON_NAME]" at bounding box center [444, 175] width 41 height 11
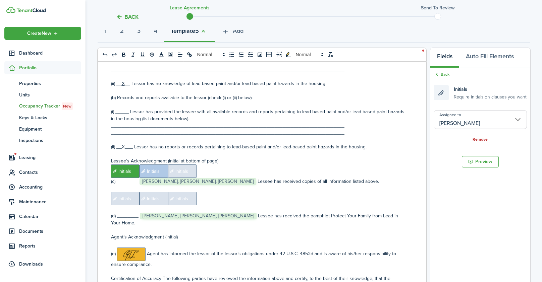
click at [182, 170] on span "Initials" at bounding box center [182, 171] width 29 height 13
click at [468, 117] on input "Assigned to" at bounding box center [480, 119] width 93 height 19
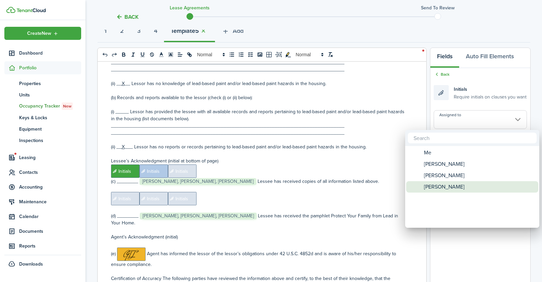
click at [437, 185] on span "[PERSON_NAME]" at bounding box center [444, 186] width 41 height 11
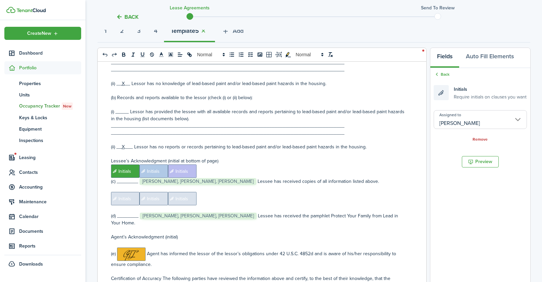
click at [124, 202] on span "Initials" at bounding box center [125, 198] width 29 height 13
click at [482, 120] on input "Assigned to" at bounding box center [480, 119] width 93 height 19
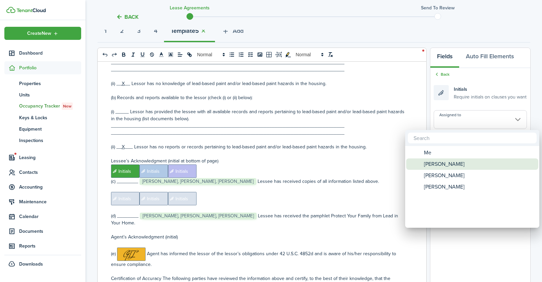
click at [438, 165] on span "[PERSON_NAME]" at bounding box center [444, 164] width 41 height 11
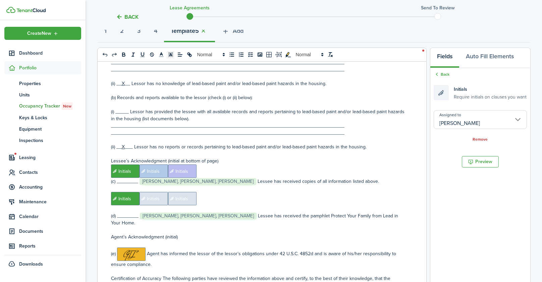
click at [159, 195] on span "Initials" at bounding box center [154, 198] width 29 height 13
click at [460, 120] on input "Assigned to" at bounding box center [480, 119] width 93 height 19
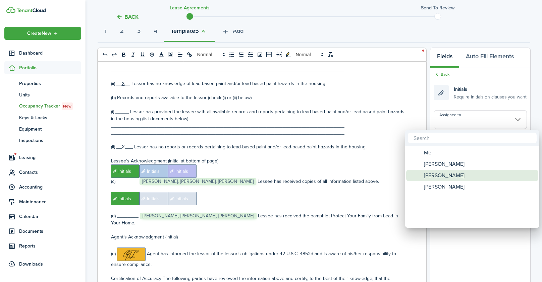
click at [437, 175] on span "[PERSON_NAME]" at bounding box center [444, 175] width 41 height 11
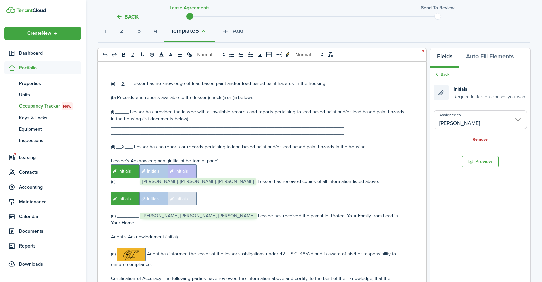
click at [182, 201] on span "Initials" at bounding box center [182, 198] width 29 height 13
click at [491, 120] on input "Assigned to" at bounding box center [480, 119] width 93 height 19
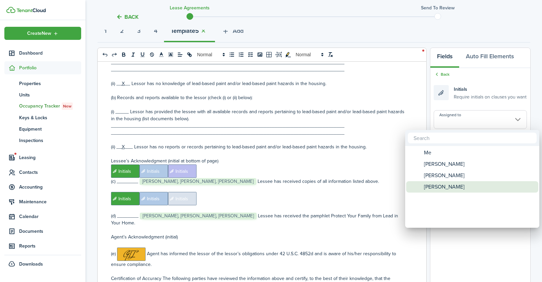
click at [449, 187] on span "[PERSON_NAME]" at bounding box center [444, 186] width 41 height 11
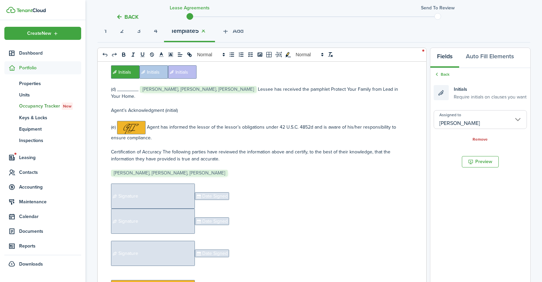
scroll to position [255, 0]
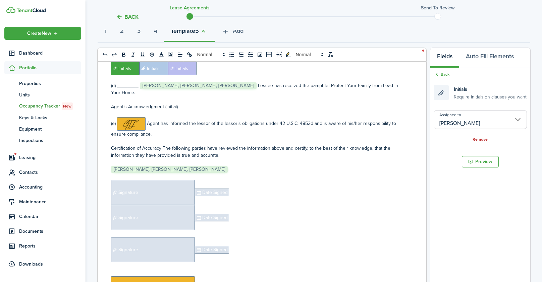
click at [163, 182] on span "Signature" at bounding box center [153, 192] width 84 height 25
click at [454, 124] on input "Assigned to" at bounding box center [480, 124] width 93 height 19
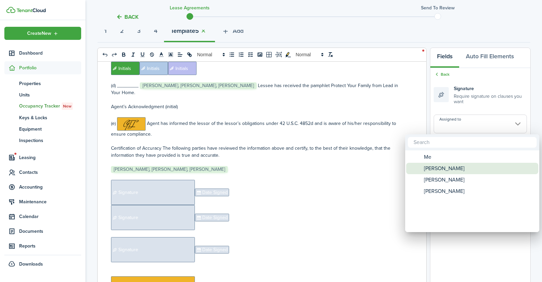
click at [430, 168] on span "[PERSON_NAME]" at bounding box center [444, 168] width 41 height 11
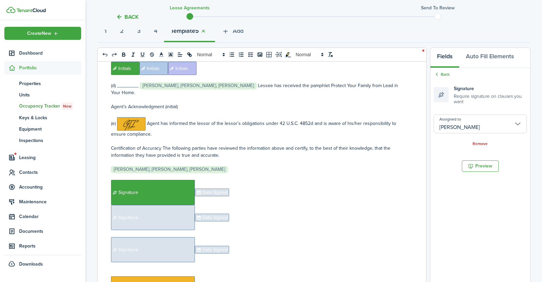
click at [224, 189] on span "Date Signed" at bounding box center [212, 193] width 34 height 8
click at [453, 122] on input "Assigned to" at bounding box center [480, 119] width 93 height 19
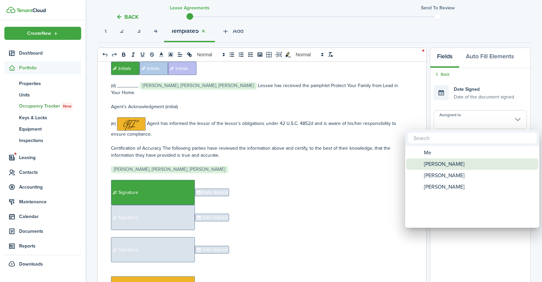
click at [443, 164] on span "[PERSON_NAME]" at bounding box center [444, 164] width 41 height 11
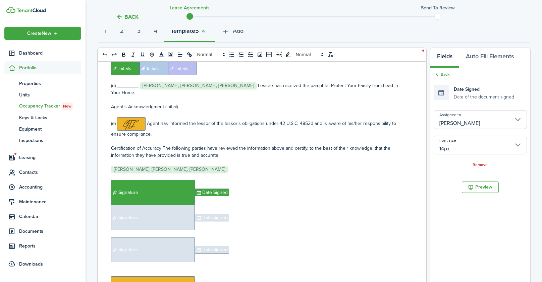
click at [141, 210] on span "Signature" at bounding box center [153, 217] width 84 height 25
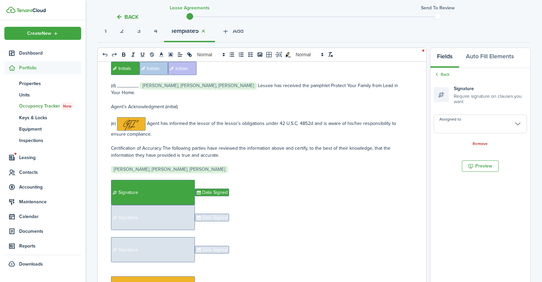
click at [458, 122] on input "Assigned to" at bounding box center [480, 124] width 93 height 19
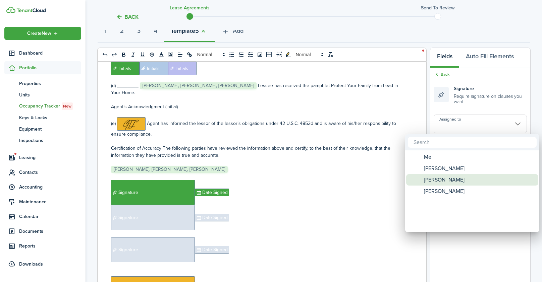
click at [449, 180] on span "[PERSON_NAME]" at bounding box center [444, 179] width 41 height 11
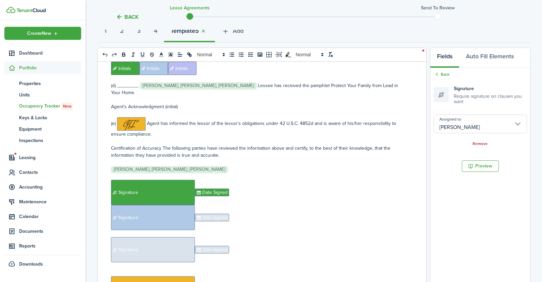
click at [211, 214] on span "Date Signed" at bounding box center [212, 218] width 34 height 8
click at [470, 120] on input "Assigned to" at bounding box center [480, 119] width 93 height 19
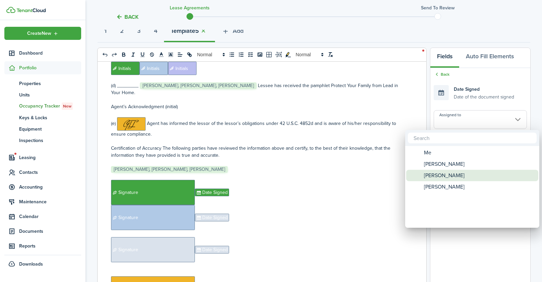
click at [435, 178] on span "[PERSON_NAME]" at bounding box center [444, 175] width 41 height 11
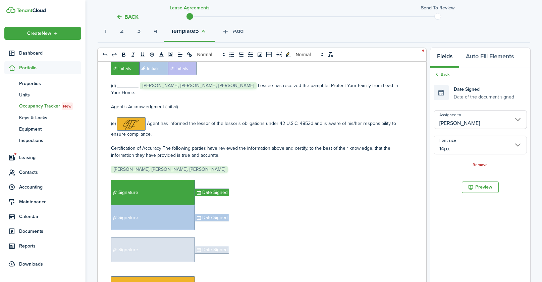
click at [148, 242] on span "Signature" at bounding box center [153, 250] width 84 height 25
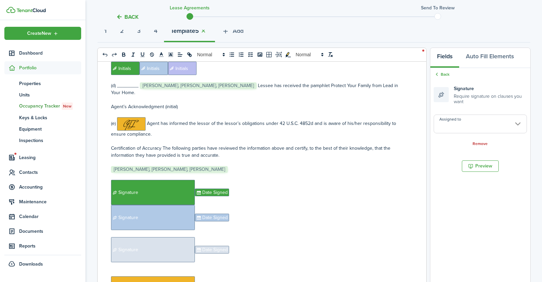
click at [460, 126] on input "Assigned to" at bounding box center [480, 124] width 93 height 19
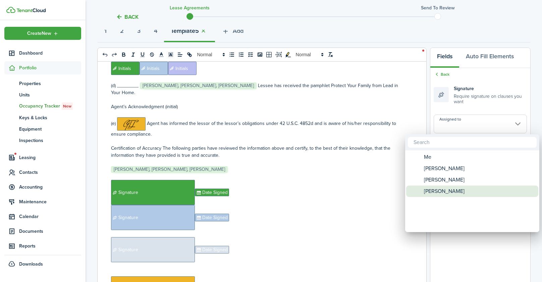
click at [438, 192] on span "[PERSON_NAME]" at bounding box center [444, 191] width 41 height 11
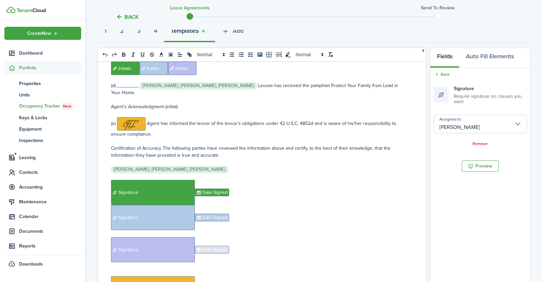
click at [218, 246] on span "Date Signed" at bounding box center [212, 250] width 34 height 8
click at [458, 126] on input "Assigned to" at bounding box center [480, 119] width 93 height 19
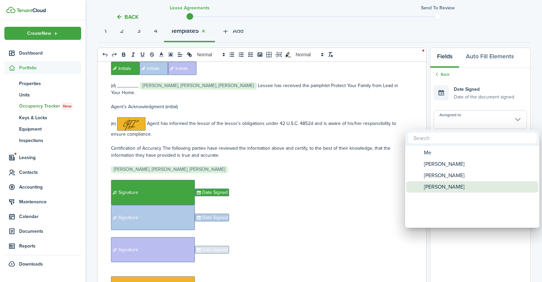
click at [444, 187] on span "[PERSON_NAME]" at bounding box center [444, 186] width 41 height 11
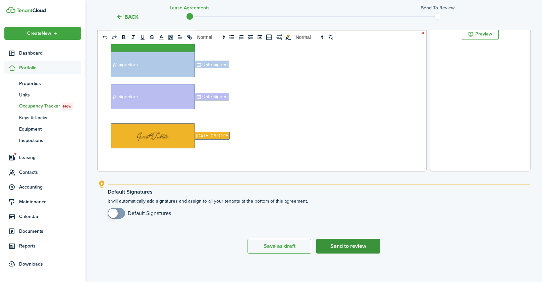
scroll to position [239, 0]
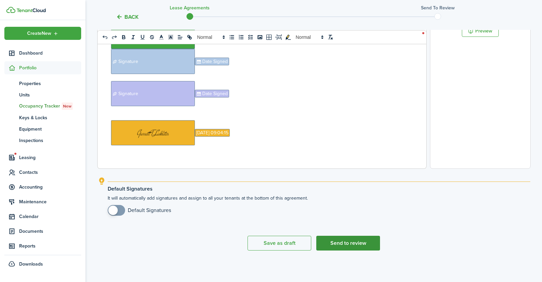
click at [357, 244] on button "Send to review" at bounding box center [348, 243] width 64 height 15
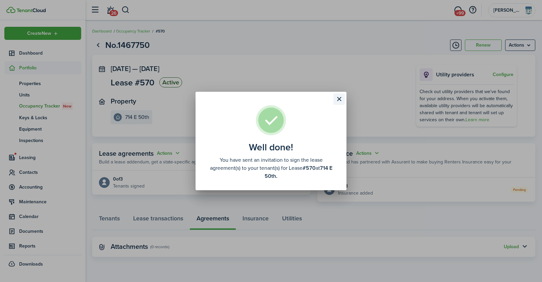
click at [337, 101] on button "Close modal" at bounding box center [338, 99] width 11 height 11
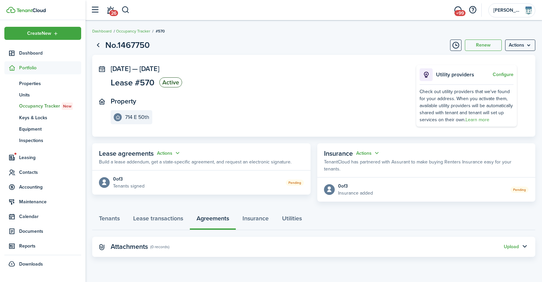
click at [34, 68] on span "Portfolio" at bounding box center [50, 67] width 62 height 7
